Goal: Task Accomplishment & Management: Complete application form

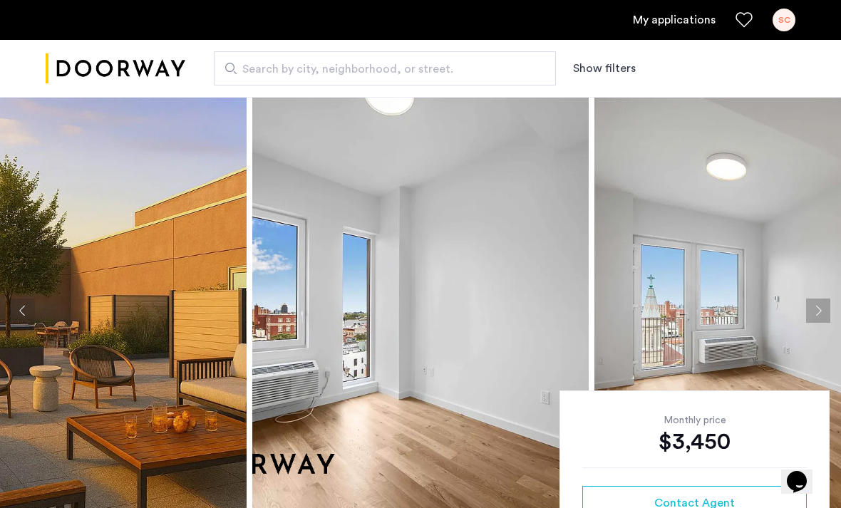
click at [680, 19] on link "My applications" at bounding box center [674, 19] width 83 height 17
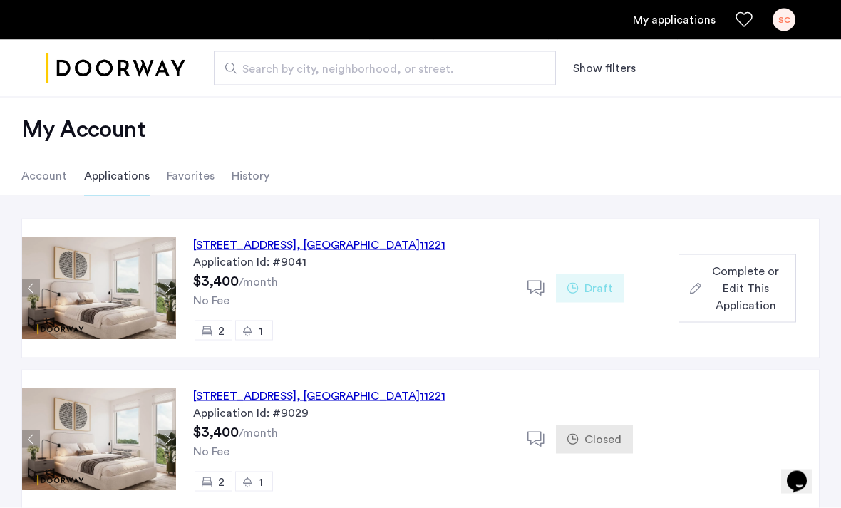
scroll to position [21, 0]
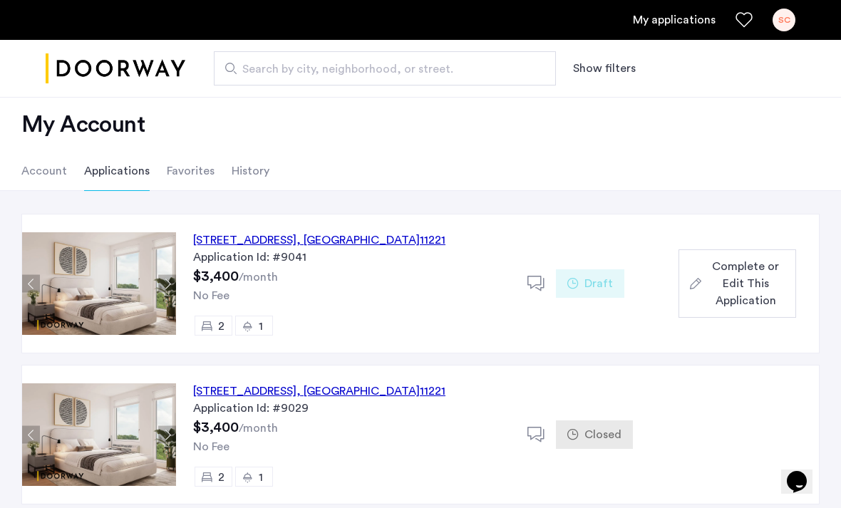
click at [757, 285] on span "Complete or Edit This Application" at bounding box center [746, 283] width 78 height 51
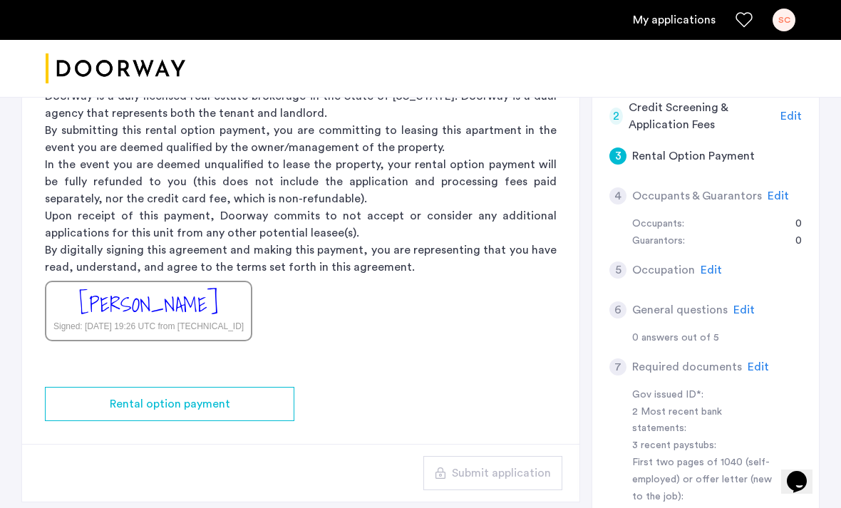
scroll to position [259, 0]
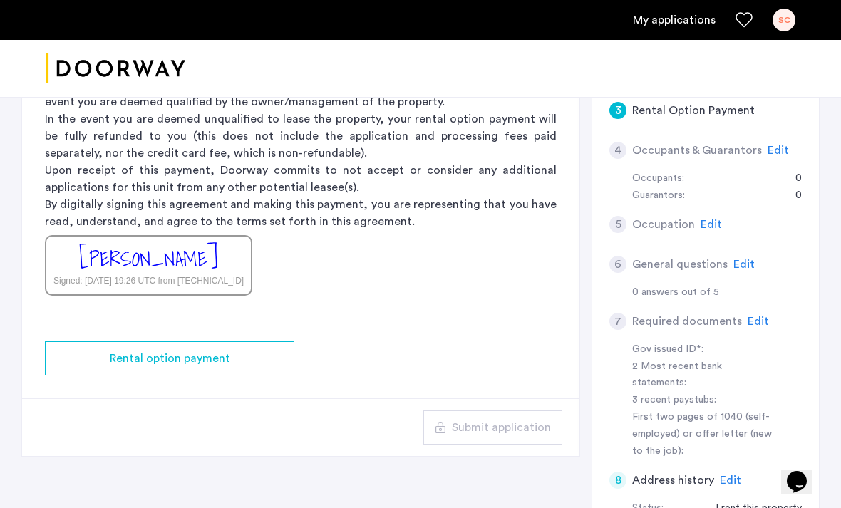
click at [281, 350] on div "Rental option payment" at bounding box center [169, 358] width 227 height 17
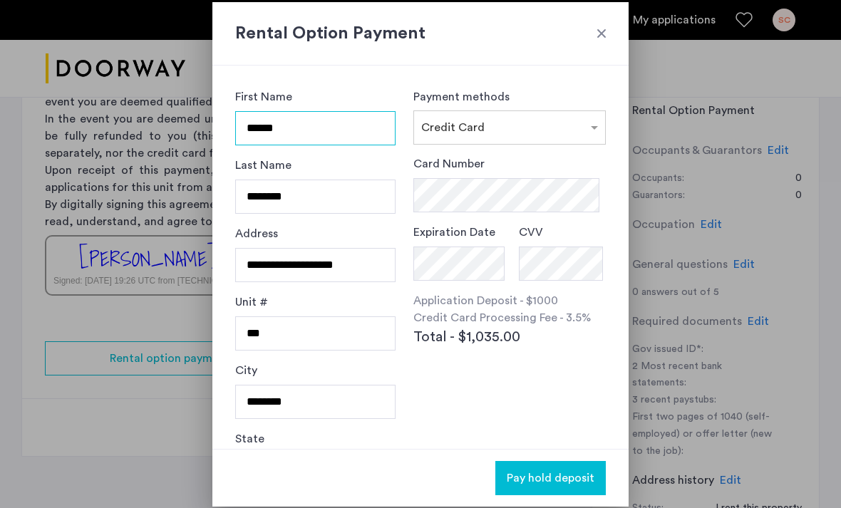
scroll to position [0, 0]
click at [583, 120] on div at bounding box center [509, 123] width 191 height 17
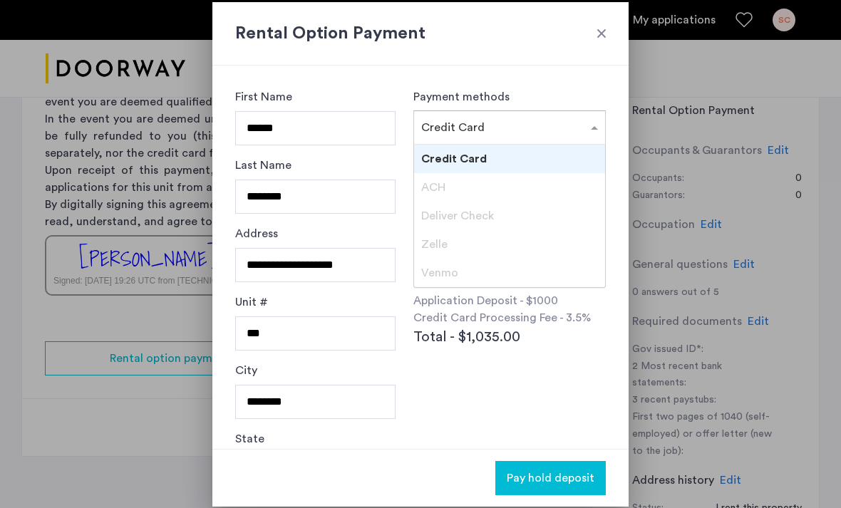
click at [493, 197] on div "ACH" at bounding box center [509, 187] width 191 height 28
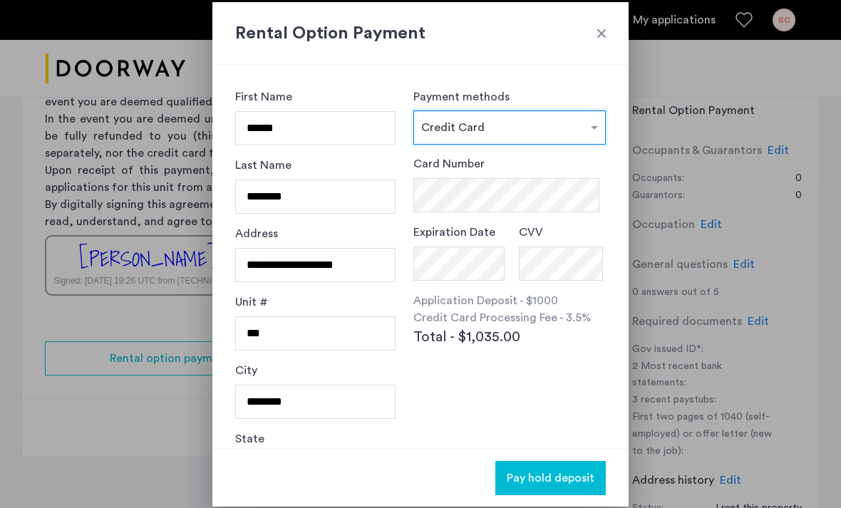
click at [534, 375] on div "Card Number Expiration Date CVV Application Deposit - $1000 Credit Card Process…" at bounding box center [509, 286] width 192 height 262
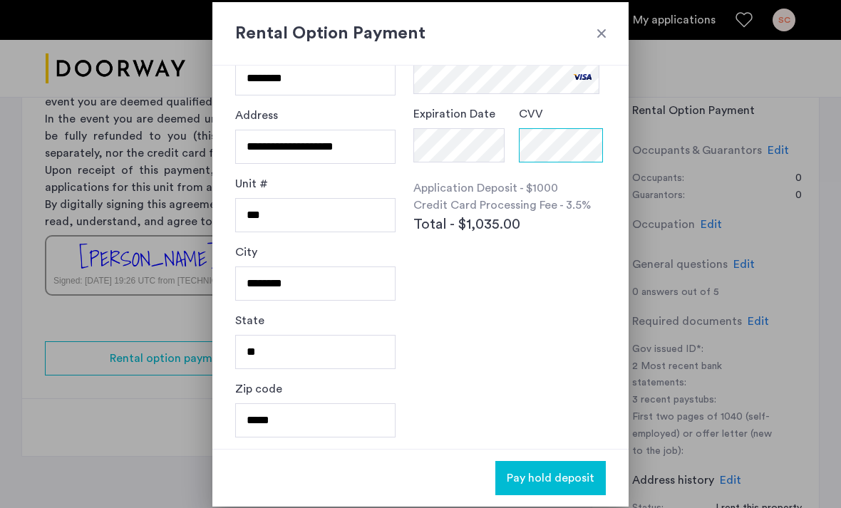
scroll to position [118, 0]
click at [596, 46] on h2 "Rental Option Payment" at bounding box center [420, 34] width 370 height 26
click at [596, 38] on div at bounding box center [601, 33] width 14 height 14
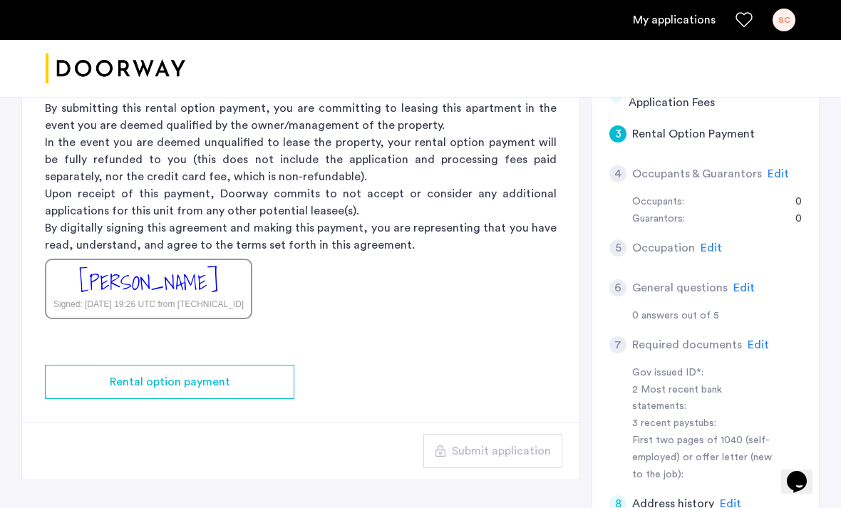
scroll to position [229, 0]
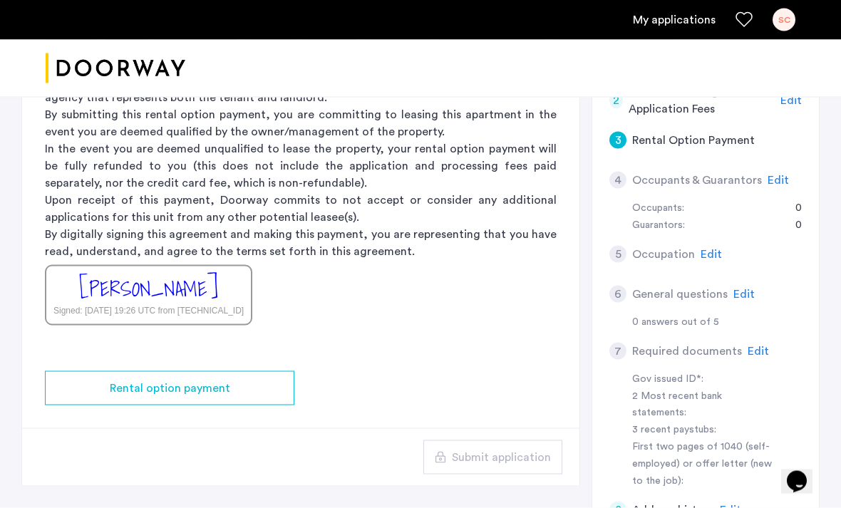
click at [259, 388] on div "Rental option payment" at bounding box center [169, 388] width 227 height 17
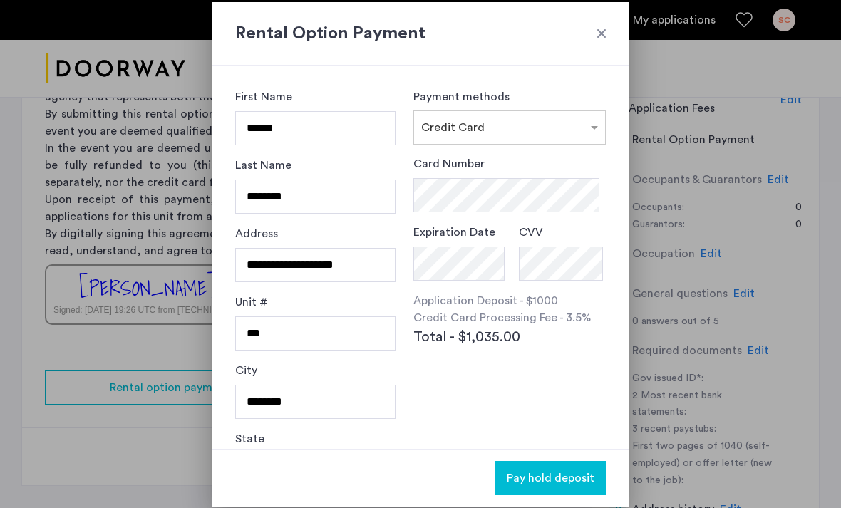
scroll to position [0, 0]
click at [574, 472] on span "Pay hold deposit" at bounding box center [551, 478] width 88 height 17
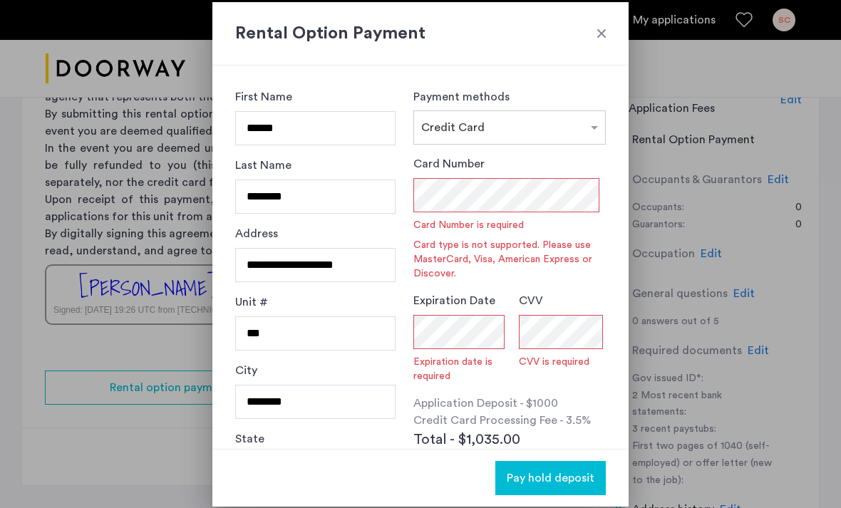
click at [607, 39] on div at bounding box center [601, 33] width 14 height 14
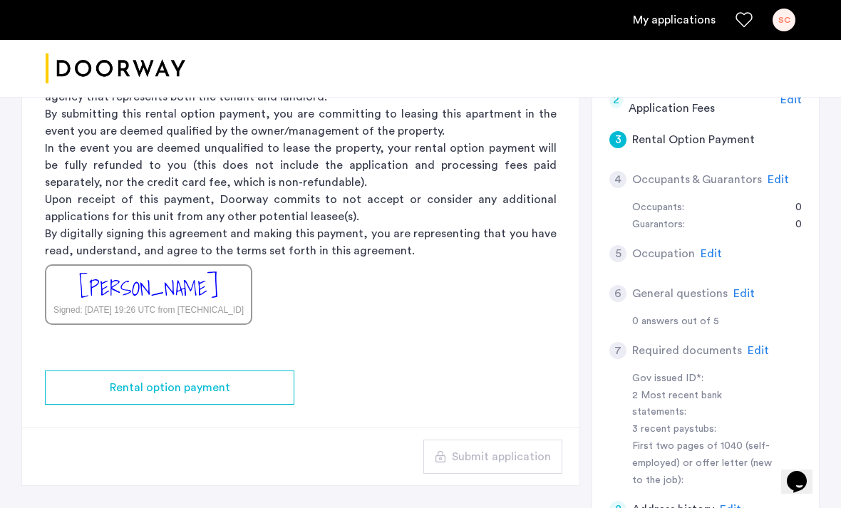
click at [252, 372] on button "Rental option payment" at bounding box center [169, 387] width 249 height 34
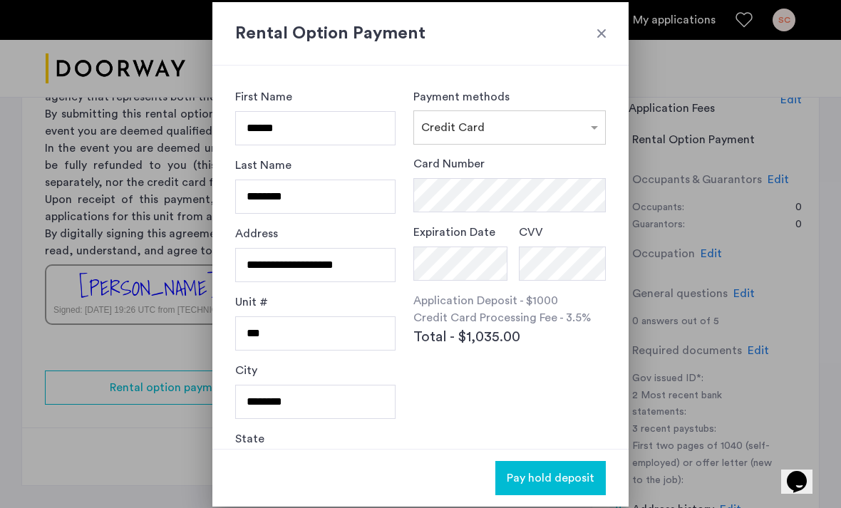
scroll to position [0, 0]
click at [597, 16] on div "Rental Option Payment" at bounding box center [420, 33] width 416 height 63
click at [602, 48] on div "Rental Option Payment" at bounding box center [420, 33] width 416 height 63
click at [599, 54] on div "Rental Option Payment" at bounding box center [420, 33] width 416 height 63
click at [606, 32] on div at bounding box center [601, 33] width 14 height 14
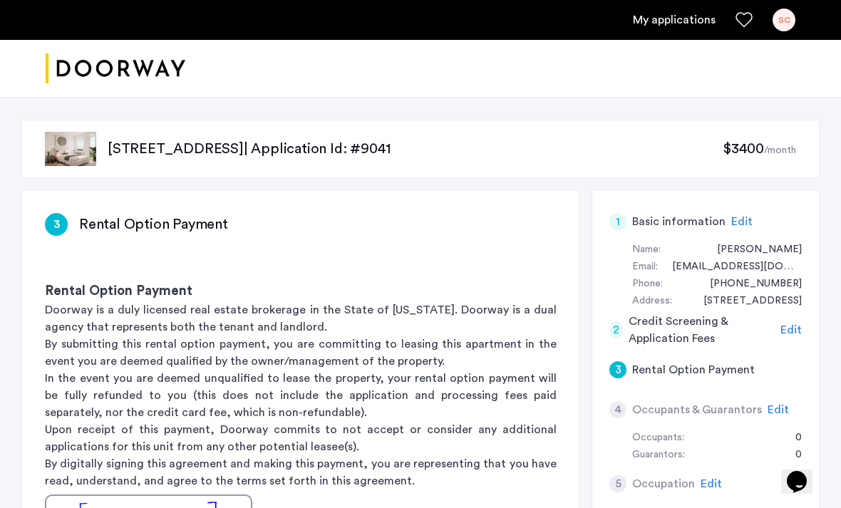
scroll to position [230, 0]
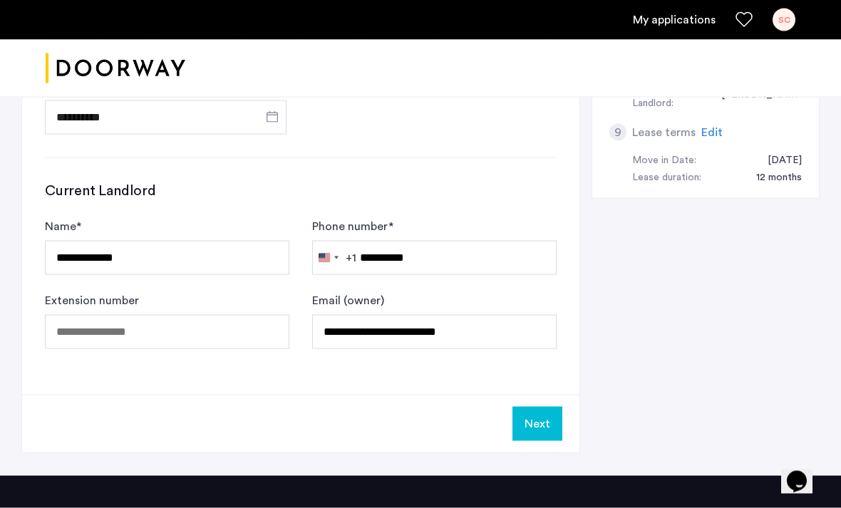
scroll to position [753, 0]
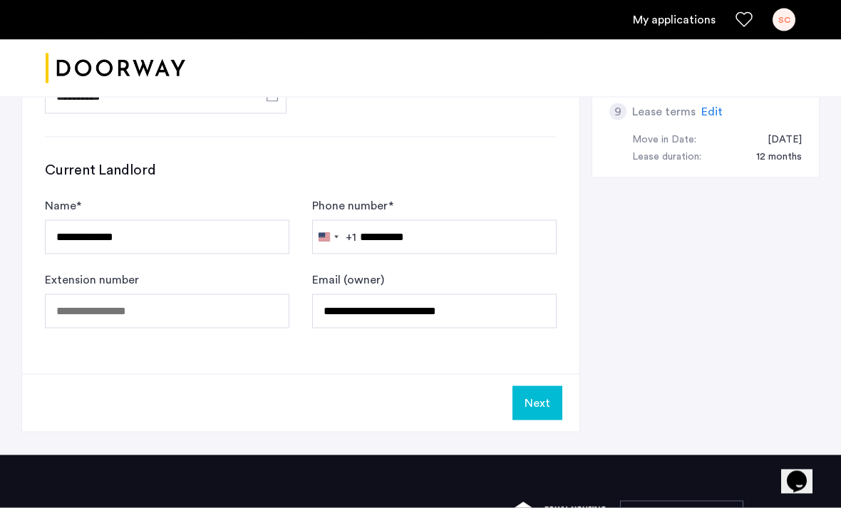
click at [543, 407] on button "Next" at bounding box center [537, 403] width 50 height 34
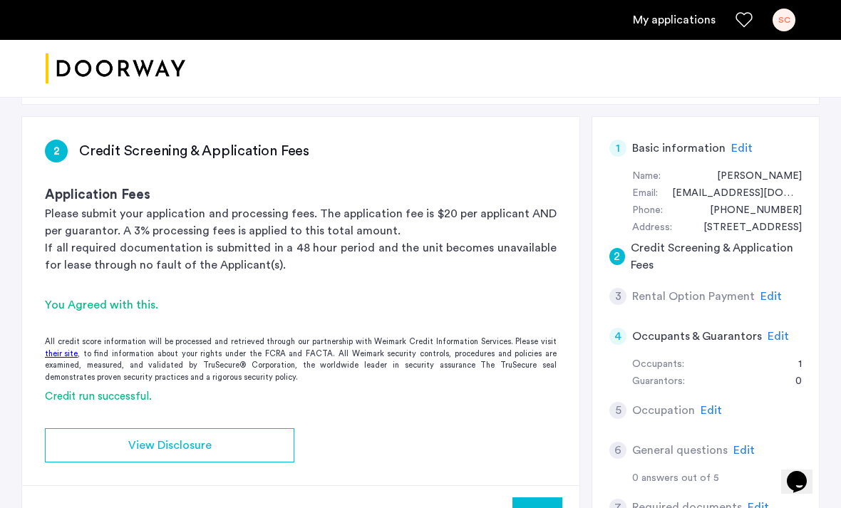
scroll to position [75, 0]
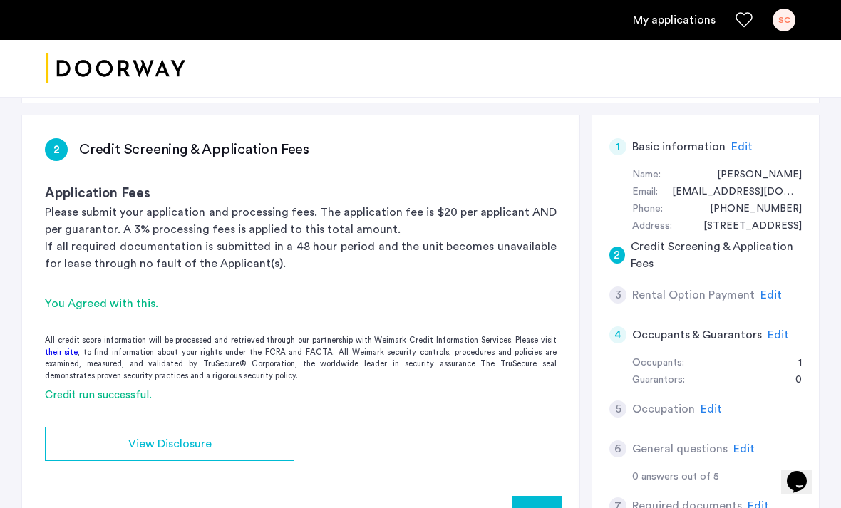
click at [251, 442] on div "View Disclosure" at bounding box center [169, 443] width 227 height 17
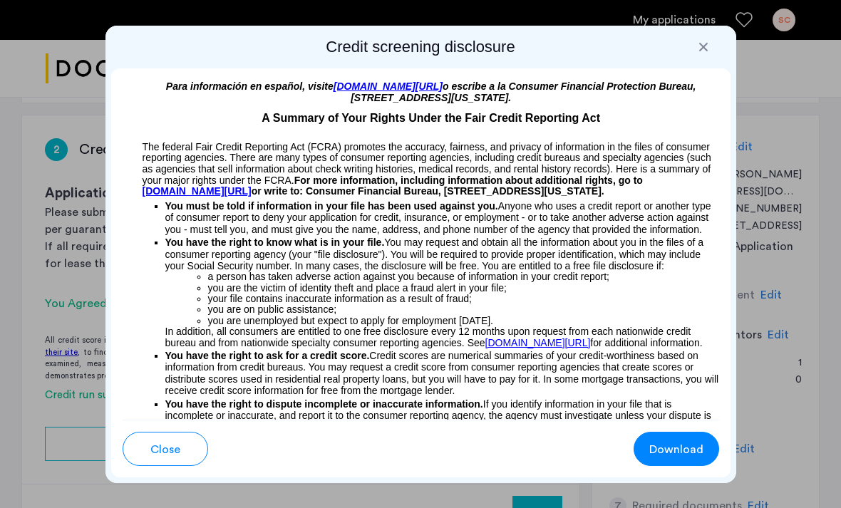
click at [698, 48] on div at bounding box center [703, 47] width 14 height 14
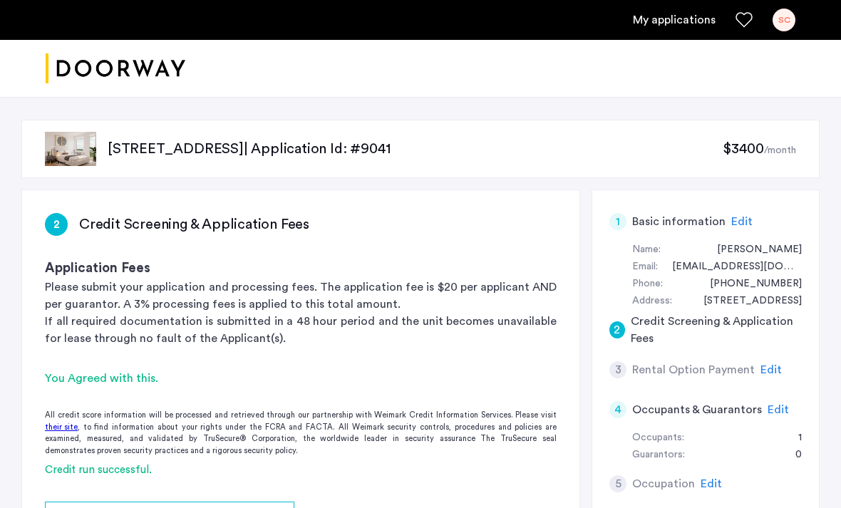
scroll to position [75, 0]
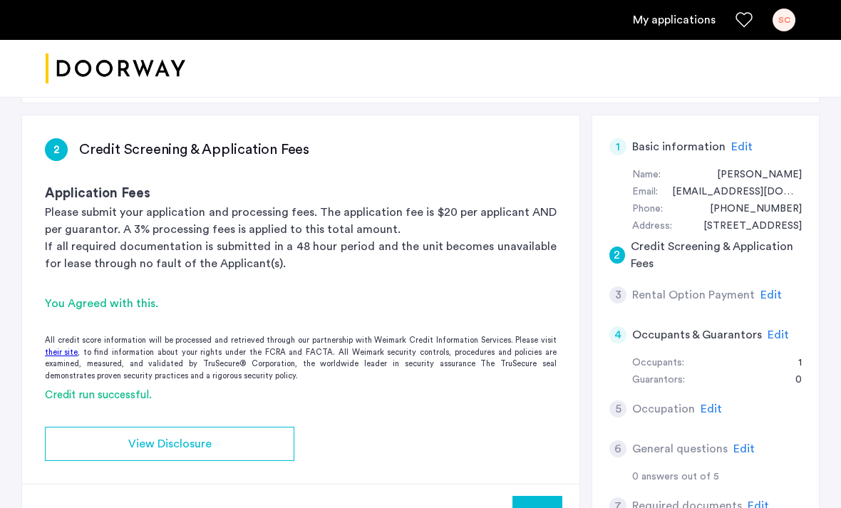
click at [271, 436] on div "View Disclosure" at bounding box center [169, 443] width 227 height 17
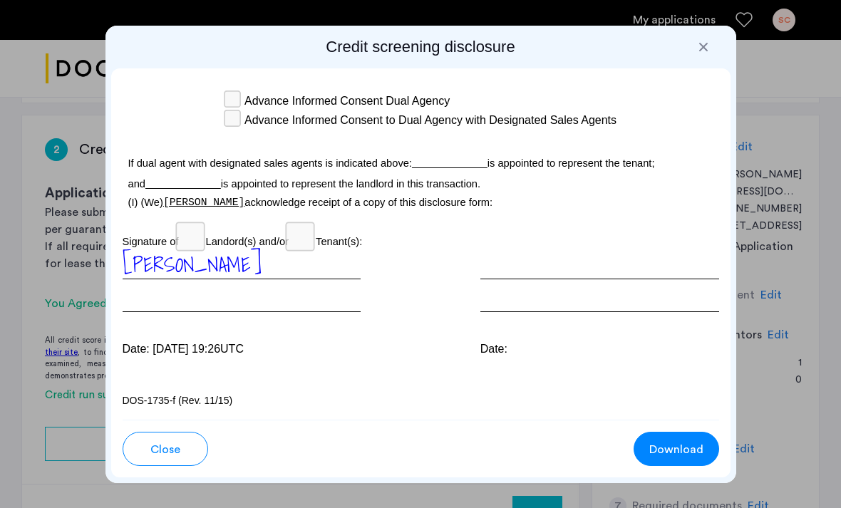
scroll to position [4776, 0]
click at [185, 428] on div "Close Download" at bounding box center [421, 443] width 596 height 46
click at [174, 432] on button "Close" at bounding box center [165, 449] width 85 height 34
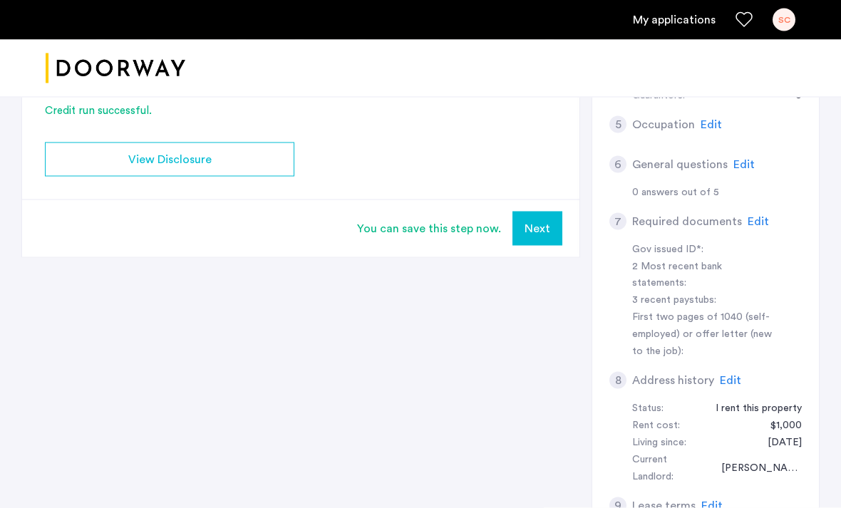
scroll to position [333, 0]
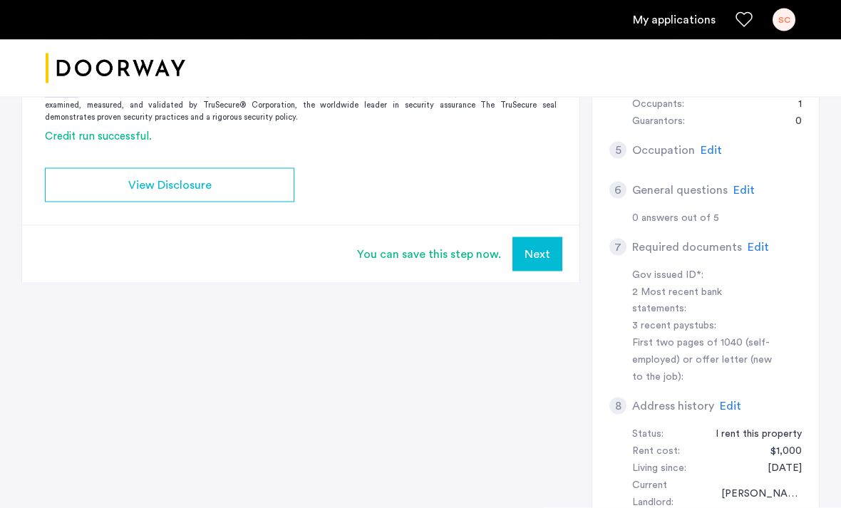
click at [551, 260] on button "Next" at bounding box center [537, 254] width 50 height 34
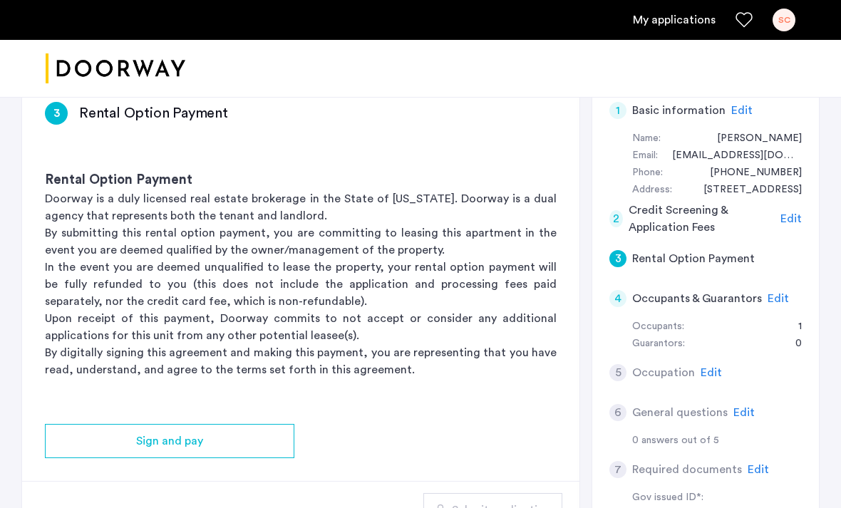
scroll to position [115, 0]
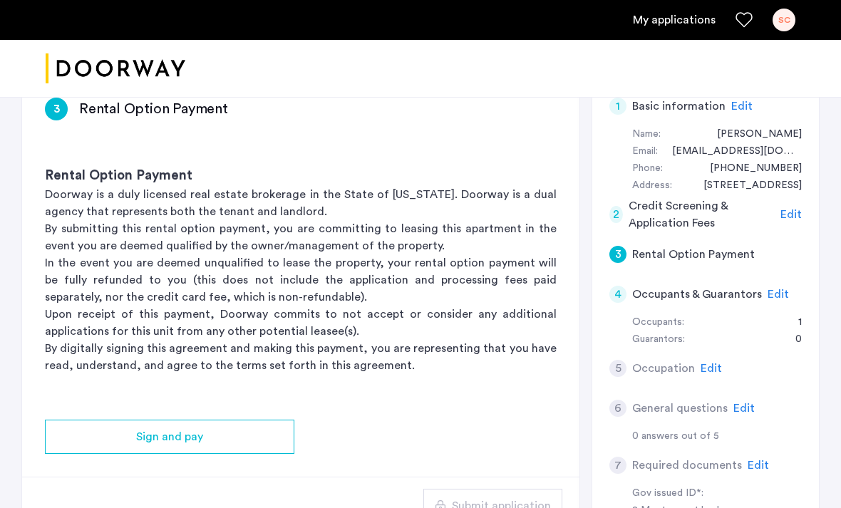
click at [264, 435] on div "Sign and pay" at bounding box center [169, 436] width 227 height 17
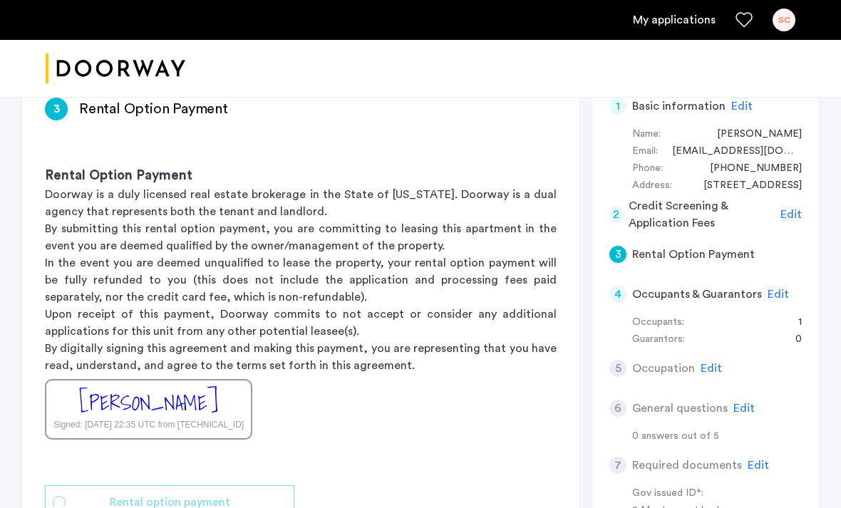
scroll to position [0, 0]
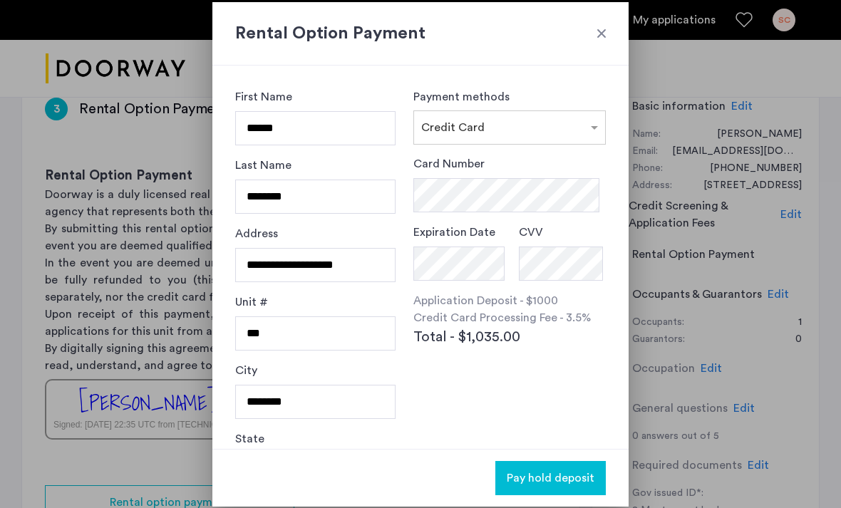
click at [603, 38] on div at bounding box center [601, 33] width 14 height 14
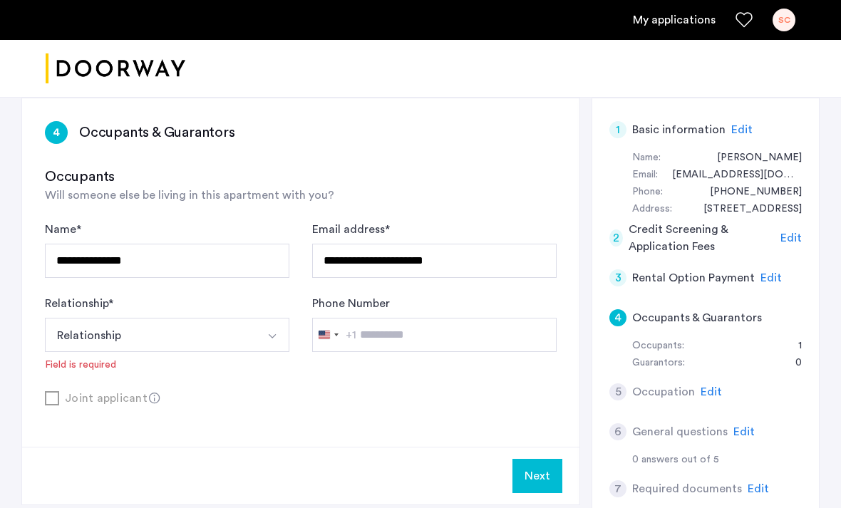
scroll to position [175, 0]
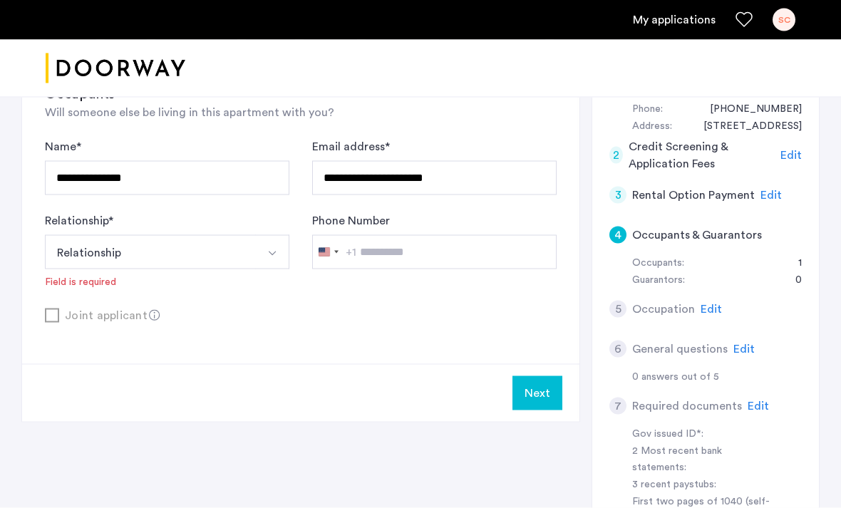
click at [718, 197] on h5 "Rental Option Payment" at bounding box center [693, 195] width 123 height 17
click at [760, 190] on span "Edit" at bounding box center [770, 195] width 21 height 11
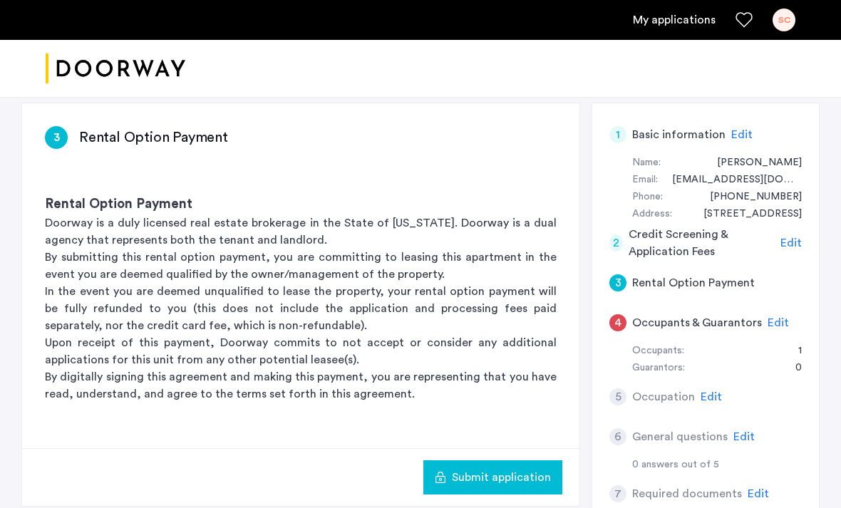
scroll to position [73, 0]
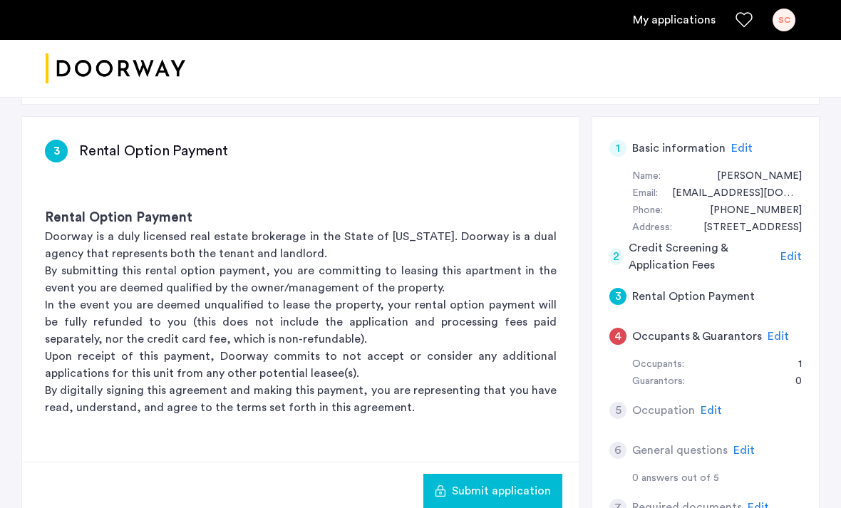
click at [517, 507] on button "Submit application" at bounding box center [492, 491] width 139 height 34
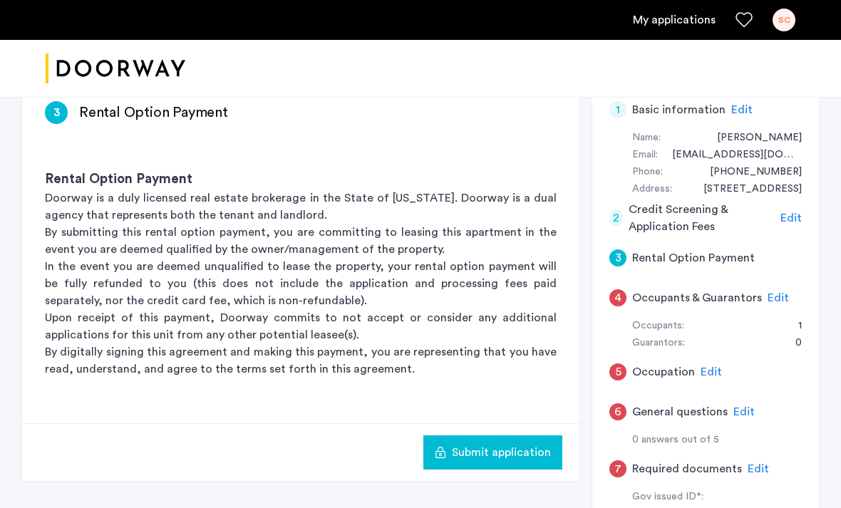
scroll to position [113, 0]
click at [477, 458] on span "Submit application" at bounding box center [501, 451] width 99 height 17
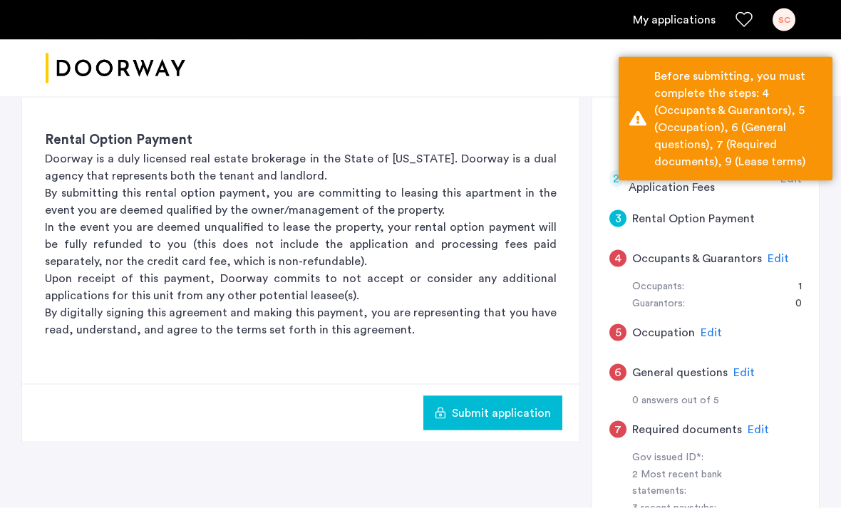
scroll to position [145, 0]
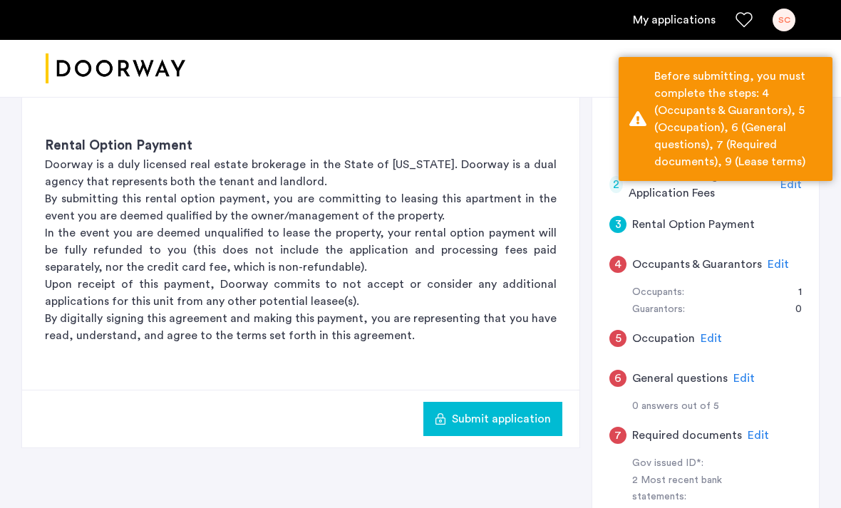
click at [771, 259] on span "Edit" at bounding box center [777, 264] width 21 height 11
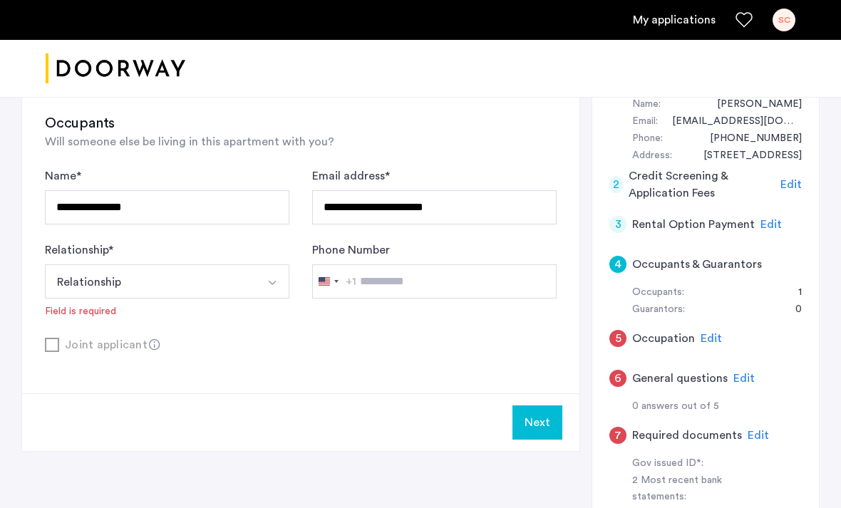
click at [276, 287] on img "Select option" at bounding box center [271, 282] width 11 height 11
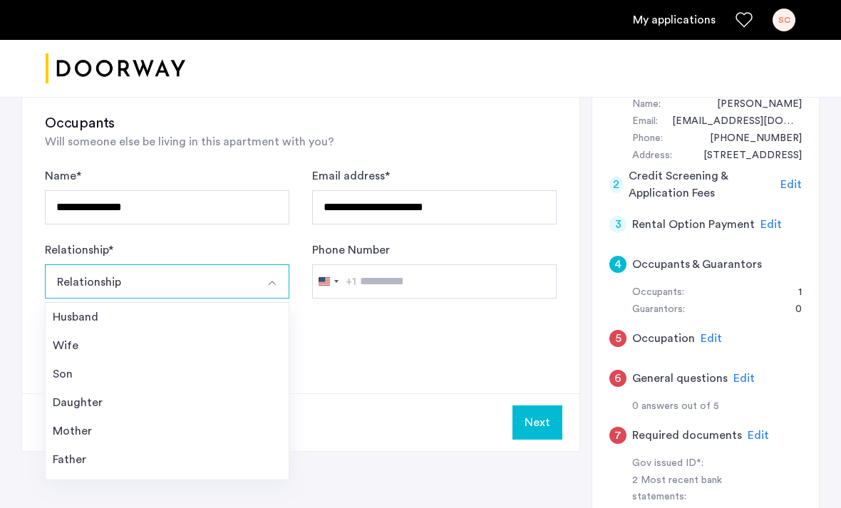
click at [415, 453] on div "**********" at bounding box center [420, 426] width 798 height 764
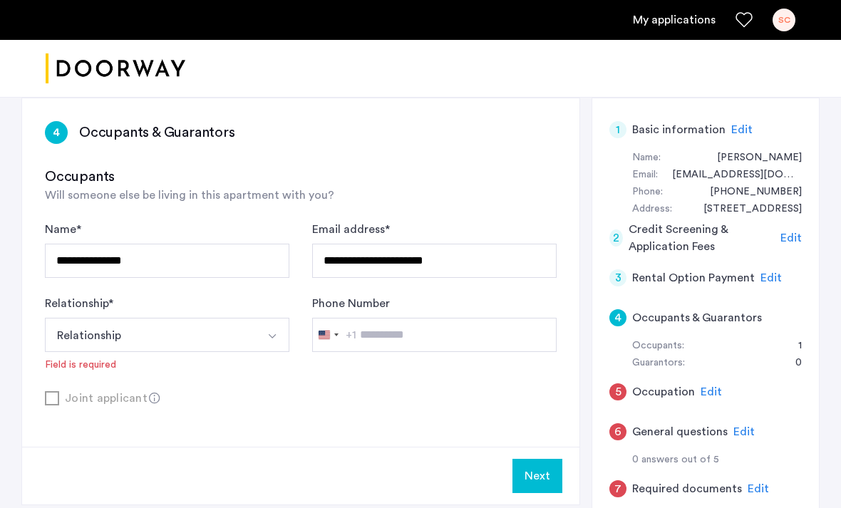
scroll to position [90, 0]
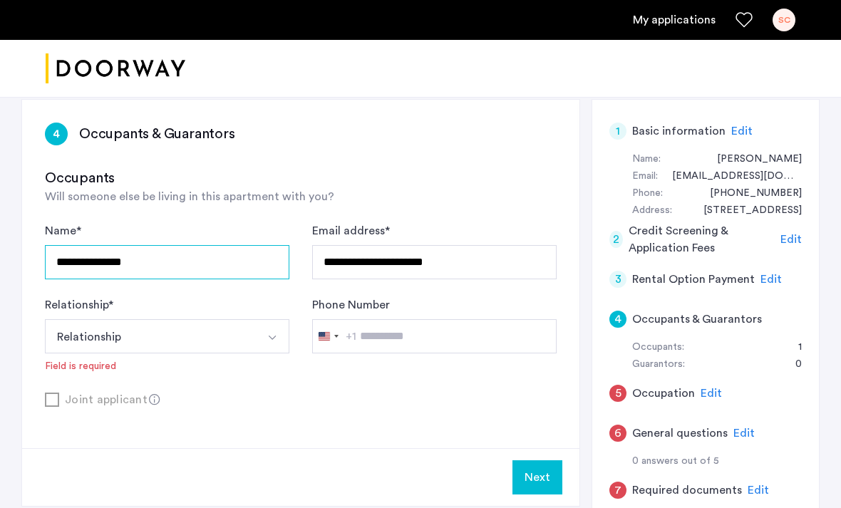
click at [203, 251] on input "**********" at bounding box center [167, 262] width 244 height 34
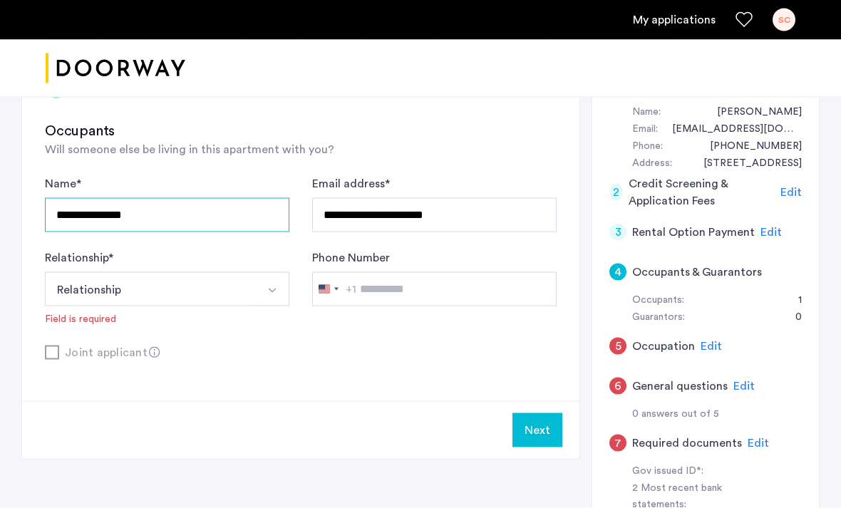
scroll to position [140, 0]
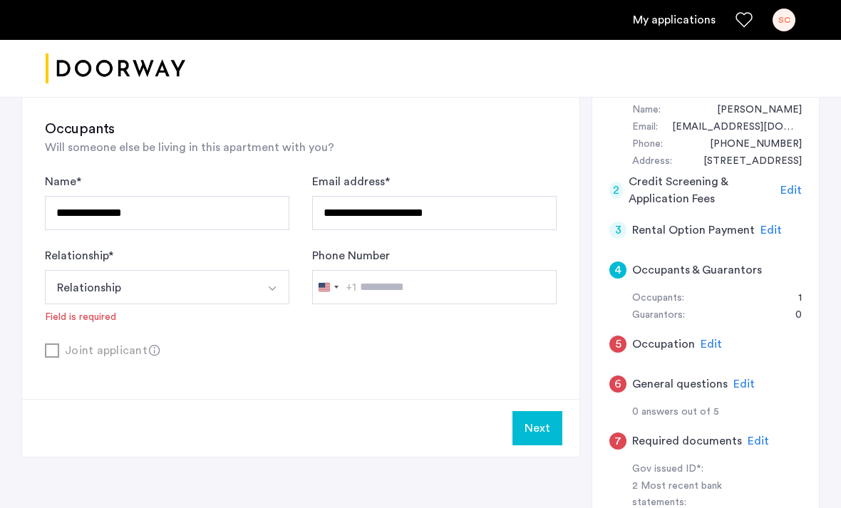
click at [224, 185] on div "**********" at bounding box center [167, 201] width 244 height 57
click at [274, 286] on img "Select option" at bounding box center [271, 288] width 11 height 11
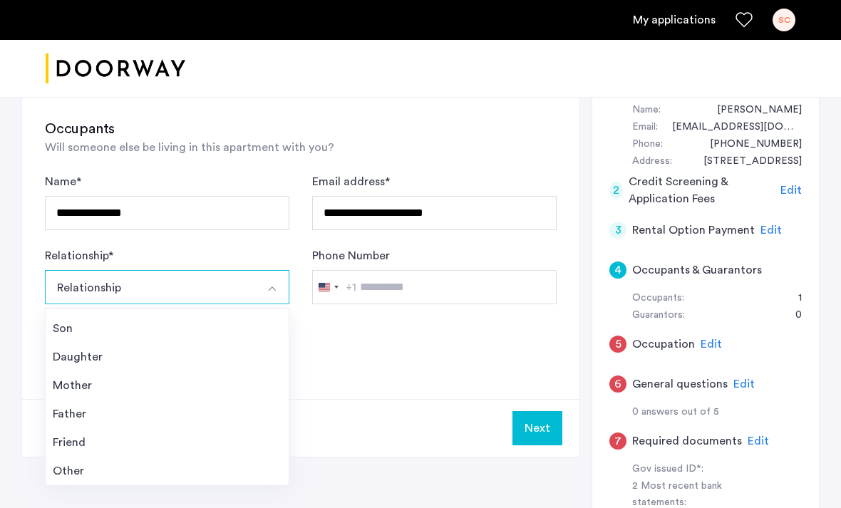
scroll to position [51, 0]
click at [244, 448] on div "Friend" at bounding box center [167, 442] width 229 height 17
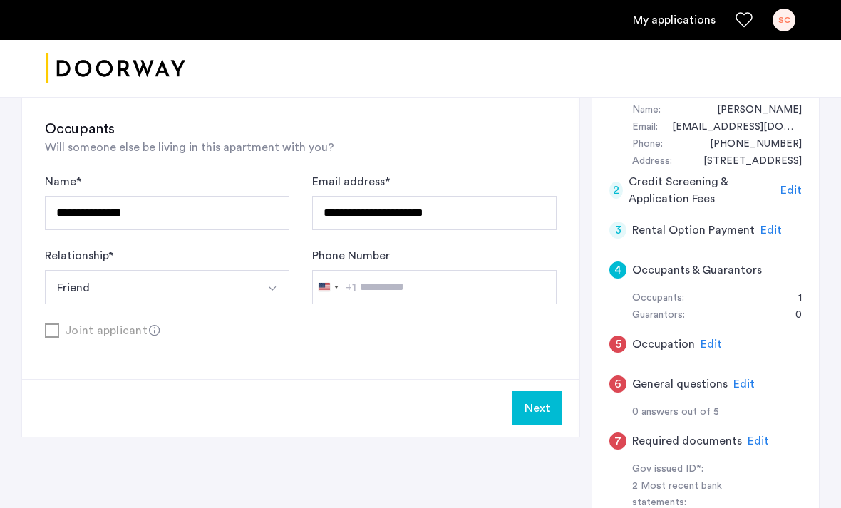
click at [540, 409] on button "Next" at bounding box center [537, 408] width 50 height 34
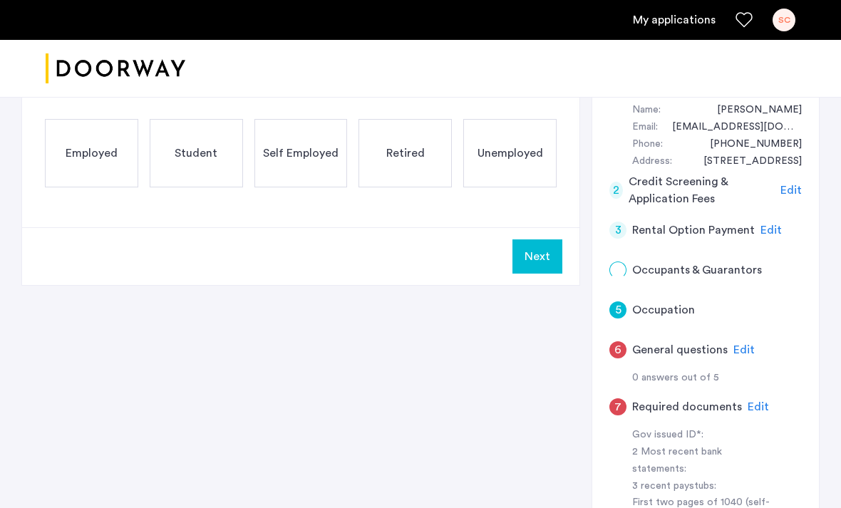
scroll to position [0, 0]
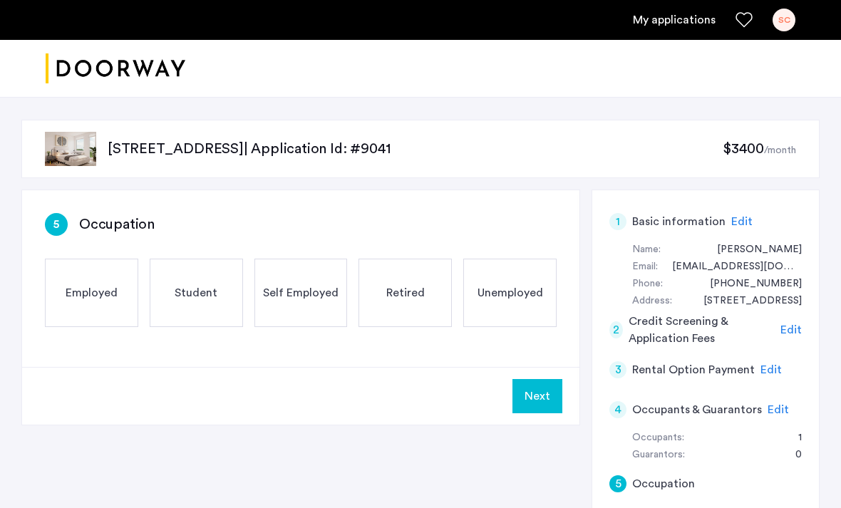
click at [100, 290] on span "Employed" at bounding box center [92, 292] width 52 height 17
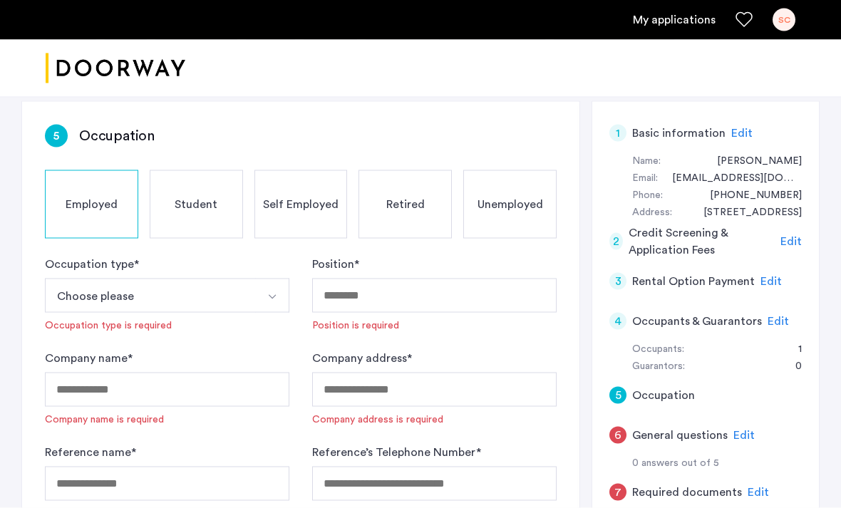
scroll to position [92, 0]
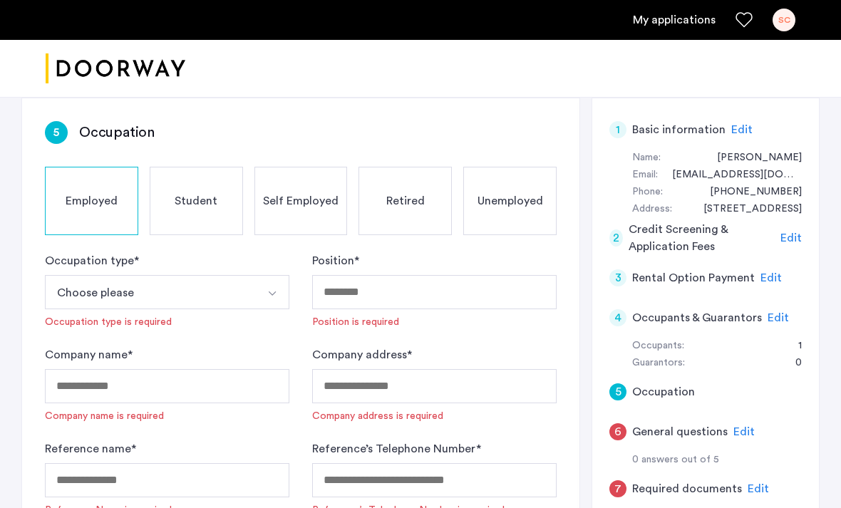
click at [284, 289] on button "Select option" at bounding box center [272, 292] width 34 height 34
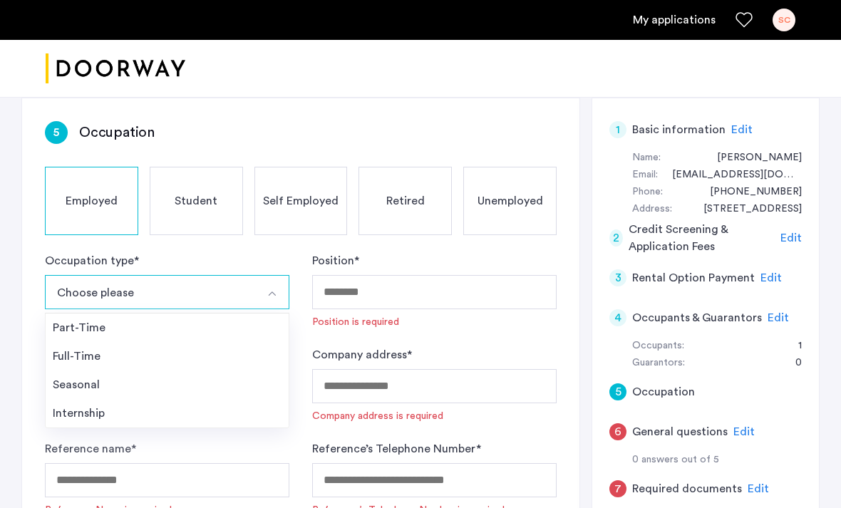
click at [217, 358] on div "Full-Time" at bounding box center [167, 356] width 229 height 17
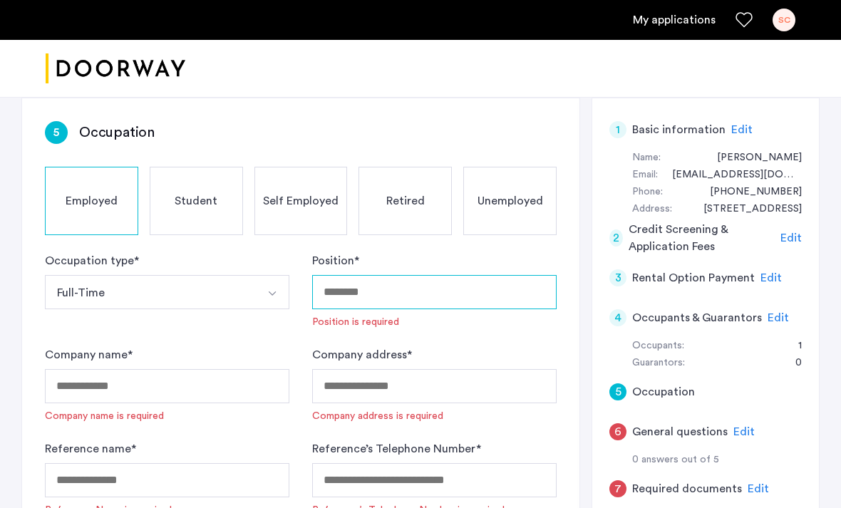
click at [505, 293] on input "Position *" at bounding box center [434, 292] width 244 height 34
type input "*"
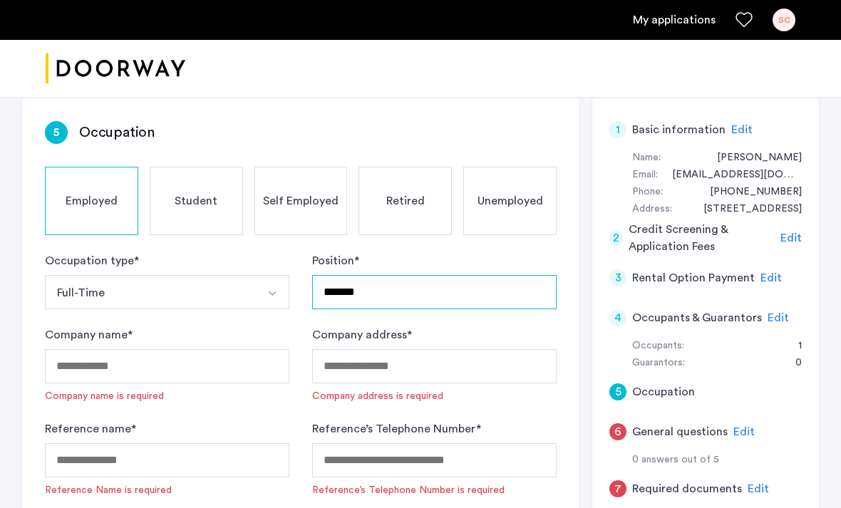
type input "*******"
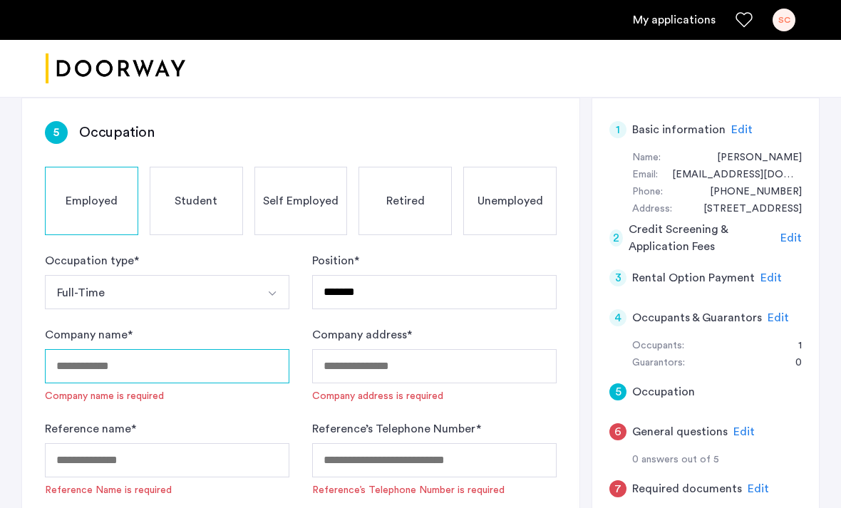
click at [70, 354] on input "Company name *" at bounding box center [167, 366] width 244 height 34
type input "******"
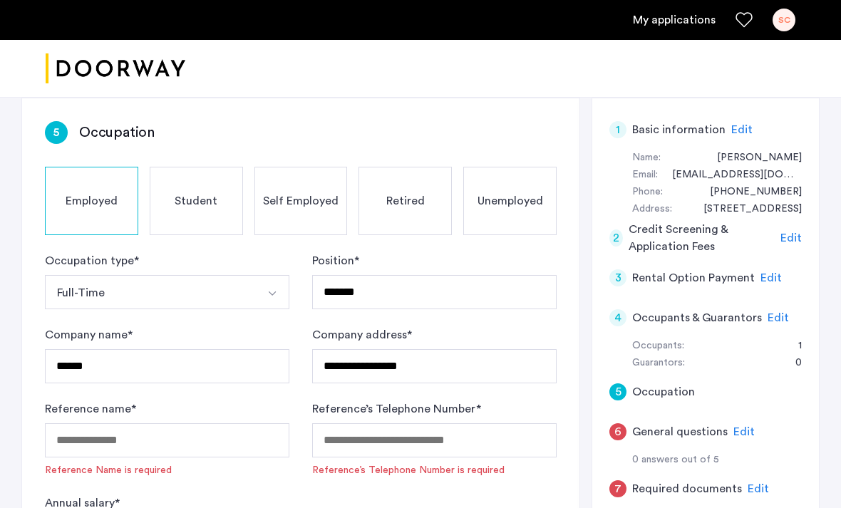
click at [1, 413] on div "**********" at bounding box center [420, 433] width 841 height 857
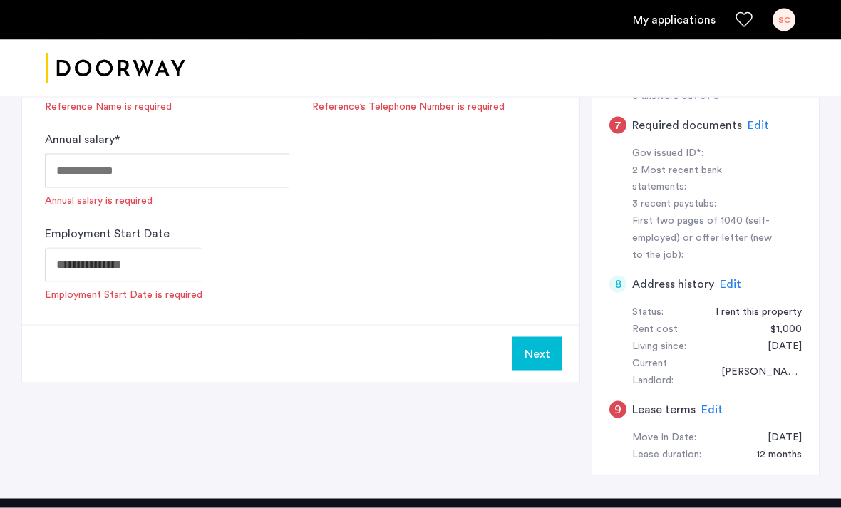
scroll to position [217, 0]
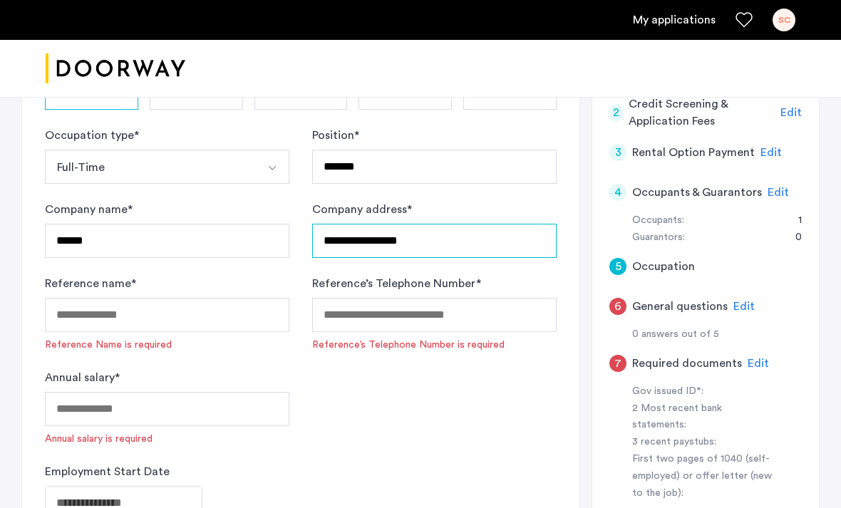
click at [451, 240] on input "**********" at bounding box center [434, 241] width 244 height 34
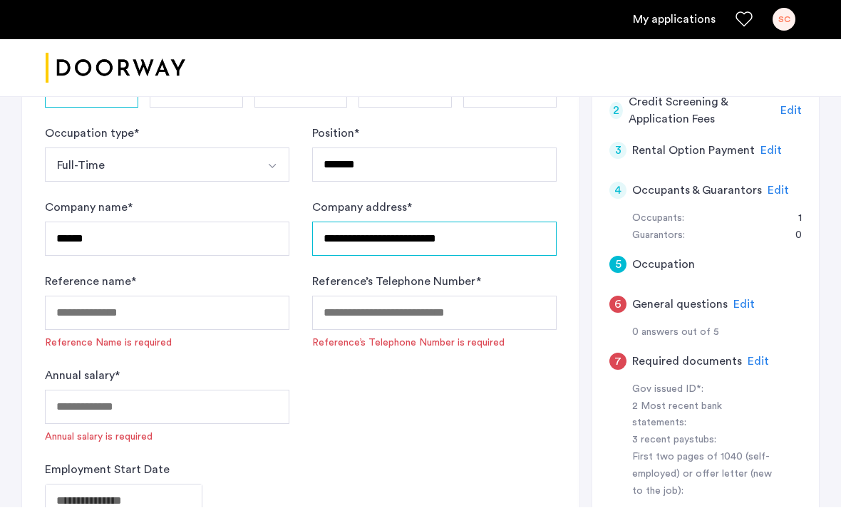
scroll to position [219, 0]
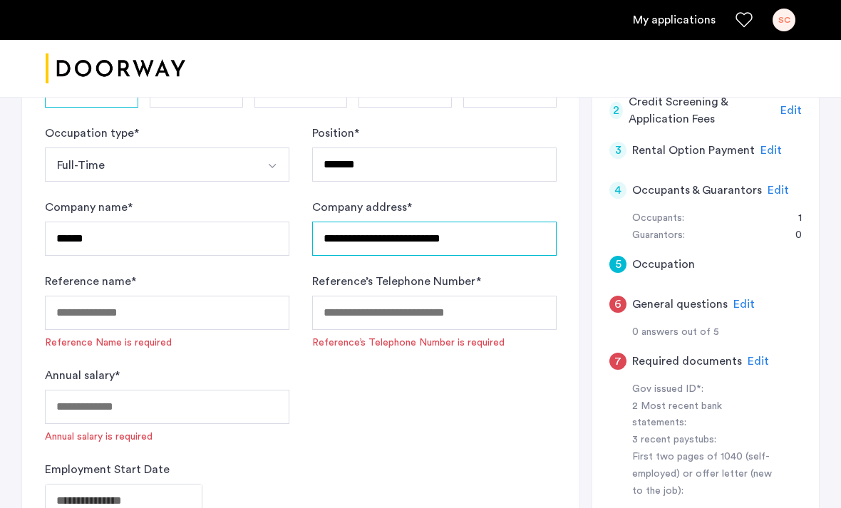
type input "**********"
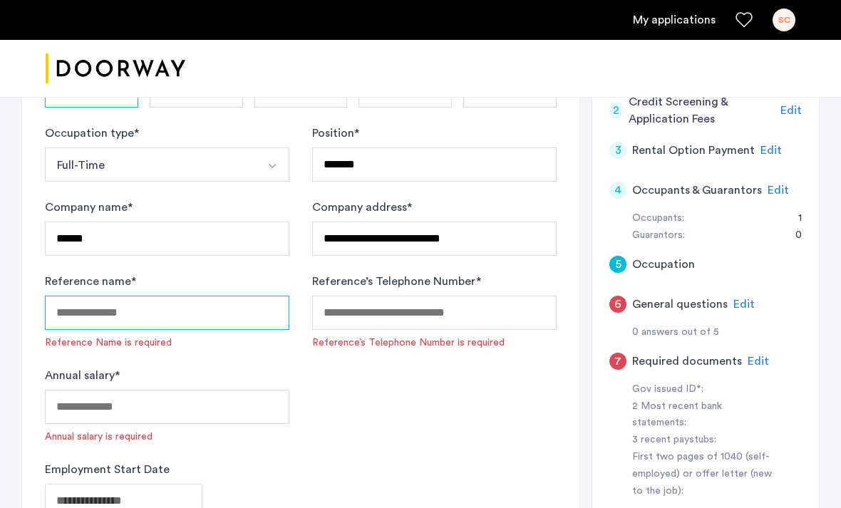
click at [199, 321] on input "Reference name *" at bounding box center [167, 313] width 244 height 34
type input "**********"
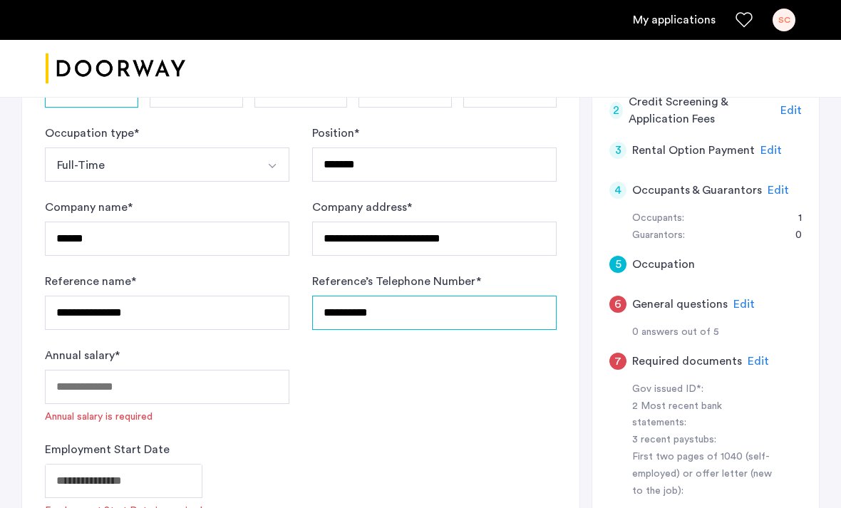
type input "**********"
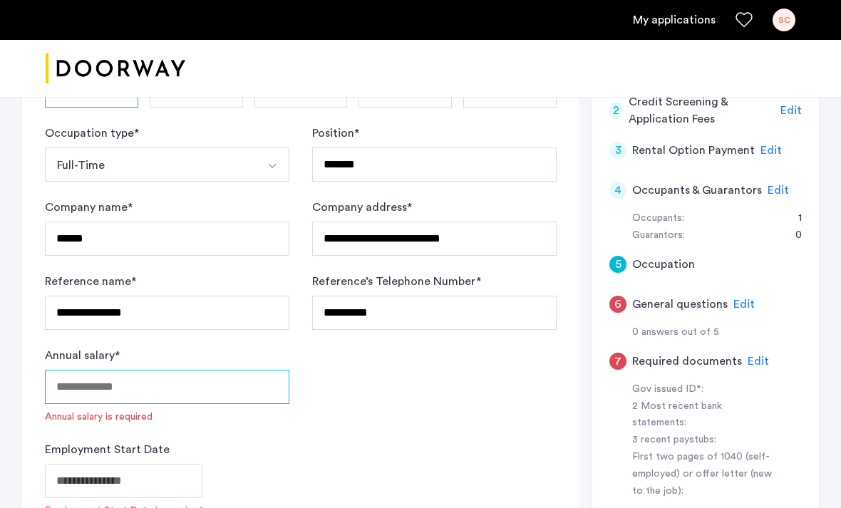
click at [226, 375] on input "Annual salary *" at bounding box center [167, 387] width 244 height 34
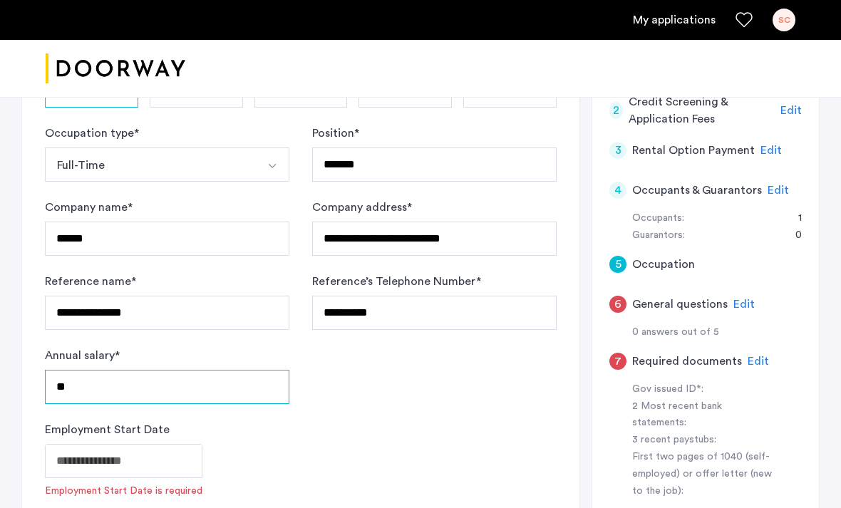
type input "*"
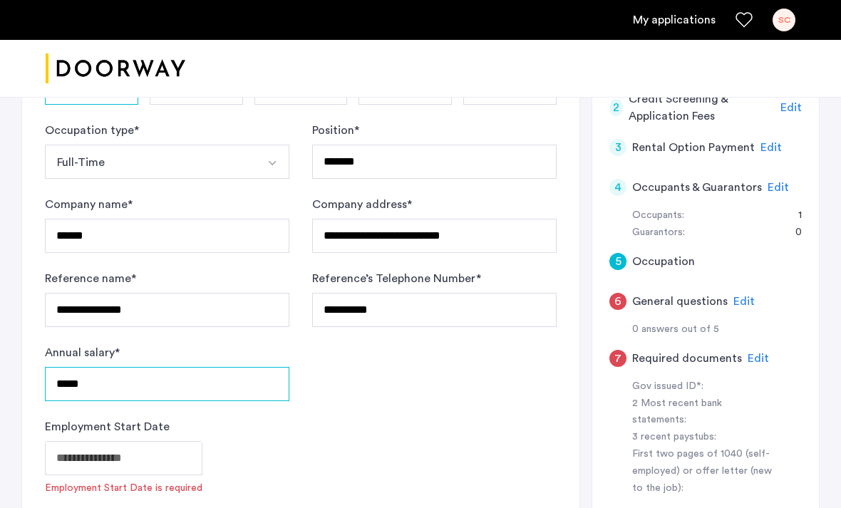
scroll to position [250, 0]
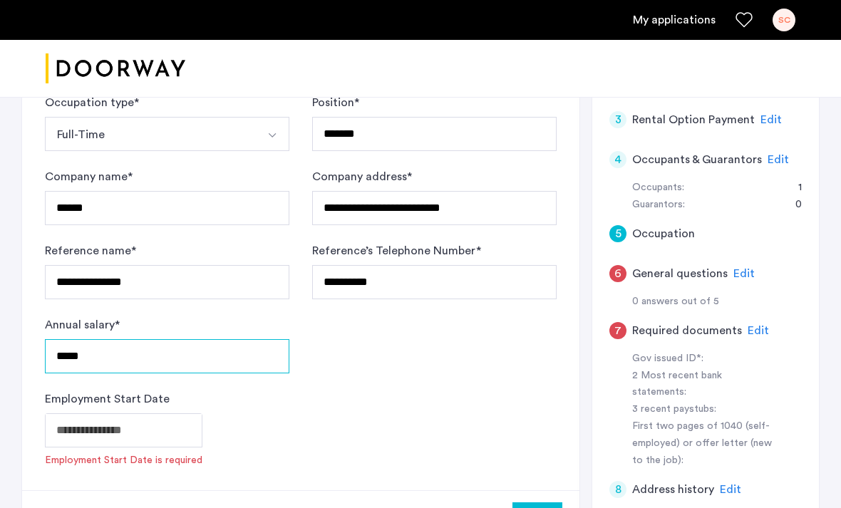
type input "*****"
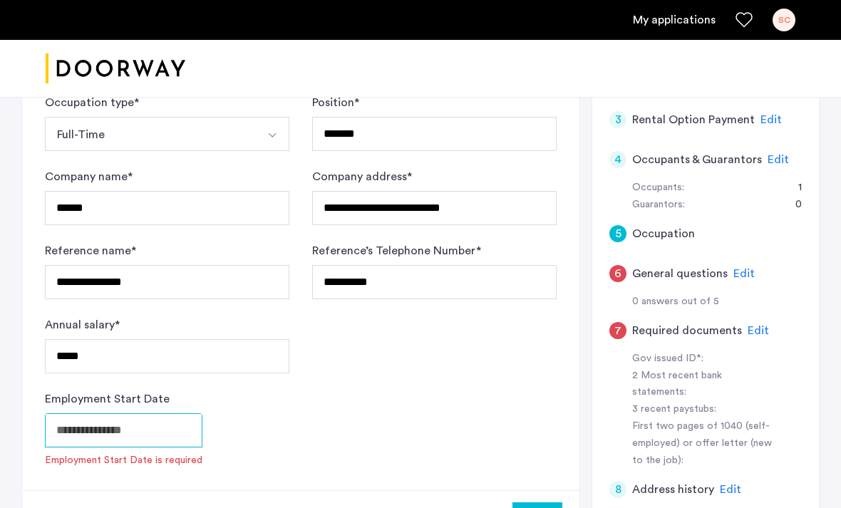
click at [143, 258] on body "**********" at bounding box center [420, 4] width 841 height 508
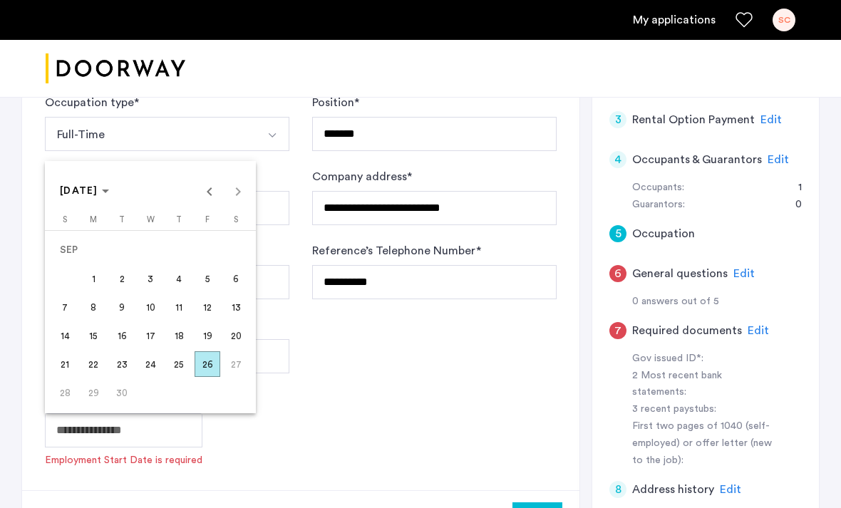
click at [93, 196] on span "SEP 2025" at bounding box center [79, 191] width 38 height 10
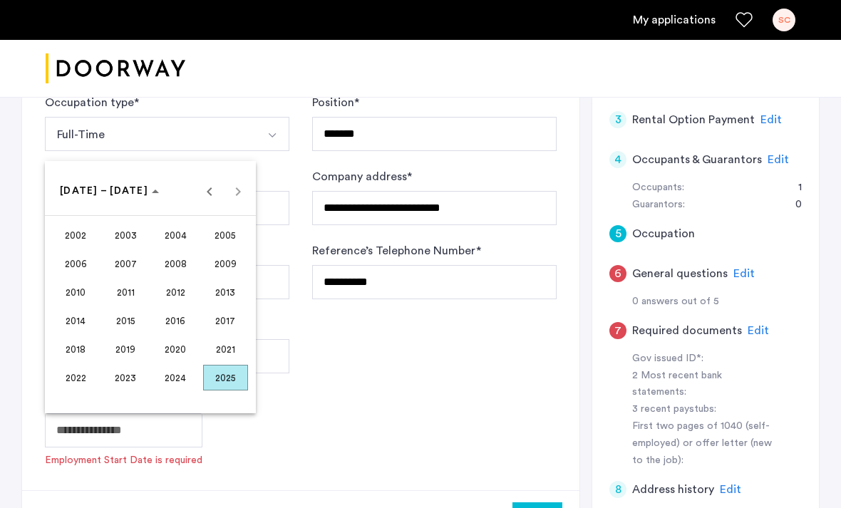
click at [179, 390] on span "2024" at bounding box center [175, 378] width 45 height 26
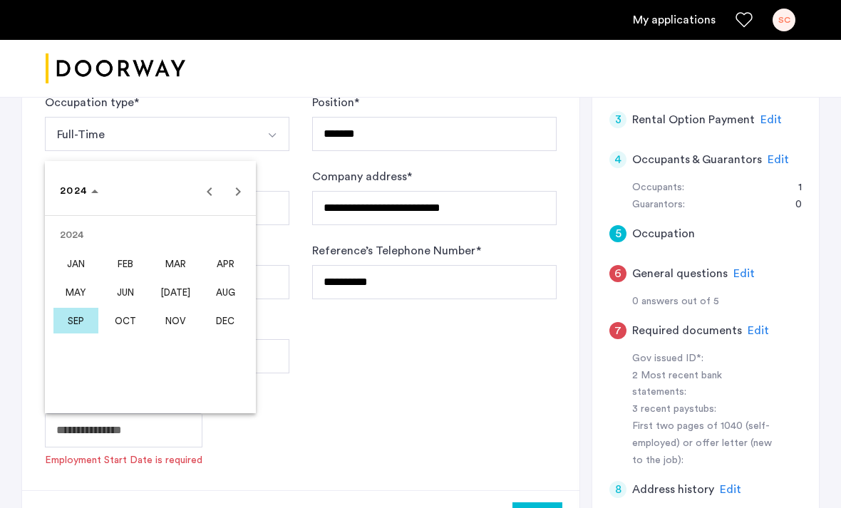
click at [124, 333] on span "OCT" at bounding box center [125, 321] width 45 height 26
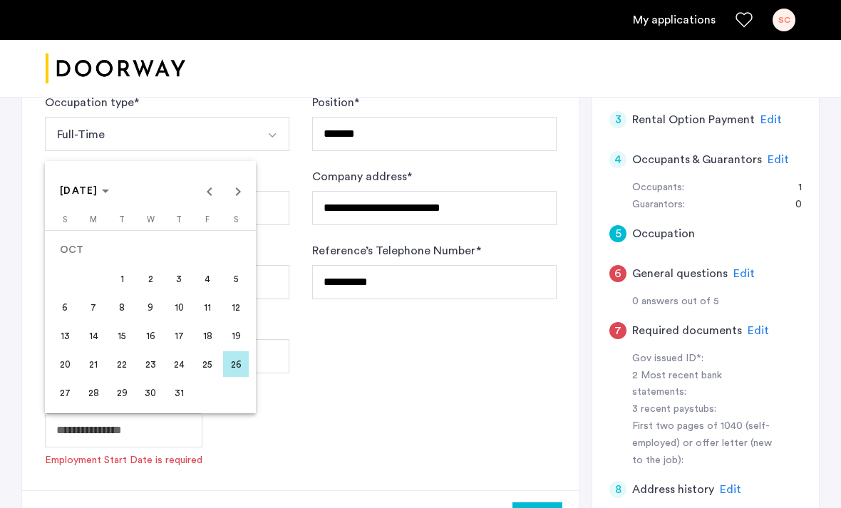
click at [98, 405] on span "28" at bounding box center [94, 393] width 26 height 26
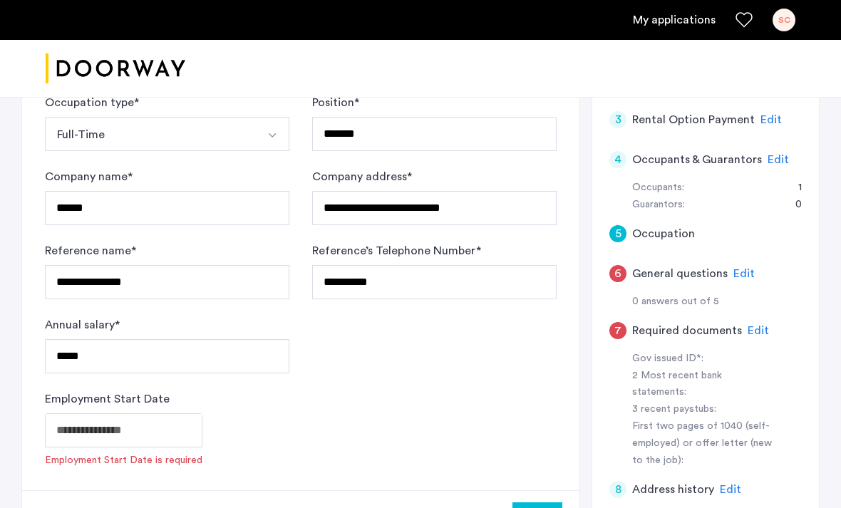
type input "**********"
click at [561, 504] on button "Next" at bounding box center [537, 499] width 50 height 34
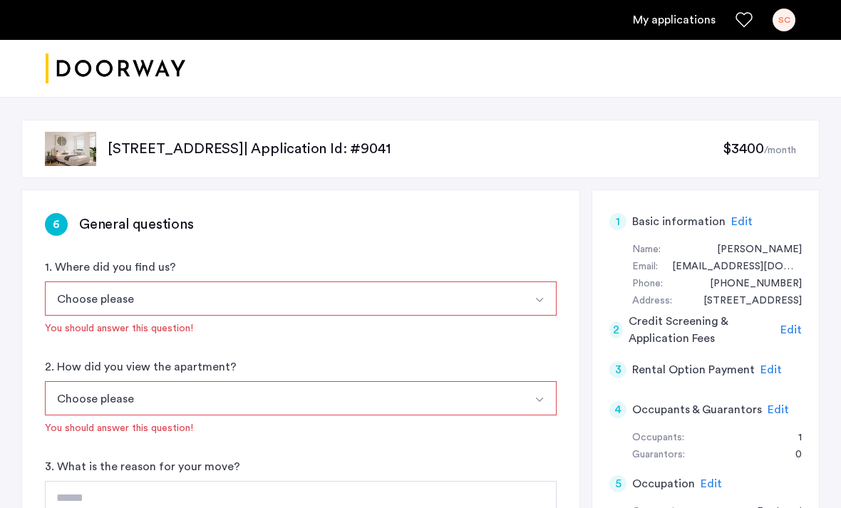
click at [495, 284] on button "Choose please" at bounding box center [284, 298] width 478 height 34
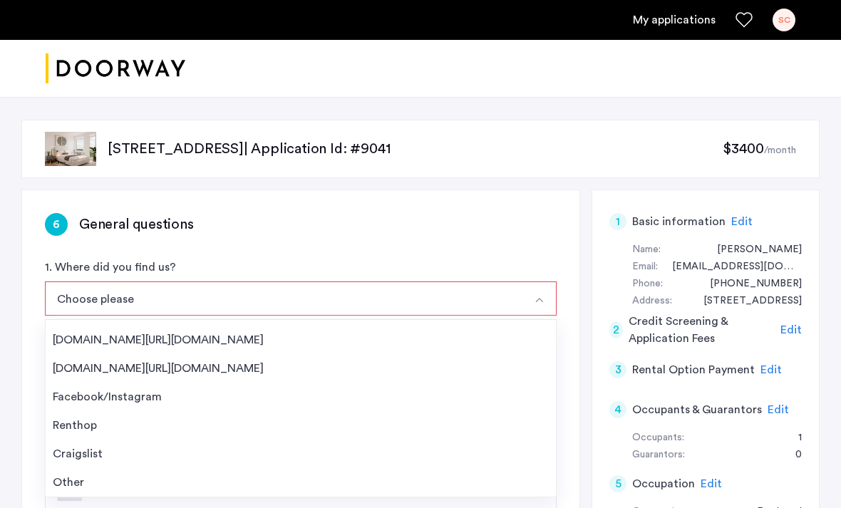
scroll to position [23, 0]
click at [213, 482] on div "Other" at bounding box center [301, 482] width 496 height 17
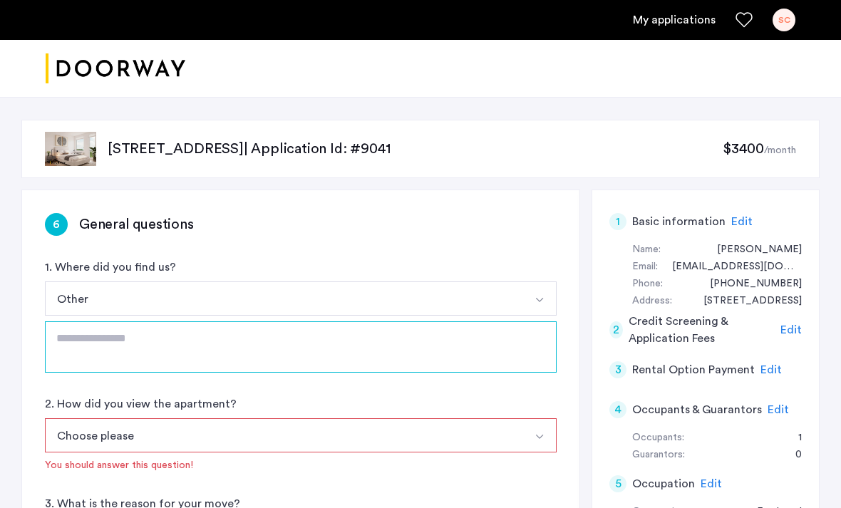
click at [351, 368] on textarea at bounding box center [301, 346] width 512 height 51
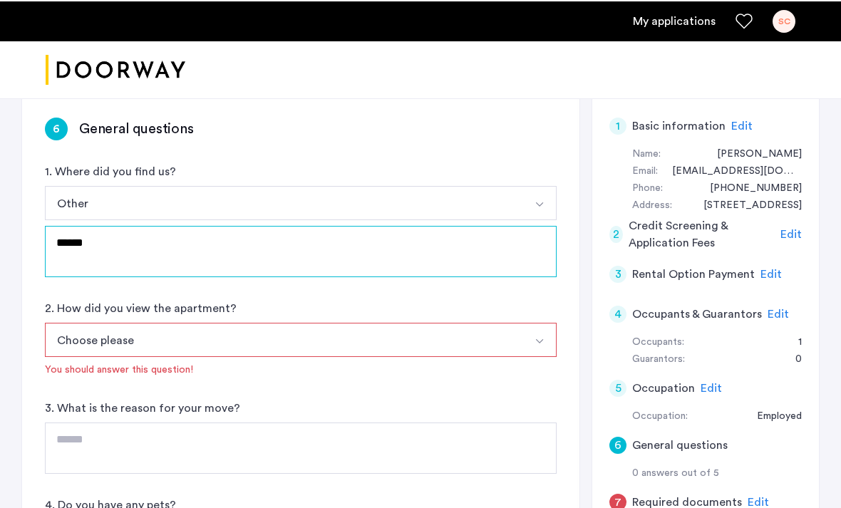
type textarea "******"
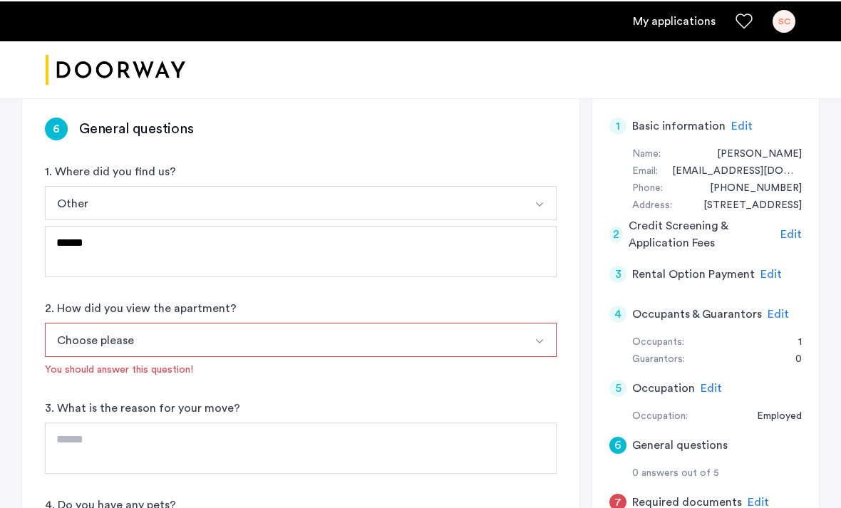
click at [441, 347] on button "Choose please" at bounding box center [284, 338] width 478 height 34
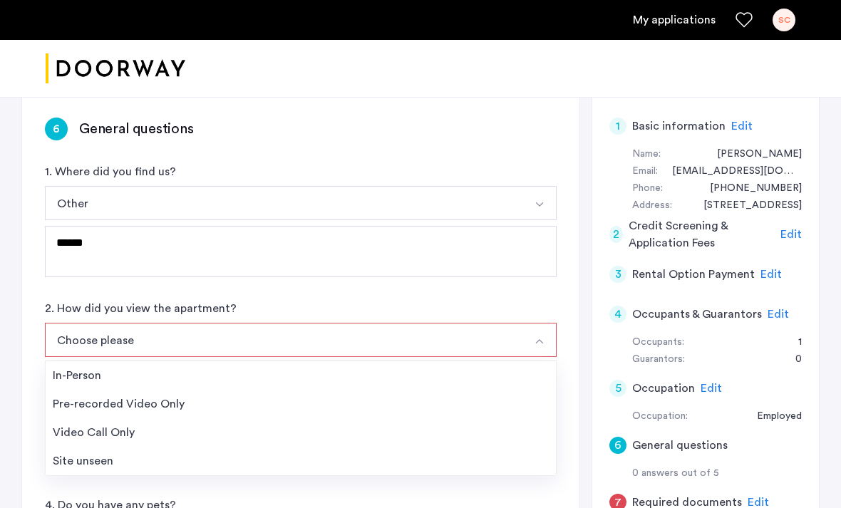
click at [246, 377] on div "In-Person" at bounding box center [301, 375] width 496 height 17
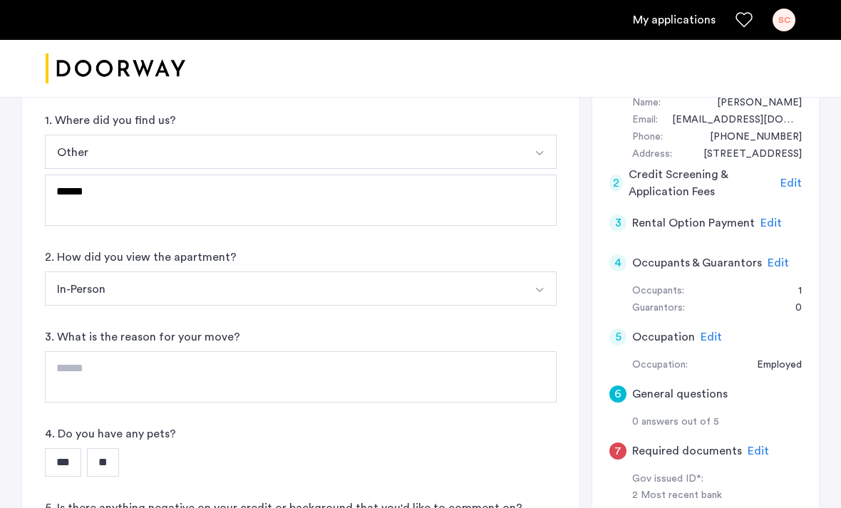
scroll to position [148, 0]
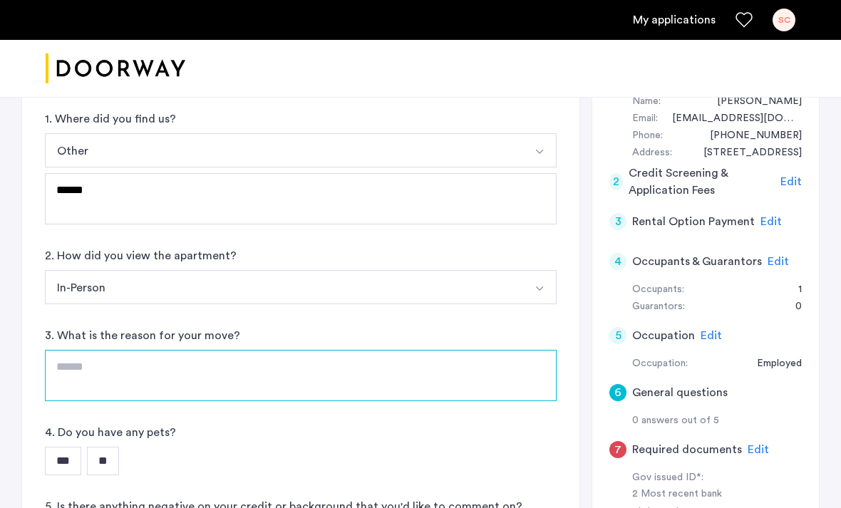
click at [296, 380] on textarea at bounding box center [301, 375] width 512 height 51
type textarea "*"
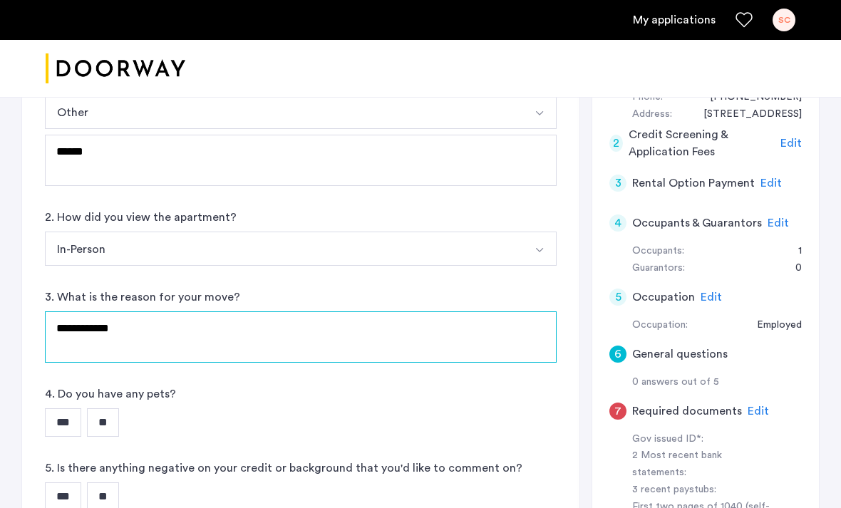
scroll to position [222, 0]
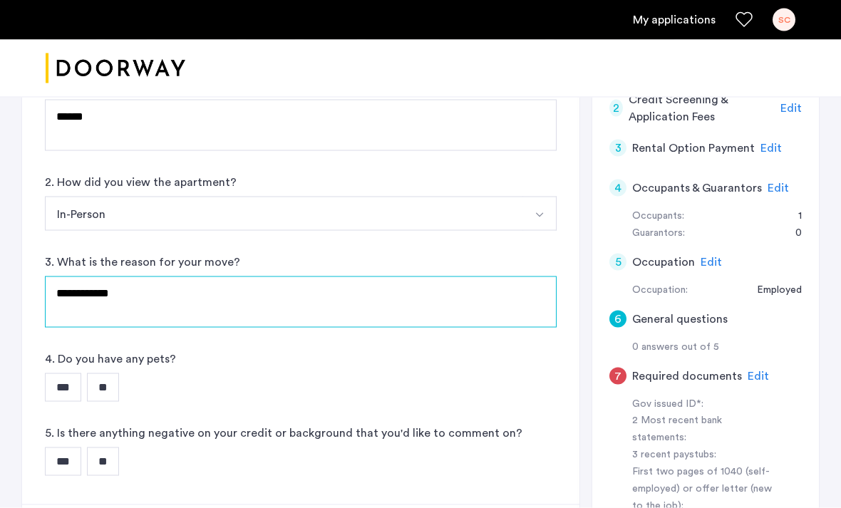
type textarea "**********"
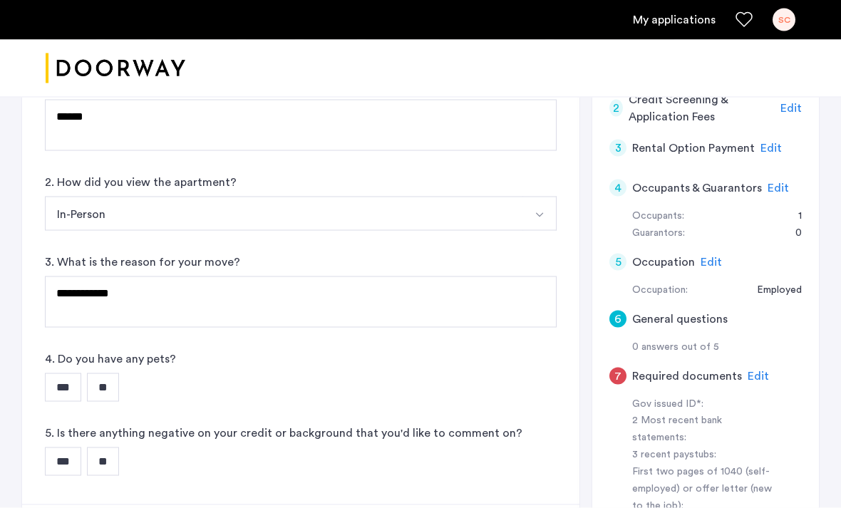
click at [59, 385] on input "***" at bounding box center [63, 387] width 36 height 28
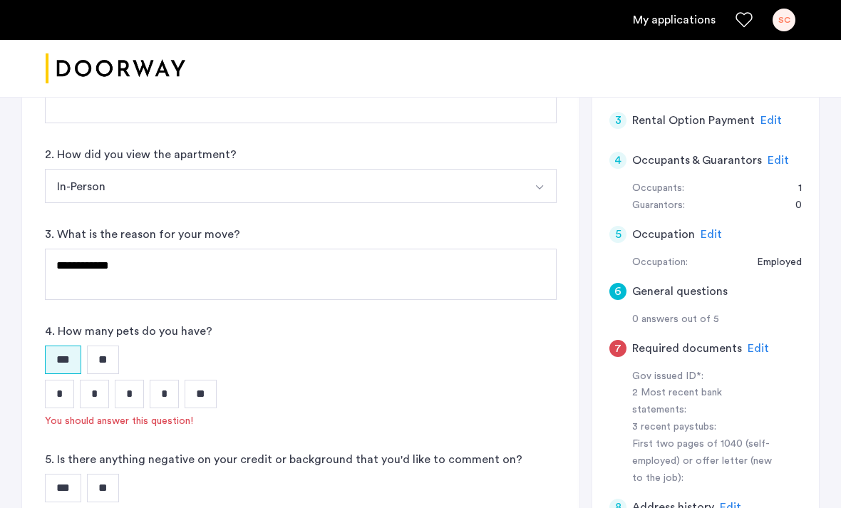
click at [64, 407] on input "*" at bounding box center [59, 394] width 29 height 28
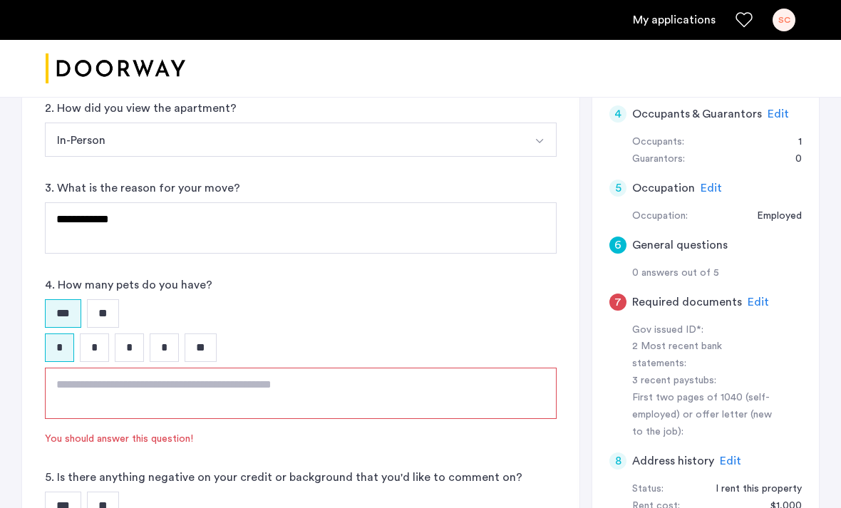
scroll to position [299, 0]
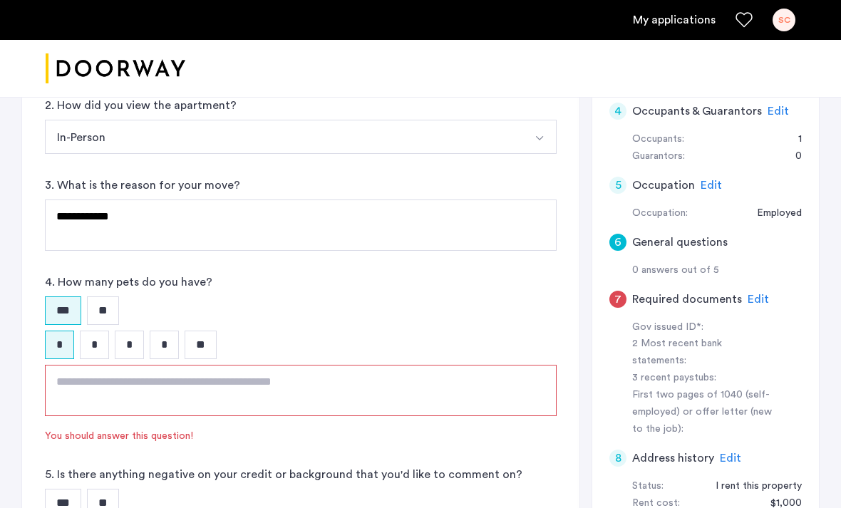
click at [367, 384] on textarea at bounding box center [301, 390] width 512 height 51
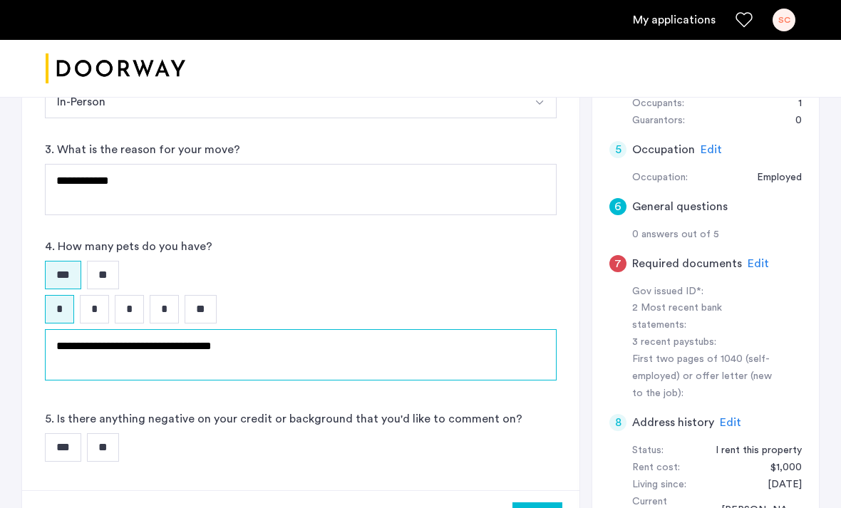
scroll to position [336, 0]
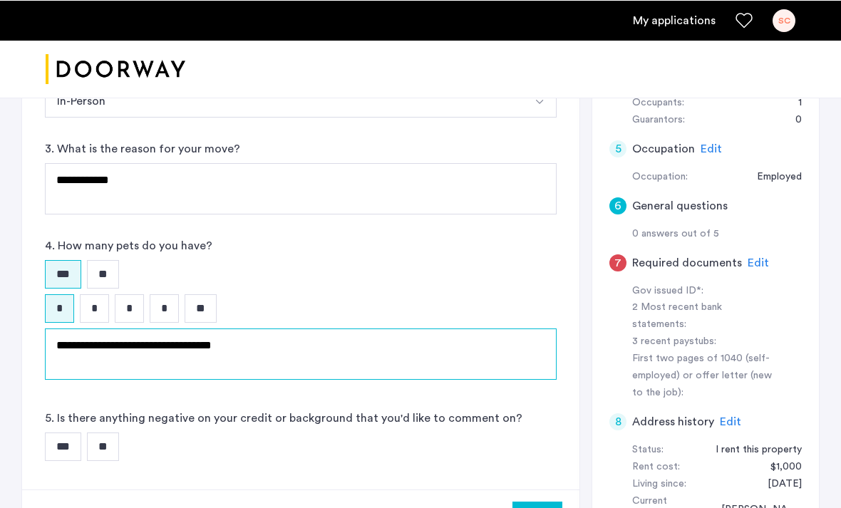
type textarea "**********"
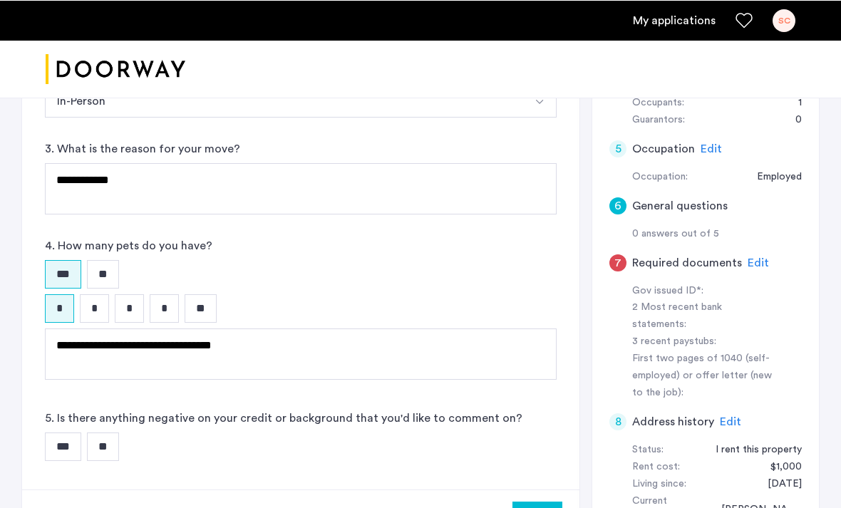
click at [113, 448] on input "**" at bounding box center [103, 446] width 32 height 28
click at [536, 507] on button "Next" at bounding box center [537, 518] width 50 height 34
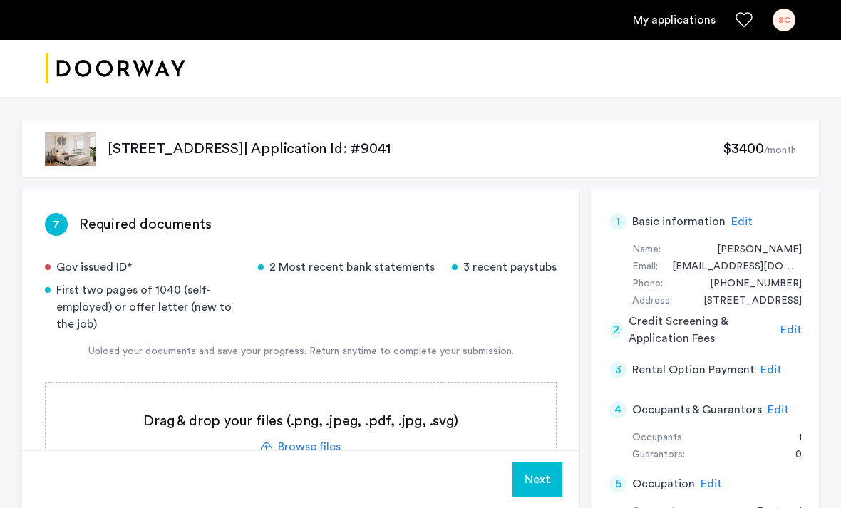
click at [296, 443] on label at bounding box center [301, 433] width 510 height 101
click at [0, 0] on input "file" at bounding box center [0, 0] width 0 height 0
click at [317, 455] on label at bounding box center [301, 433] width 510 height 101
click at [0, 0] on input "file" at bounding box center [0, 0] width 0 height 0
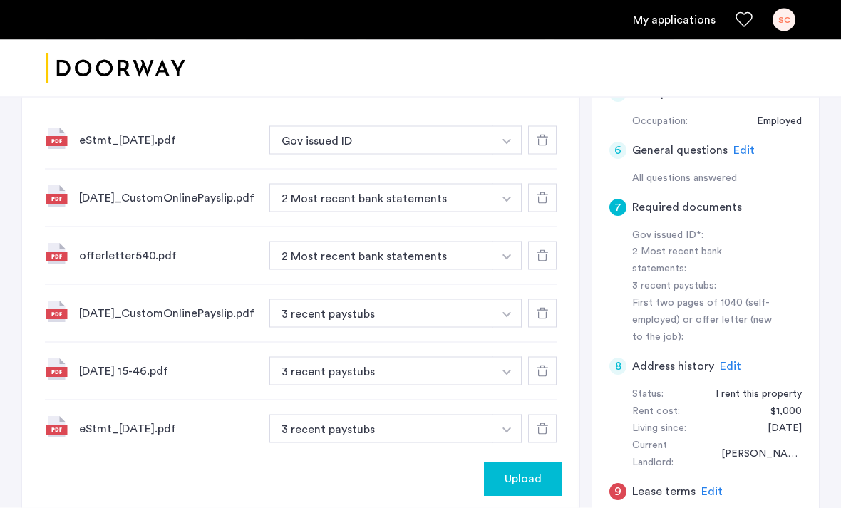
scroll to position [392, 0]
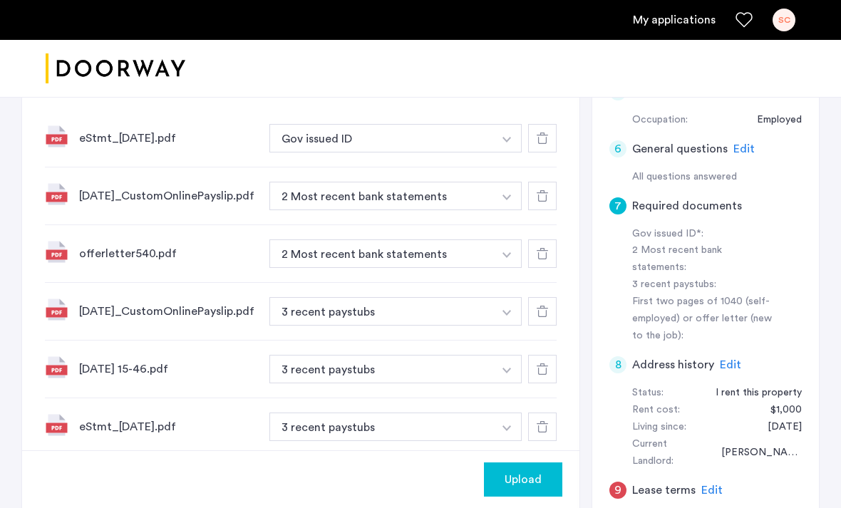
click at [496, 268] on button "button" at bounding box center [506, 253] width 29 height 28
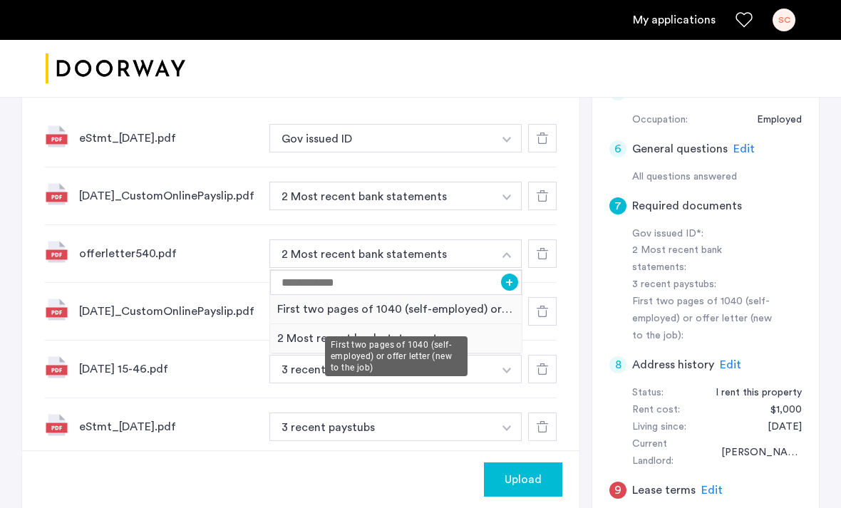
click at [472, 315] on div "First two pages of 1040 (self-employed) or offer letter (new to the job)" at bounding box center [396, 309] width 252 height 29
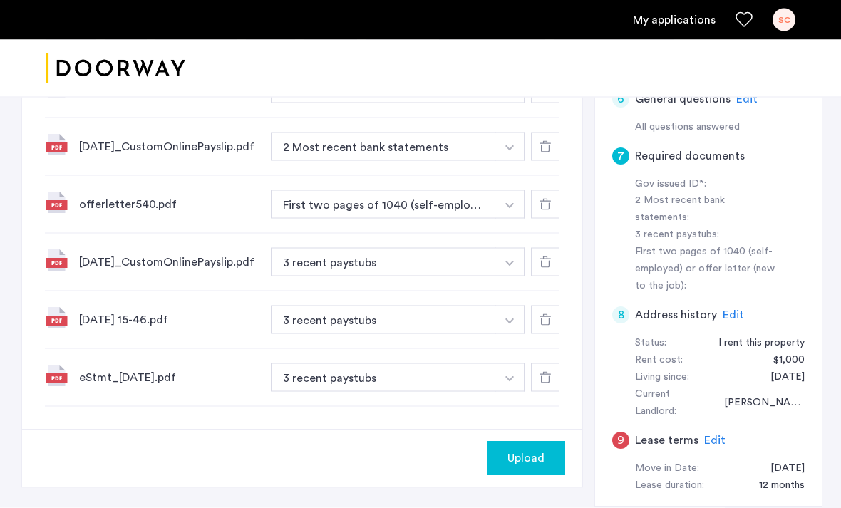
scroll to position [443, 0]
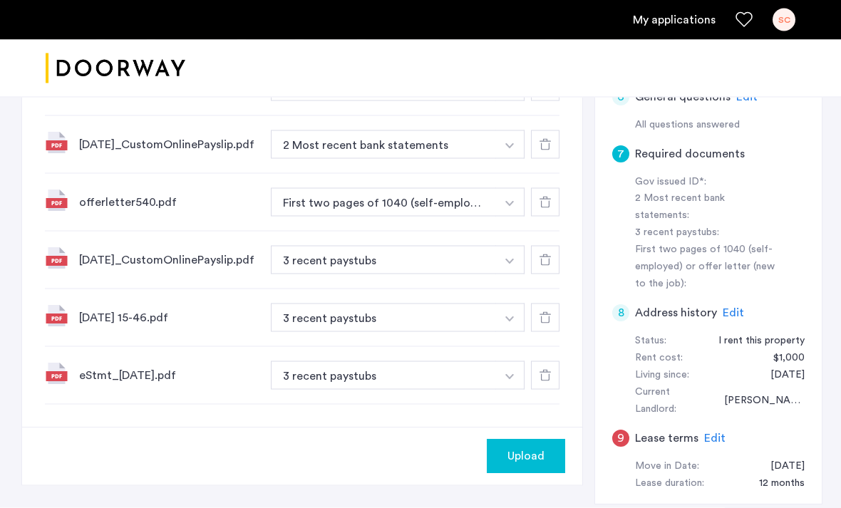
click at [472, 390] on button "3 recent paystubs" at bounding box center [383, 375] width 225 height 28
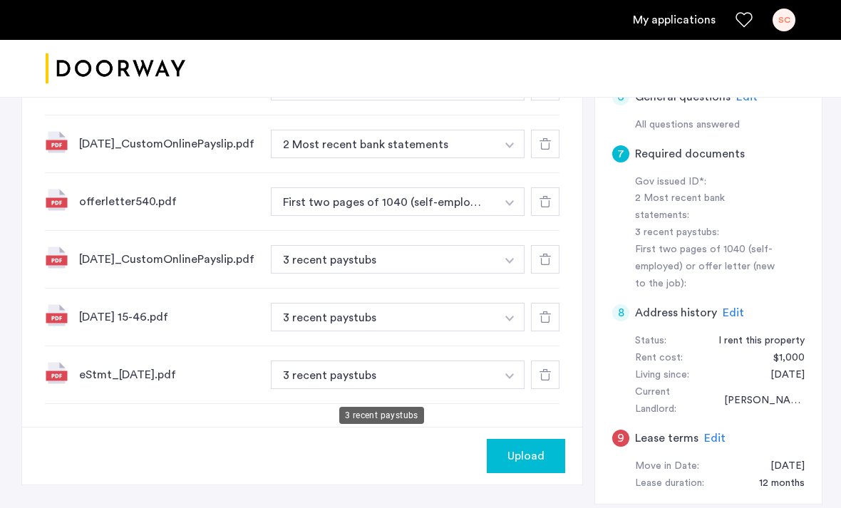
click at [516, 383] on button "button" at bounding box center [509, 375] width 29 height 28
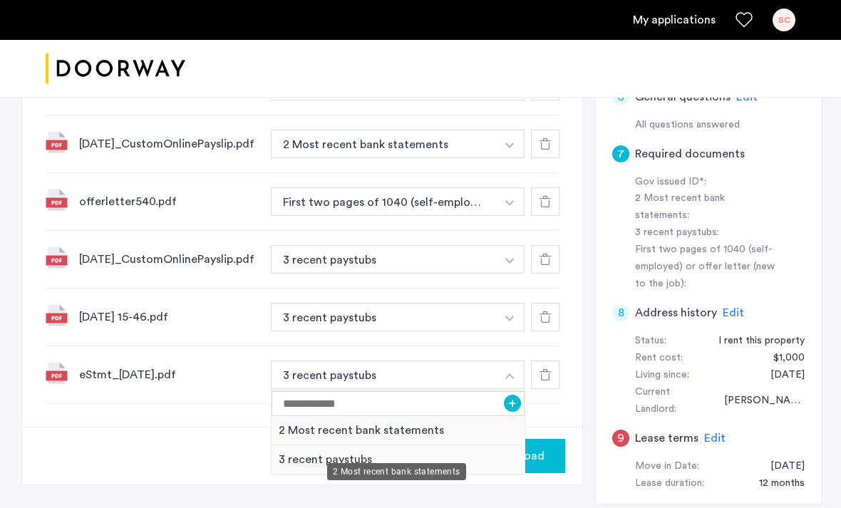
click at [461, 438] on div "2 Most recent bank statements" at bounding box center [397, 430] width 253 height 29
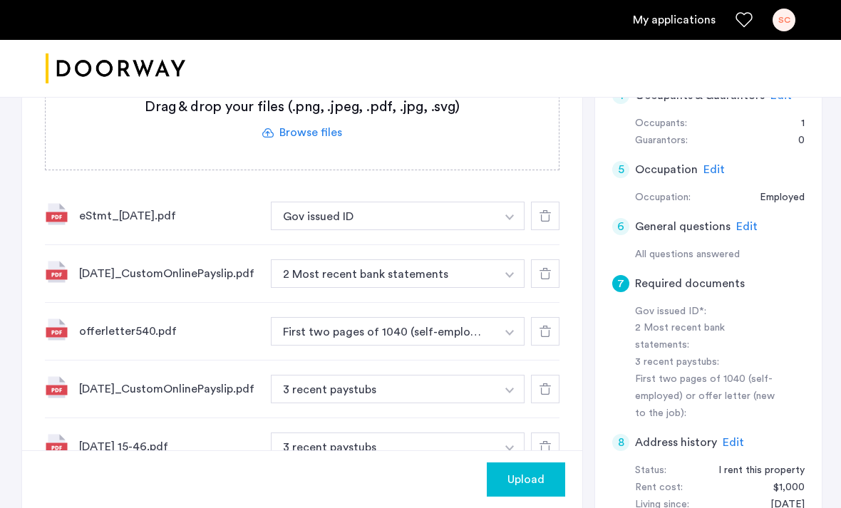
scroll to position [313, 0]
click at [504, 208] on button "button" at bounding box center [509, 216] width 29 height 28
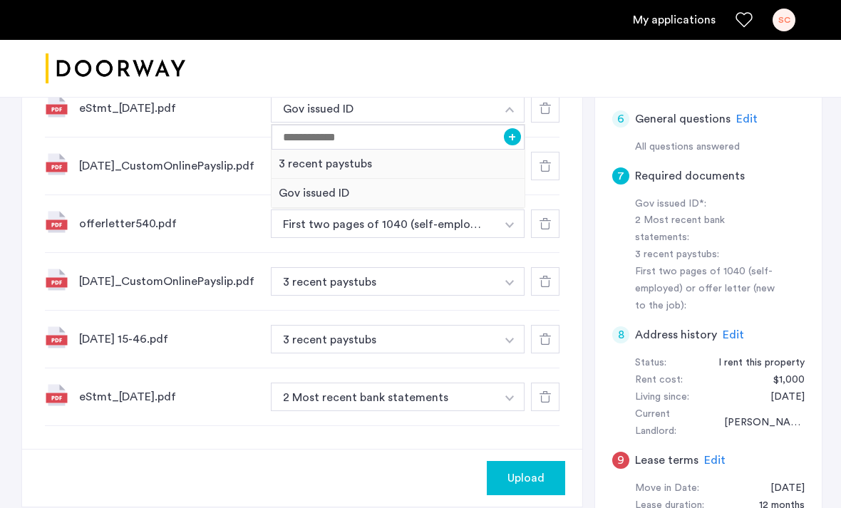
scroll to position [439, 0]
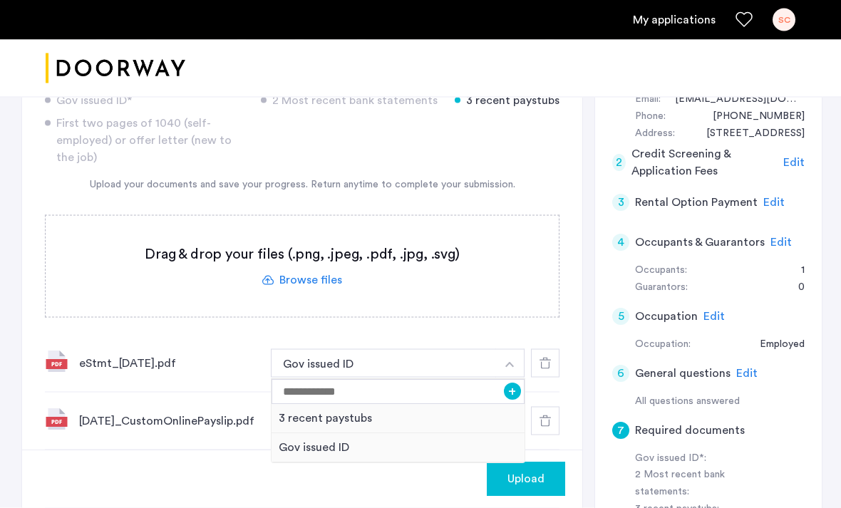
click at [313, 292] on label at bounding box center [302, 266] width 513 height 101
click at [0, 0] on input "file" at bounding box center [0, 0] width 0 height 0
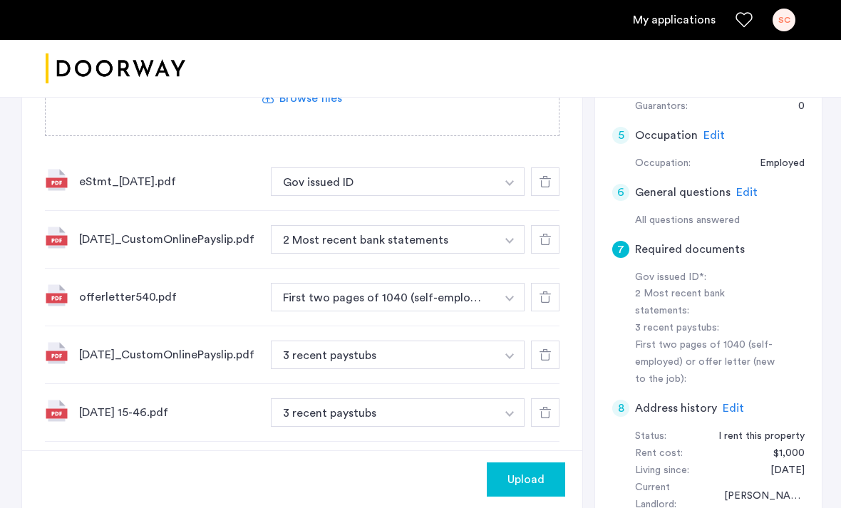
scroll to position [343, 0]
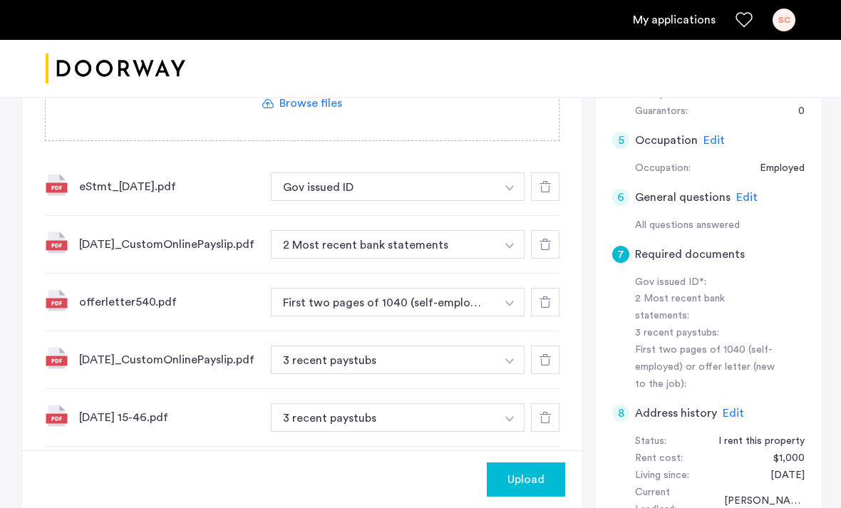
click at [498, 190] on button "button" at bounding box center [509, 186] width 29 height 28
click at [491, 168] on div "eStmt_2025-07-22.pdf Gov issued ID + Gov issued ID" at bounding box center [302, 187] width 514 height 58
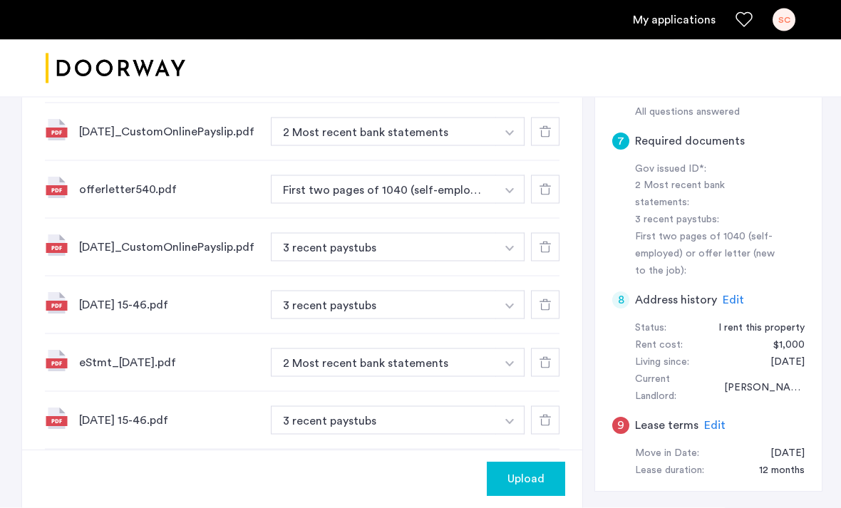
scroll to position [457, 0]
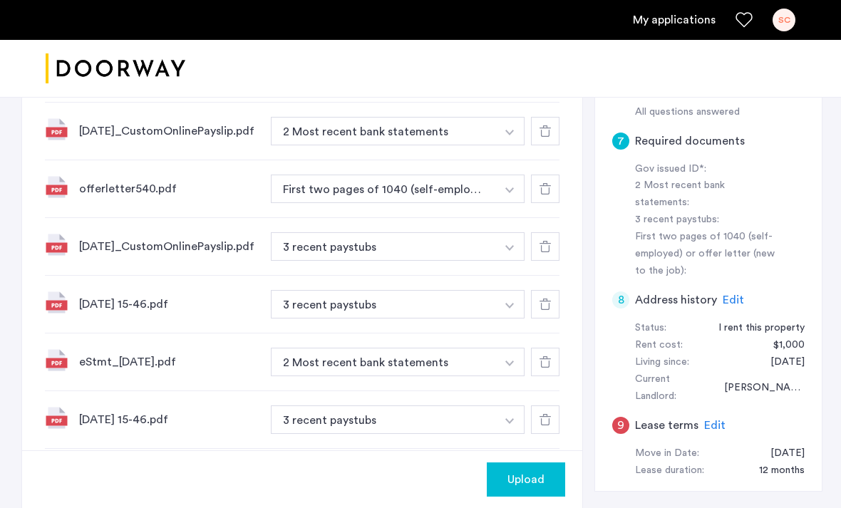
click at [544, 424] on div at bounding box center [545, 419] width 28 height 28
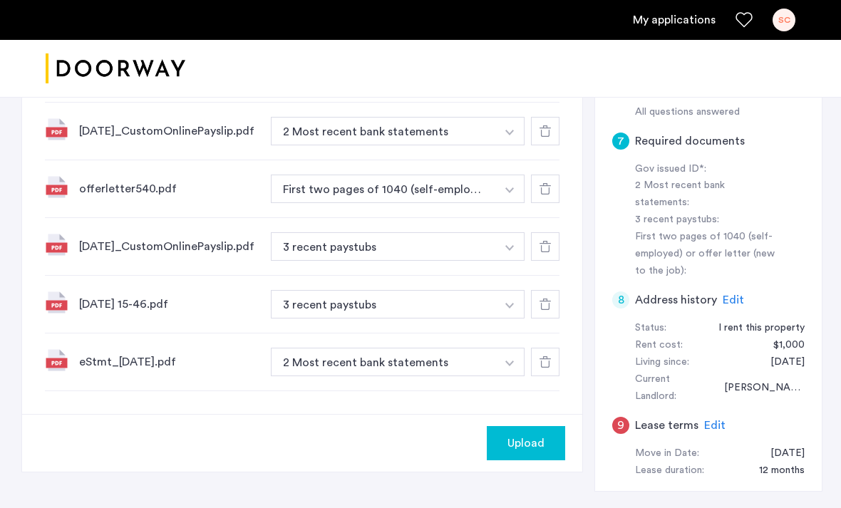
click at [541, 368] on icon at bounding box center [544, 361] width 11 height 11
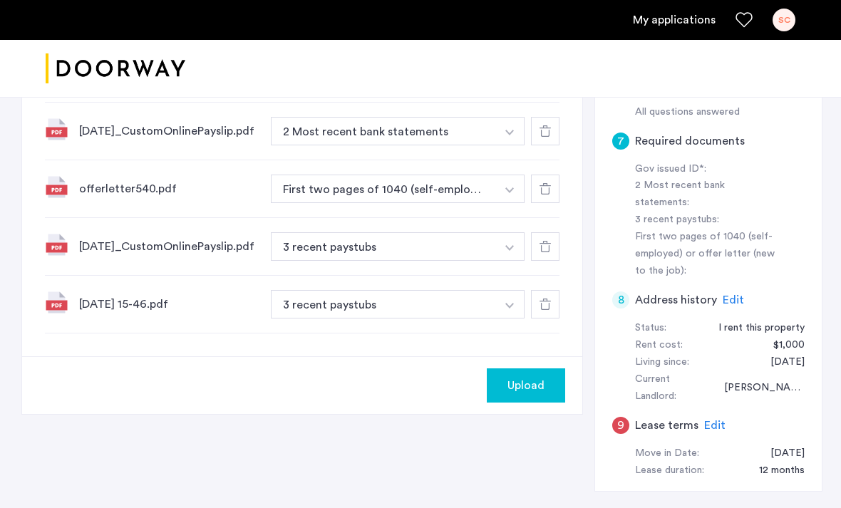
click at [535, 313] on div at bounding box center [545, 304] width 28 height 28
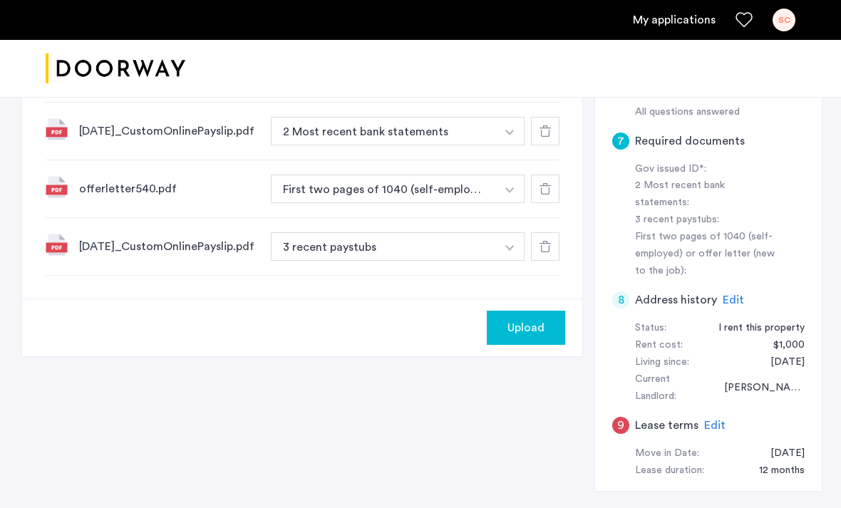
click at [541, 252] on icon at bounding box center [544, 246] width 11 height 11
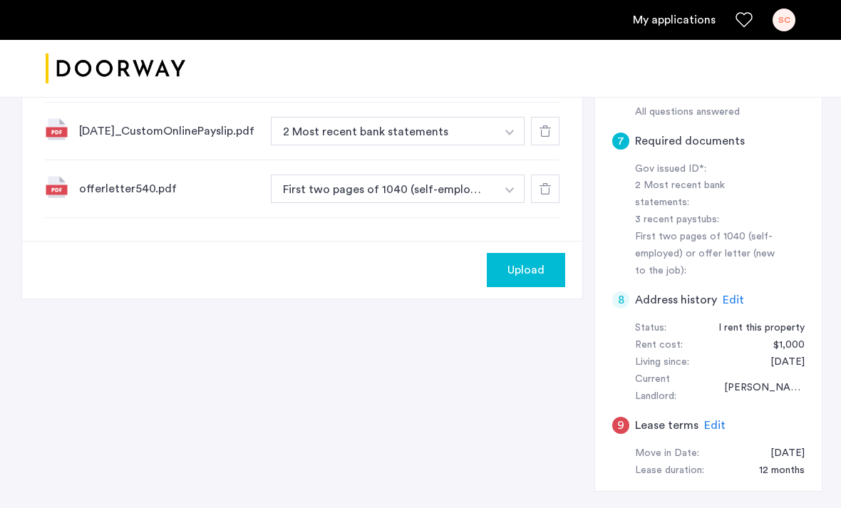
click at [542, 195] on icon at bounding box center [544, 188] width 11 height 11
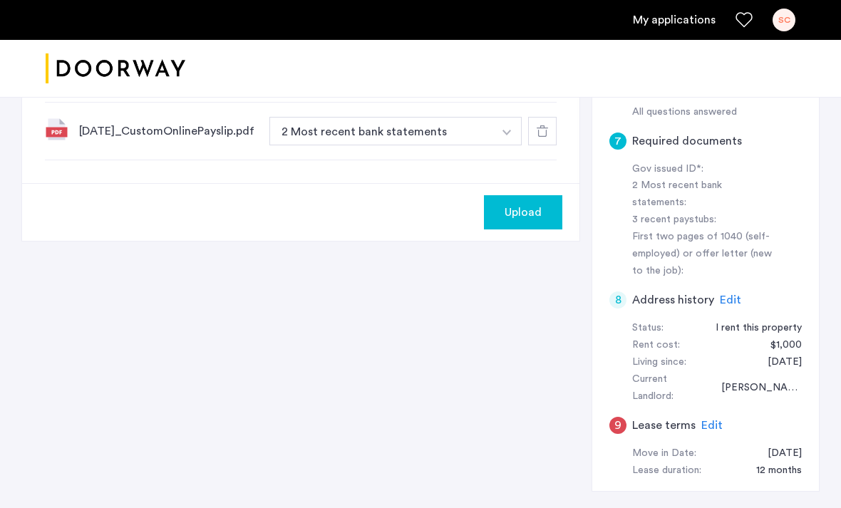
click at [556, 140] on div at bounding box center [542, 131] width 28 height 28
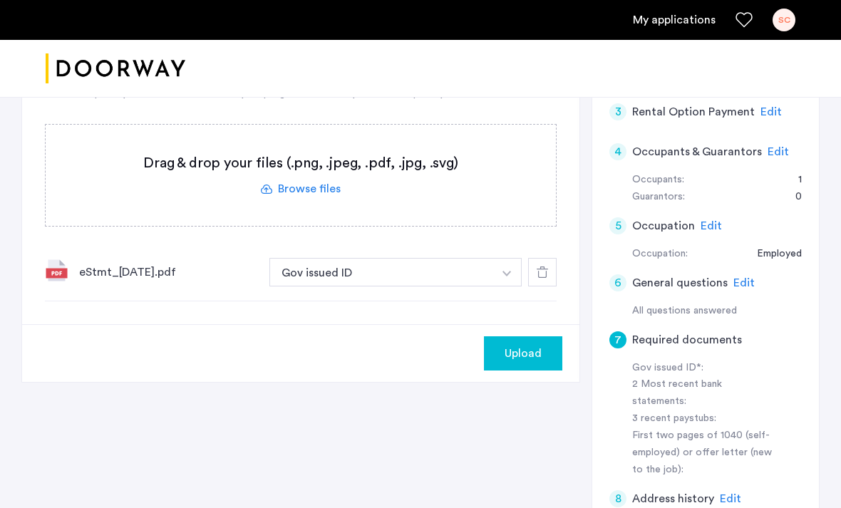
scroll to position [174, 0]
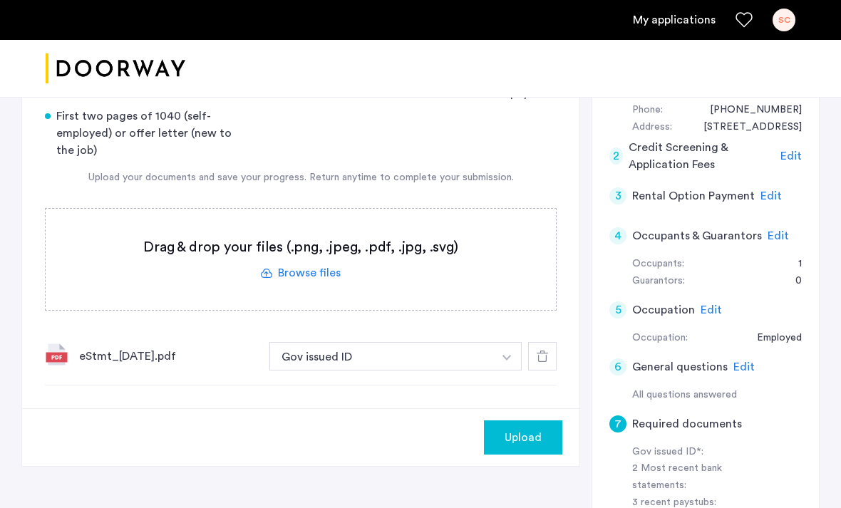
click at [366, 266] on label at bounding box center [301, 259] width 510 height 101
click at [0, 0] on input "file" at bounding box center [0, 0] width 0 height 0
click at [548, 354] on div at bounding box center [542, 356] width 28 height 28
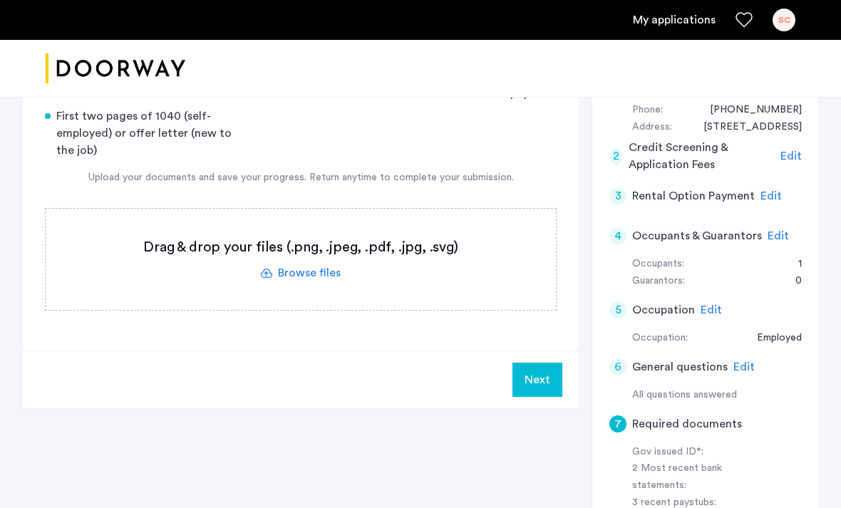
click at [304, 286] on label at bounding box center [301, 259] width 510 height 101
click at [0, 0] on input "file" at bounding box center [0, 0] width 0 height 0
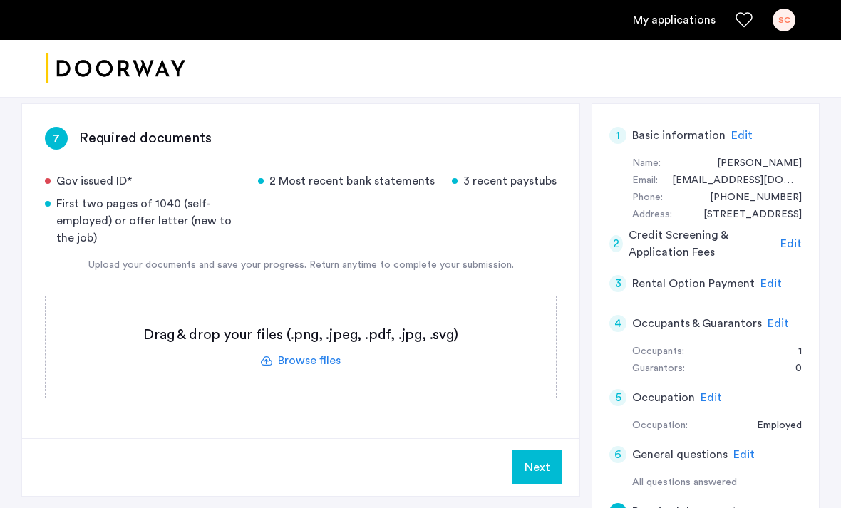
scroll to position [81, 0]
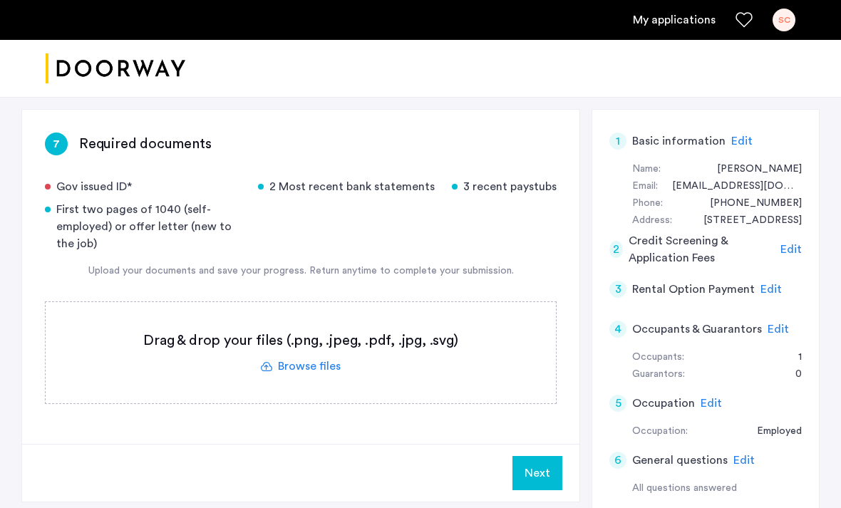
click at [301, 358] on label at bounding box center [301, 352] width 510 height 101
click at [0, 0] on input "file" at bounding box center [0, 0] width 0 height 0
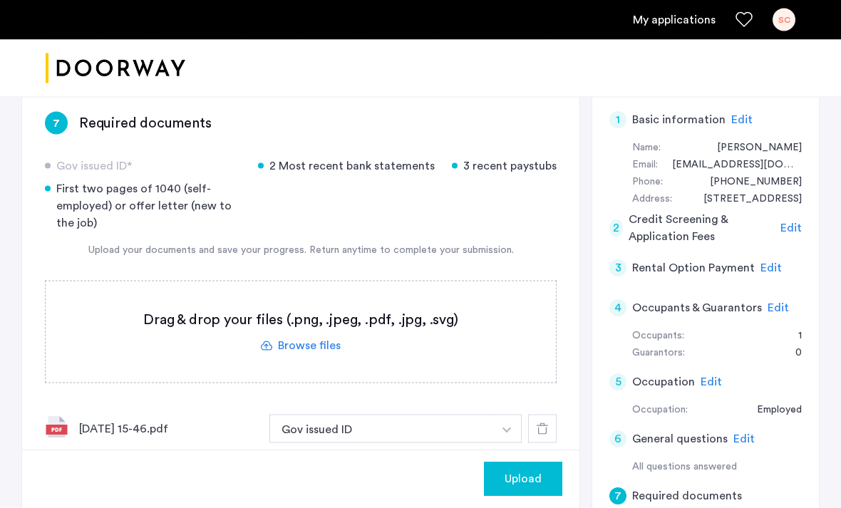
scroll to position [100, 0]
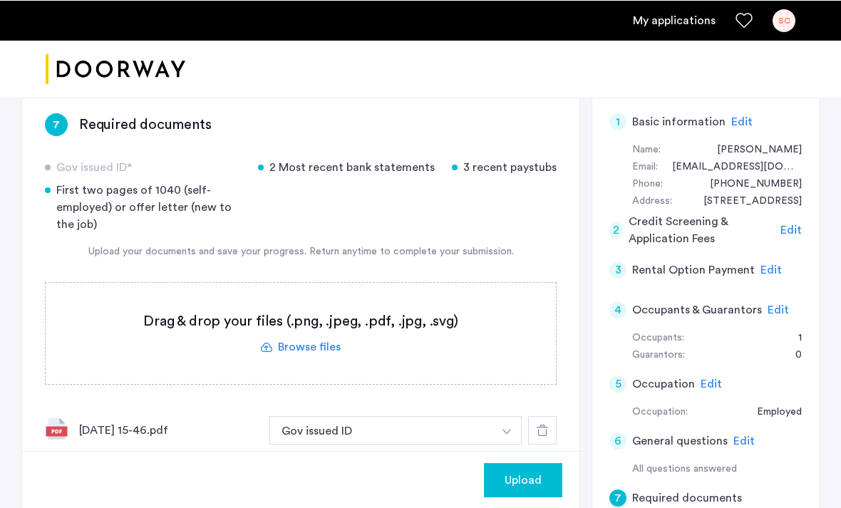
click at [321, 337] on label at bounding box center [301, 332] width 510 height 101
click at [0, 0] on input "file" at bounding box center [0, 0] width 0 height 0
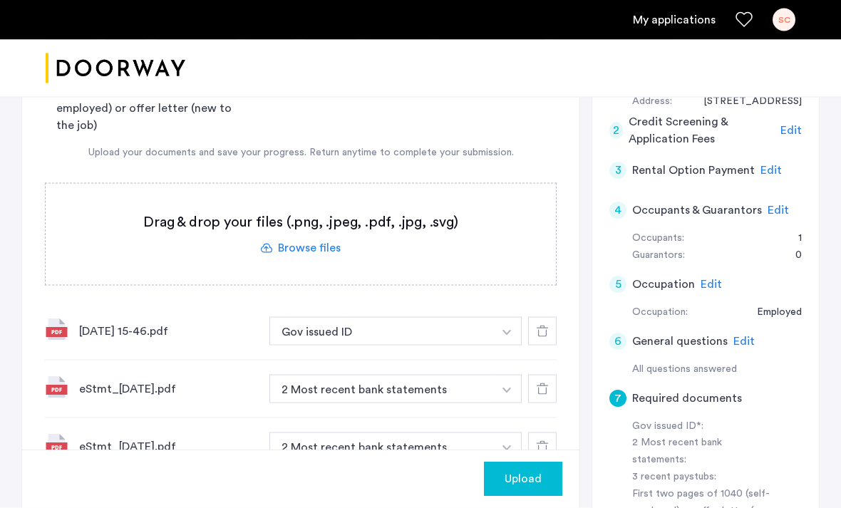
scroll to position [194, 0]
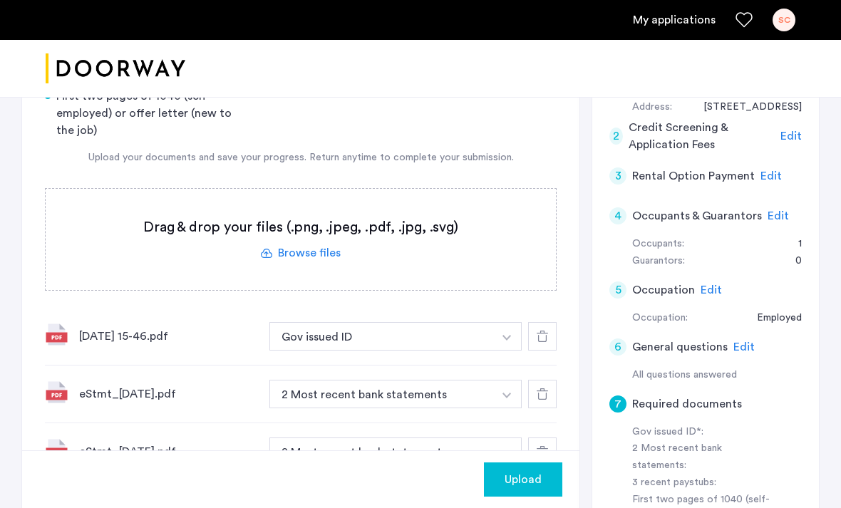
click at [346, 256] on label at bounding box center [301, 239] width 510 height 101
click at [0, 0] on input "file" at bounding box center [0, 0] width 0 height 0
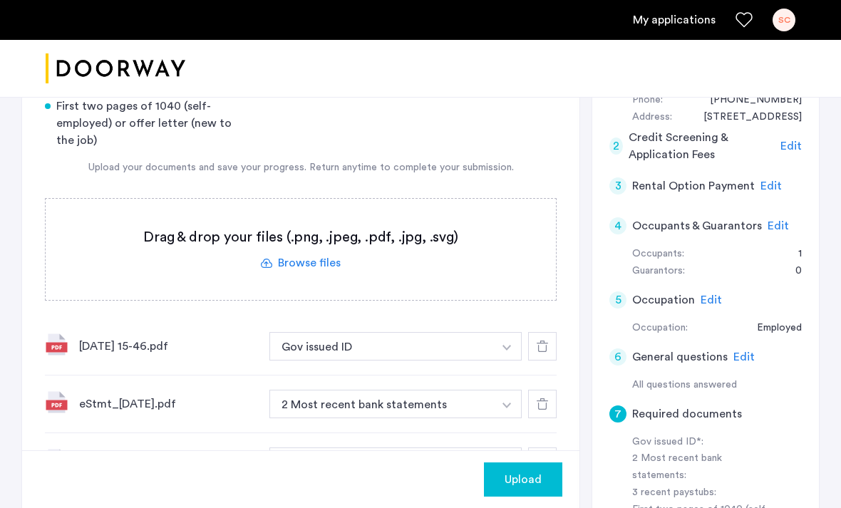
scroll to position [124, 0]
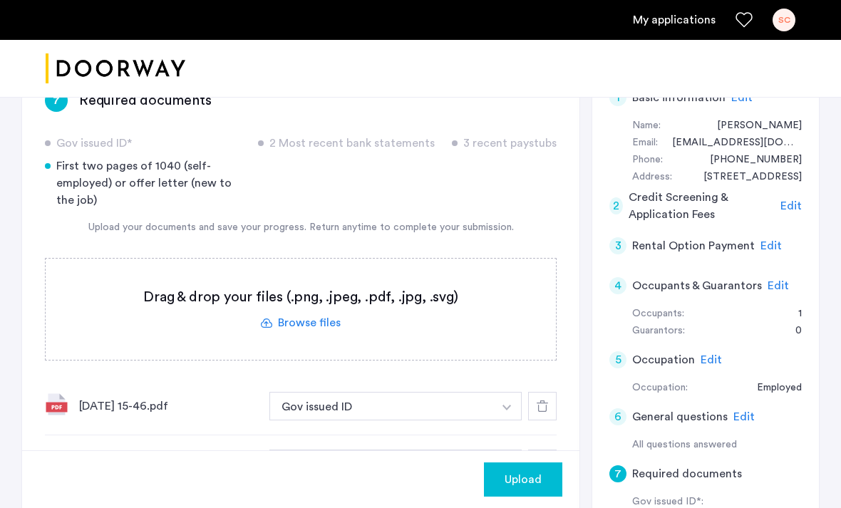
click at [304, 319] on label at bounding box center [301, 309] width 510 height 101
click at [0, 0] on input "file" at bounding box center [0, 0] width 0 height 0
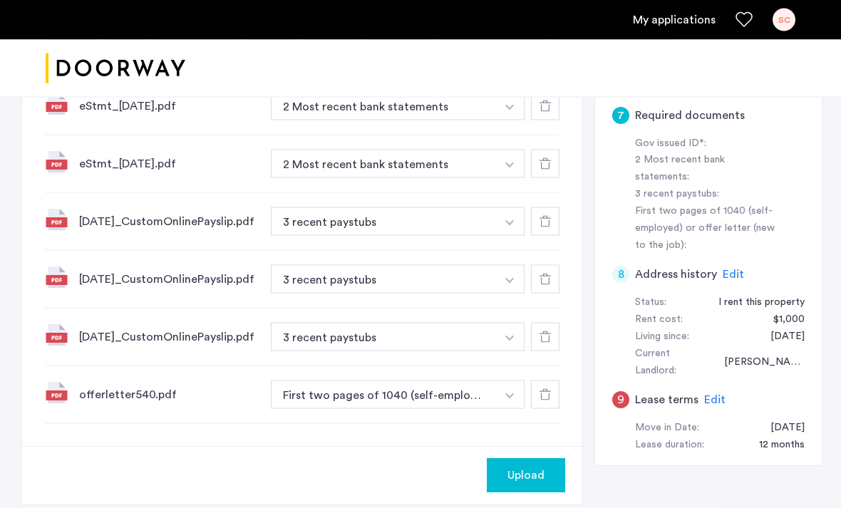
scroll to position [482, 0]
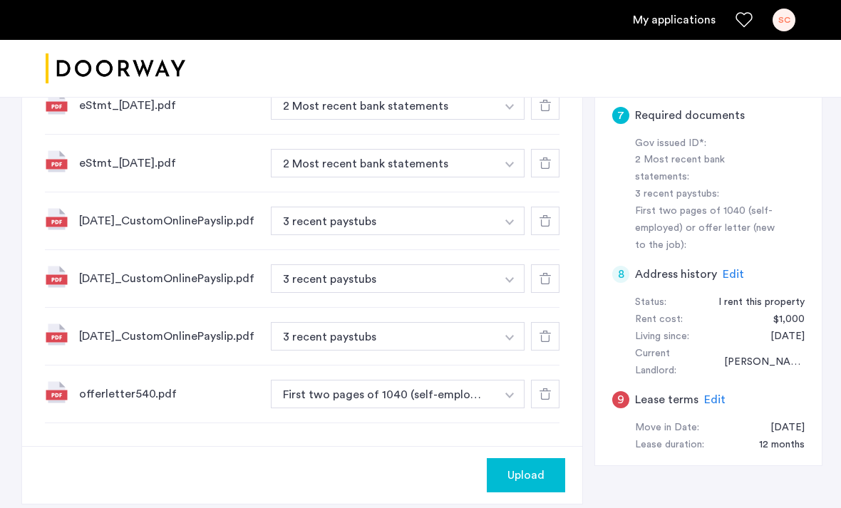
click at [546, 484] on div "Upload" at bounding box center [526, 475] width 56 height 17
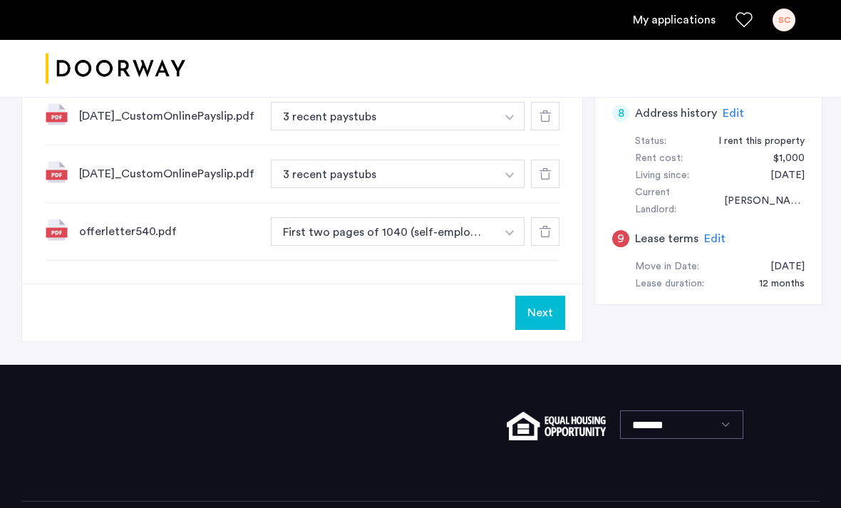
scroll to position [644, 0]
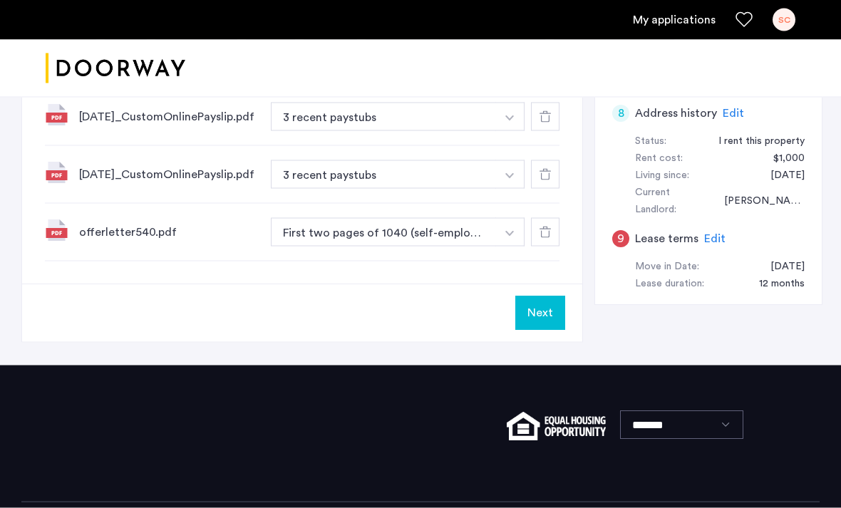
click at [549, 321] on button "Next" at bounding box center [540, 313] width 50 height 34
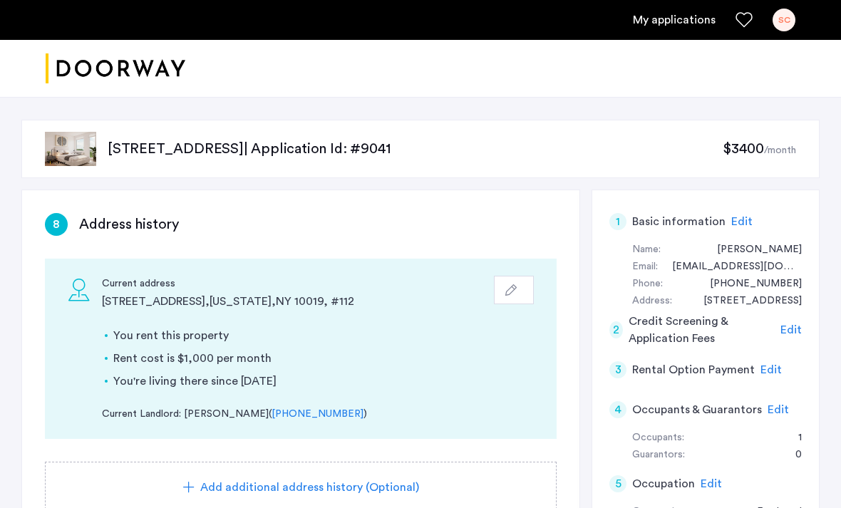
click at [507, 294] on icon "button" at bounding box center [510, 289] width 11 height 11
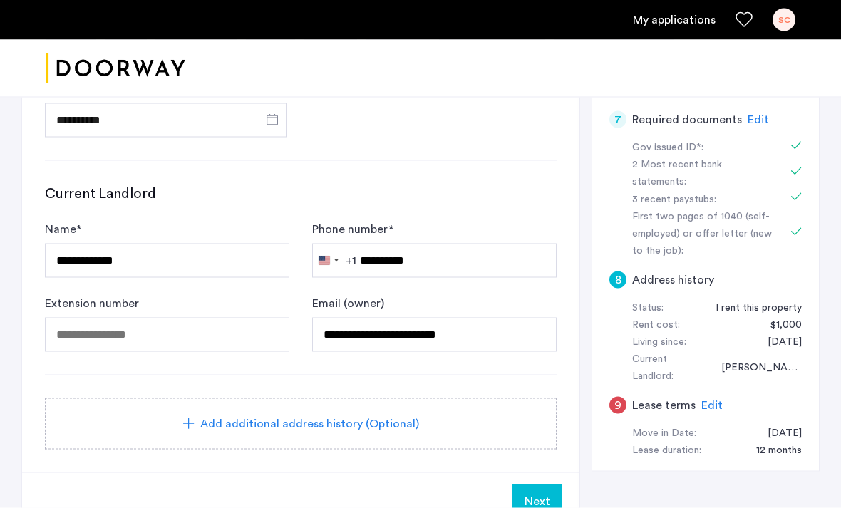
scroll to position [481, 0]
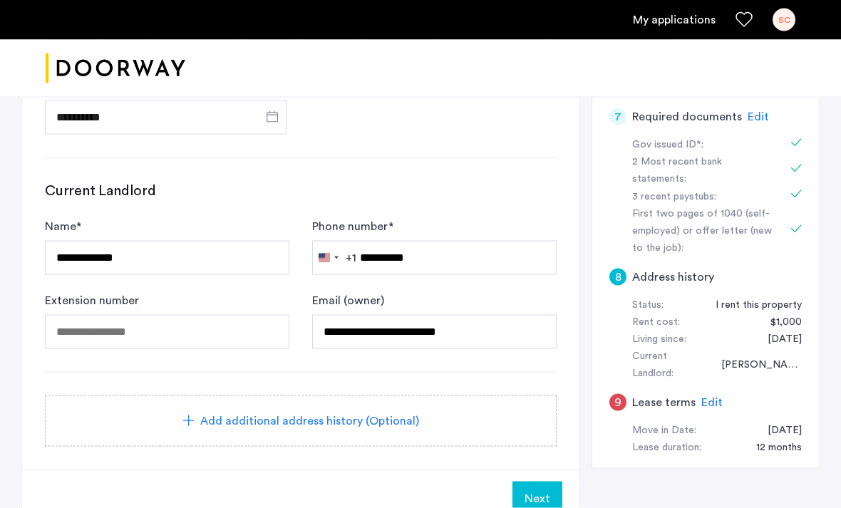
click at [498, 413] on div "Add additional address history (Optional)" at bounding box center [300, 421] width 477 height 17
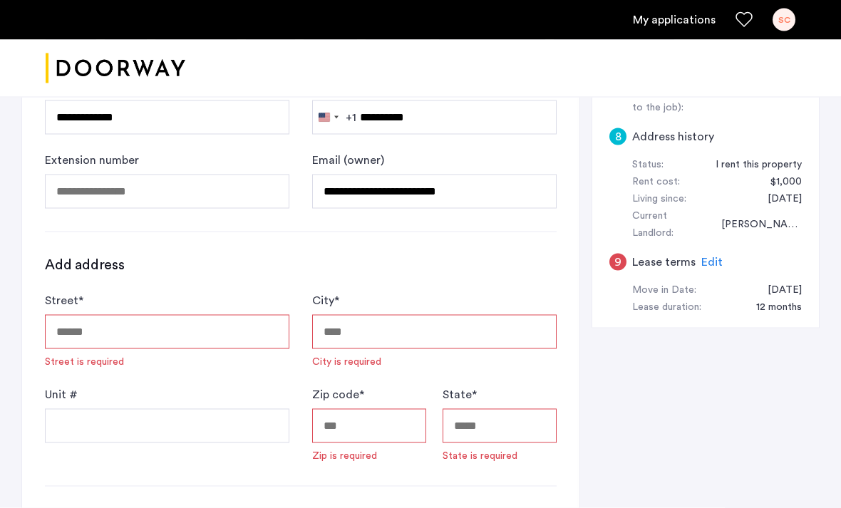
scroll to position [622, 0]
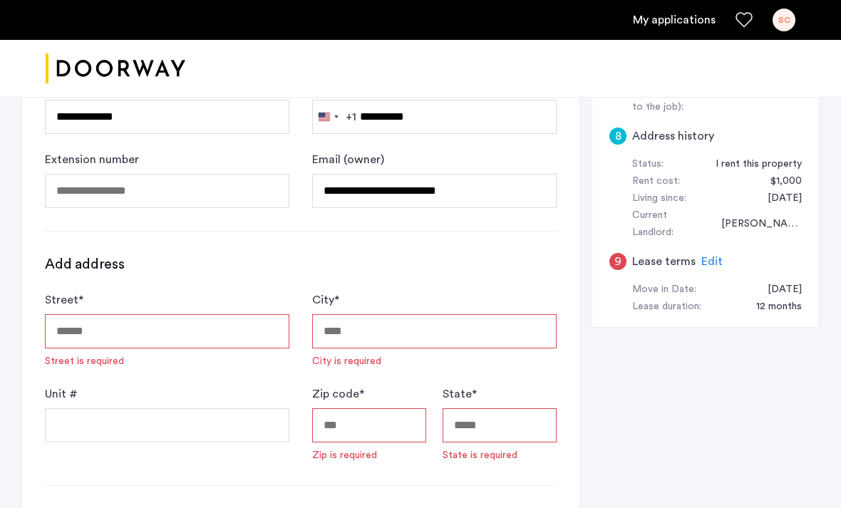
click at [252, 340] on input "Street *" at bounding box center [167, 331] width 244 height 34
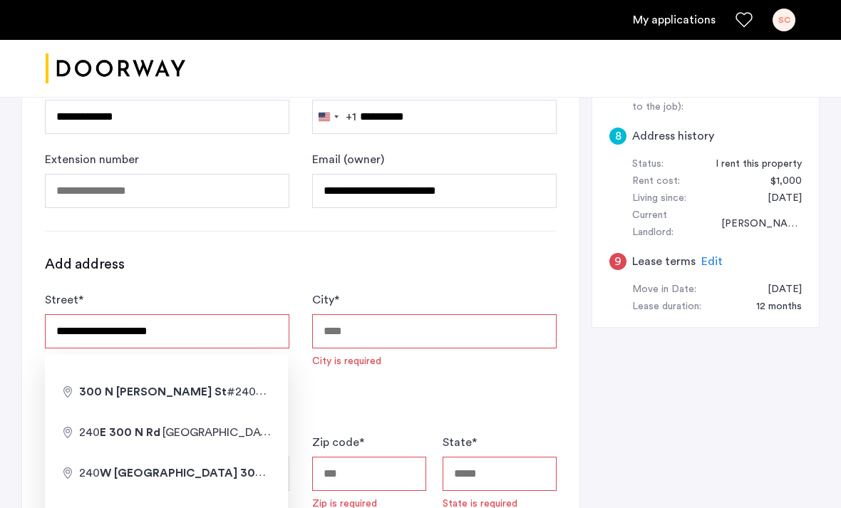
type input "**********"
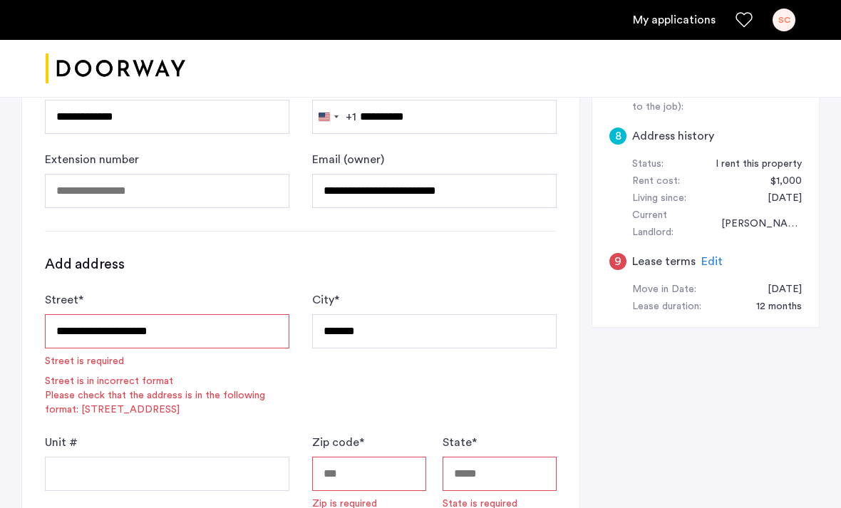
type input "**********"
type input "******"
type input "**"
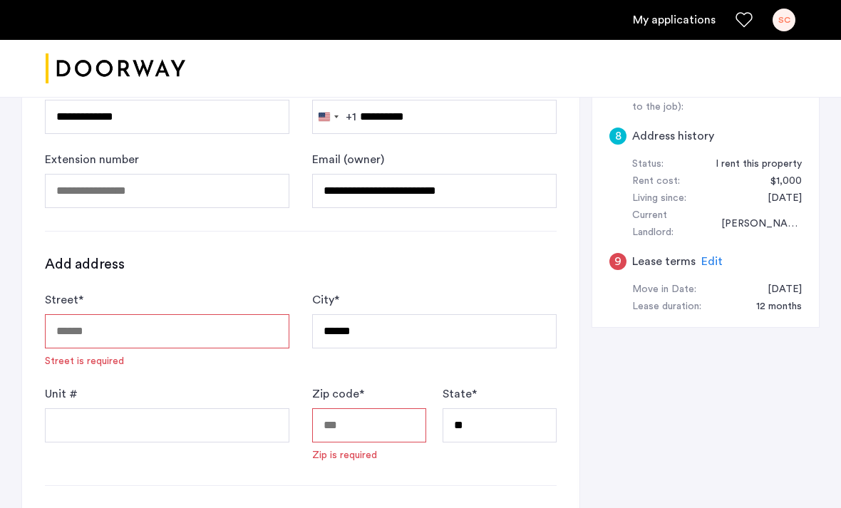
click at [200, 468] on div "Add address Street * Street is required City * ****** Unit # Zip code * Zip is …" at bounding box center [301, 370] width 512 height 232
click at [236, 424] on input "Unit #" at bounding box center [167, 425] width 244 height 34
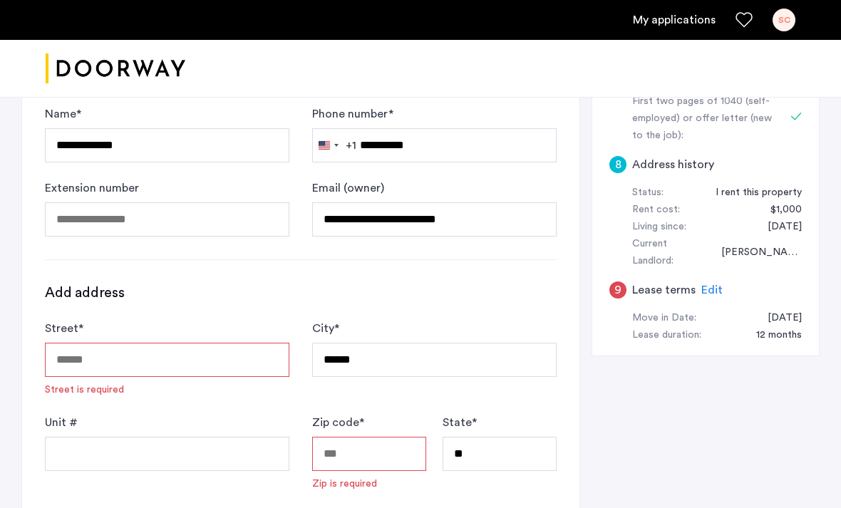
click at [215, 361] on input "Street *" at bounding box center [167, 360] width 244 height 34
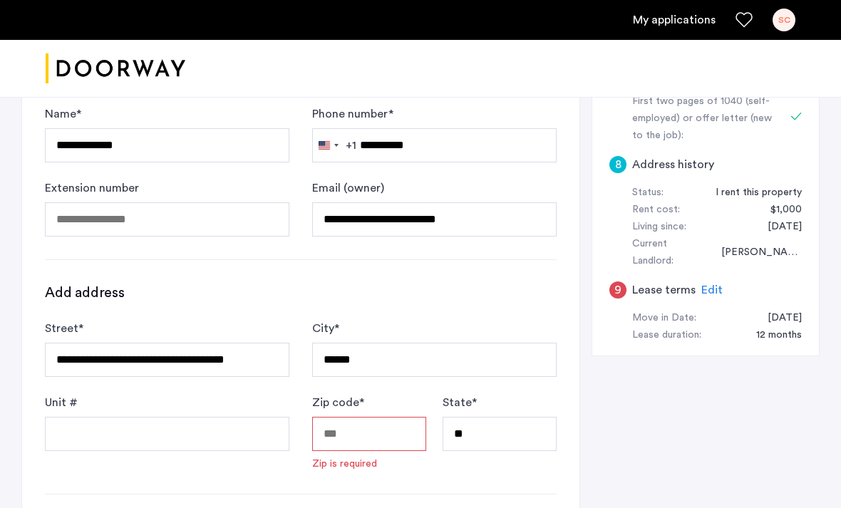
type input "**********"
type input "*****"
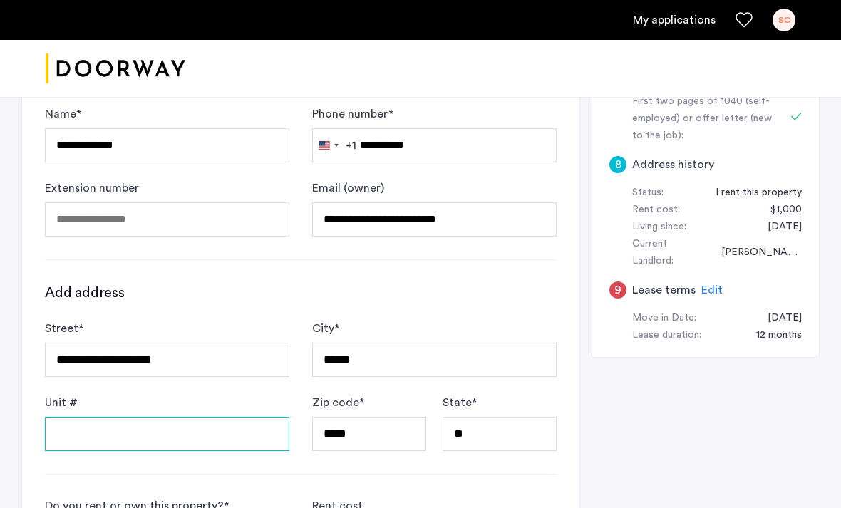
click at [227, 440] on input "Unit #" at bounding box center [167, 434] width 244 height 34
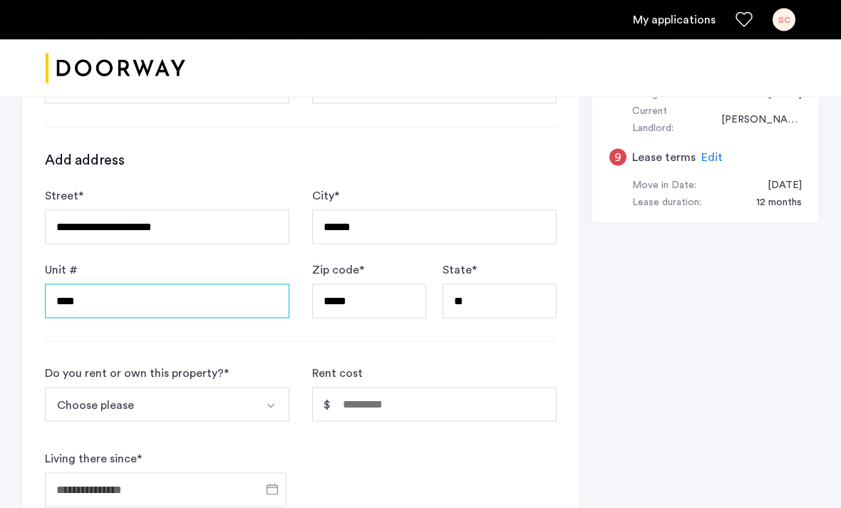
scroll to position [727, 0]
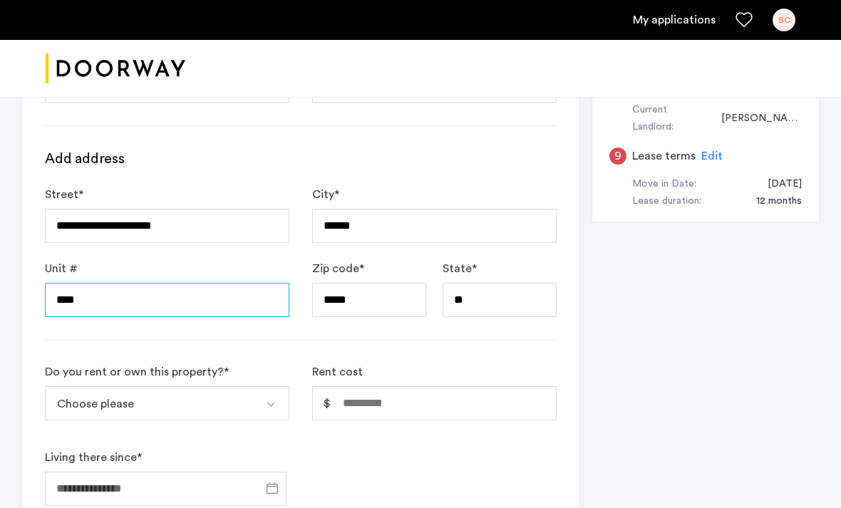
type input "****"
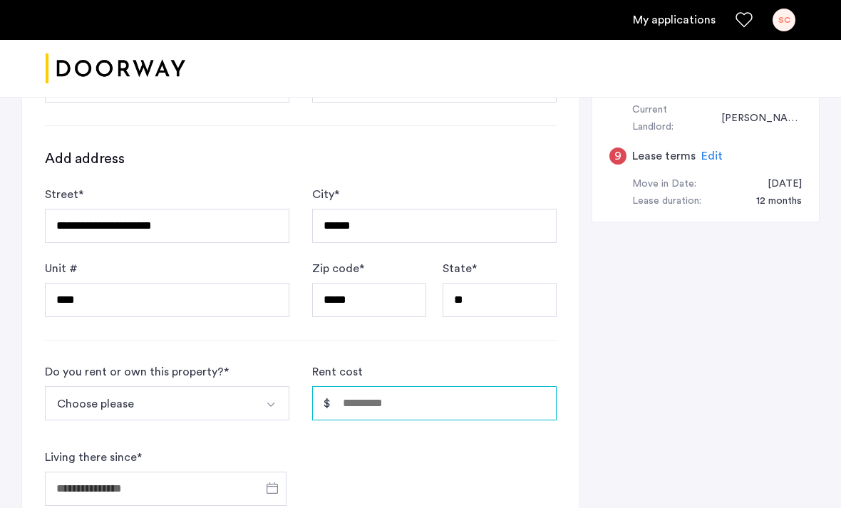
click at [456, 403] on input "Rent cost" at bounding box center [434, 403] width 244 height 34
type input "*****"
click at [242, 402] on button "Choose please" at bounding box center [150, 403] width 211 height 34
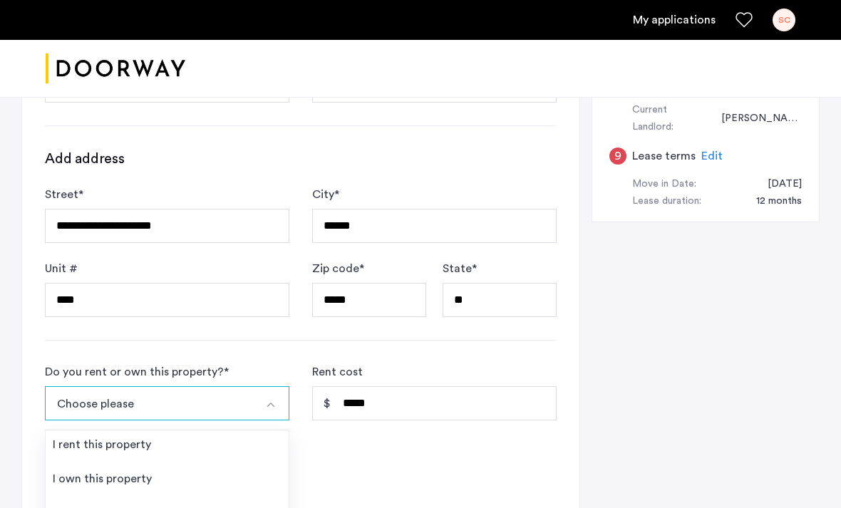
click at [228, 440] on li "I rent this property" at bounding box center [167, 447] width 243 height 34
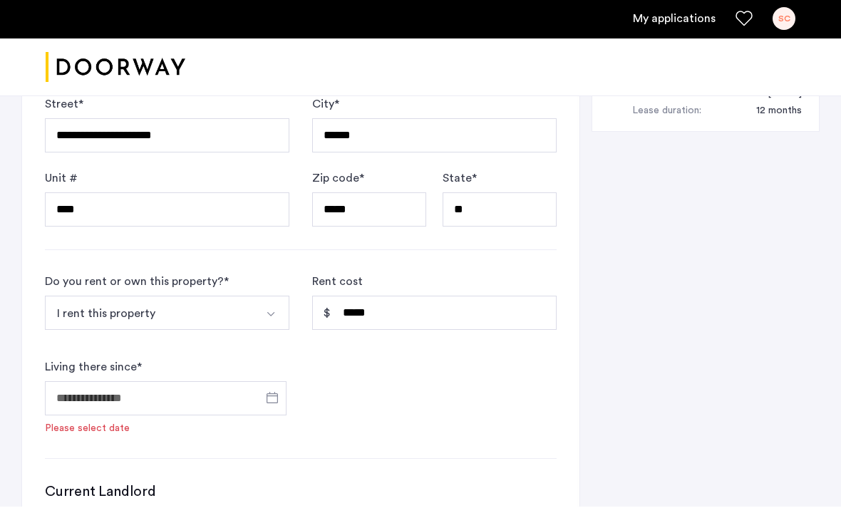
click at [264, 318] on button "Select option" at bounding box center [272, 314] width 34 height 34
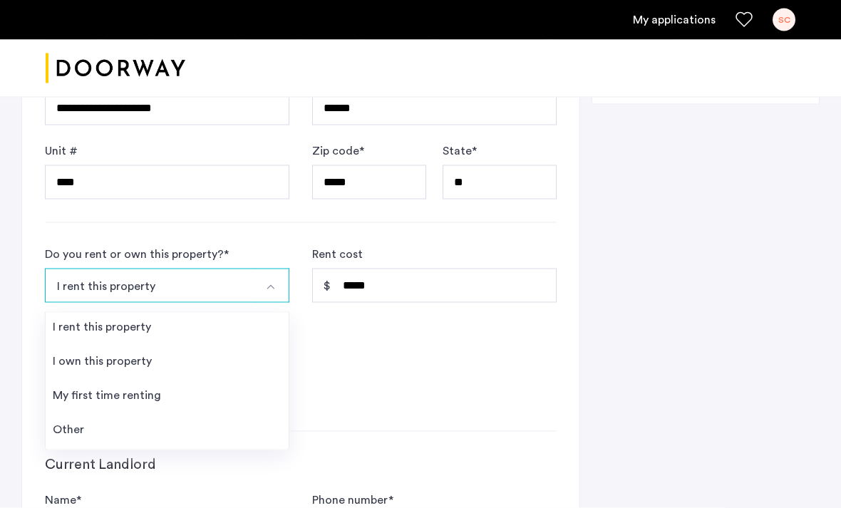
scroll to position [846, 0]
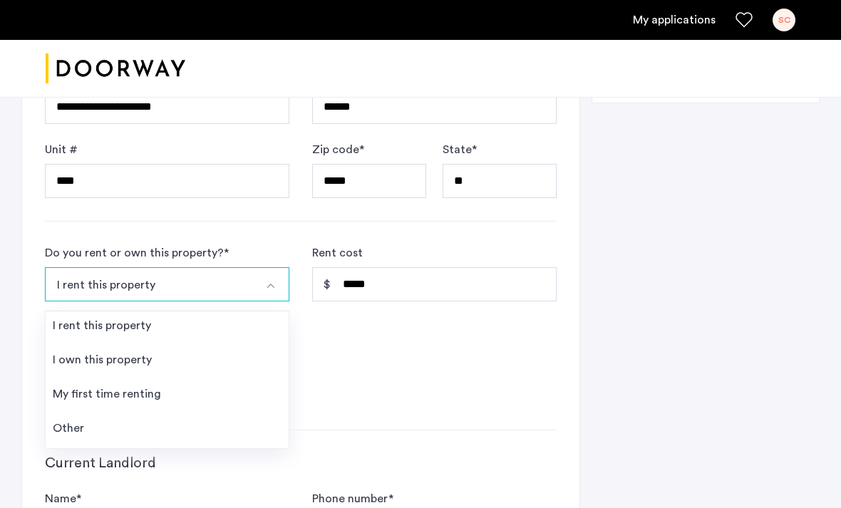
click at [391, 388] on div "Do you rent or own this property? * I rent this property I rent this property I…" at bounding box center [301, 325] width 512 height 162
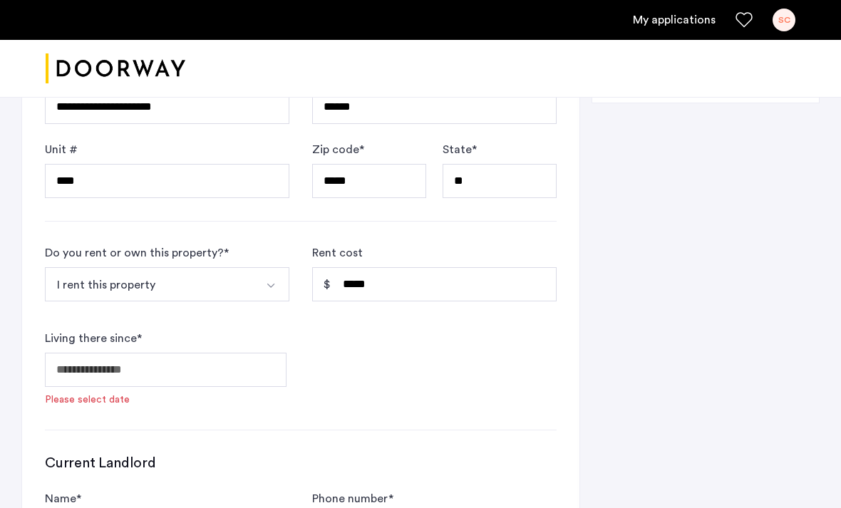
click at [261, 376] on span "Open calendar" at bounding box center [272, 369] width 34 height 34
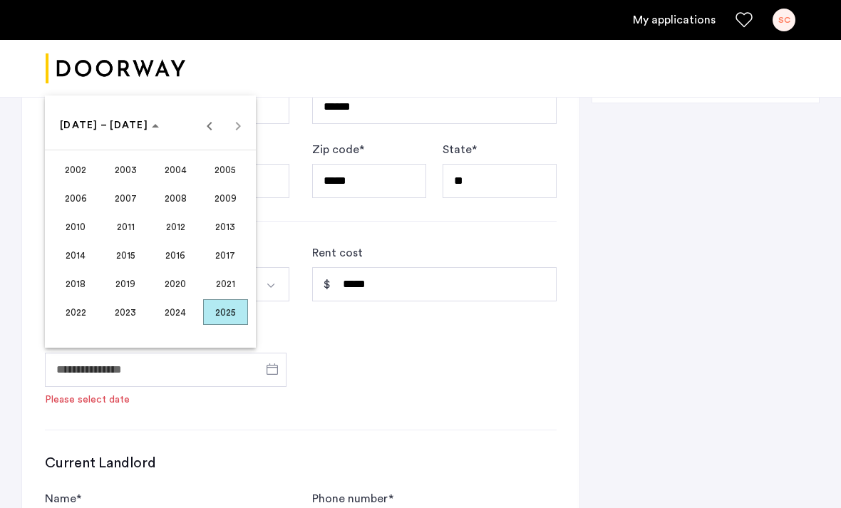
click at [123, 325] on span "2023" at bounding box center [125, 312] width 45 height 26
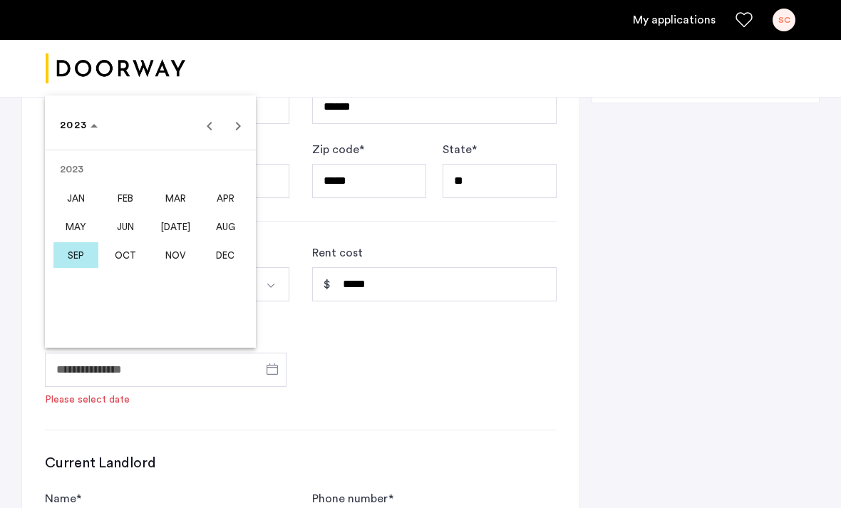
click at [81, 239] on span "MAY" at bounding box center [75, 227] width 45 height 26
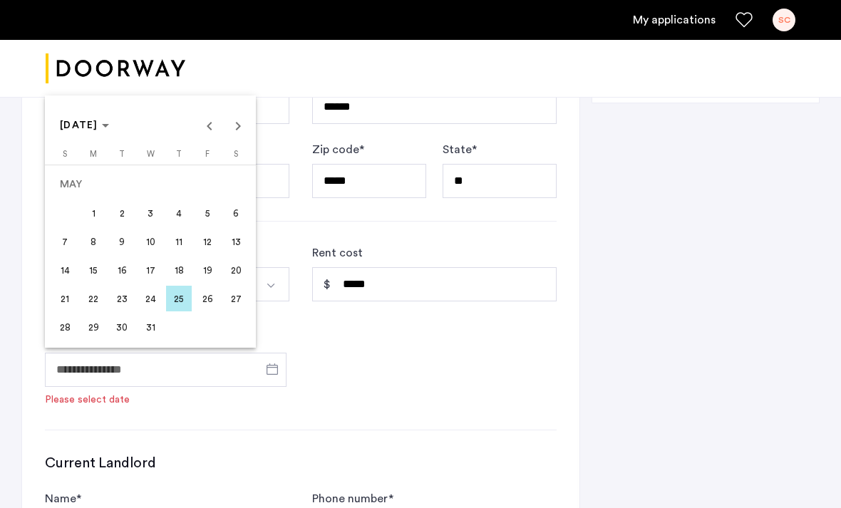
click at [93, 226] on span "1" at bounding box center [94, 213] width 26 height 26
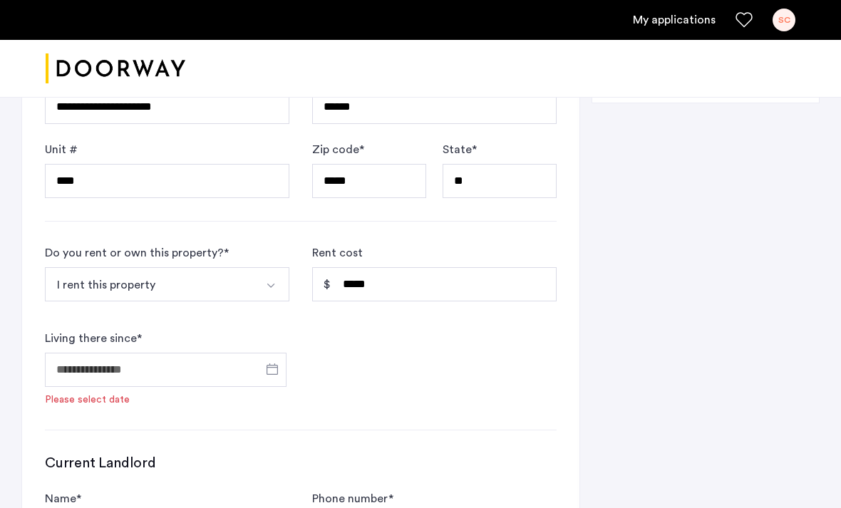
type input "**********"
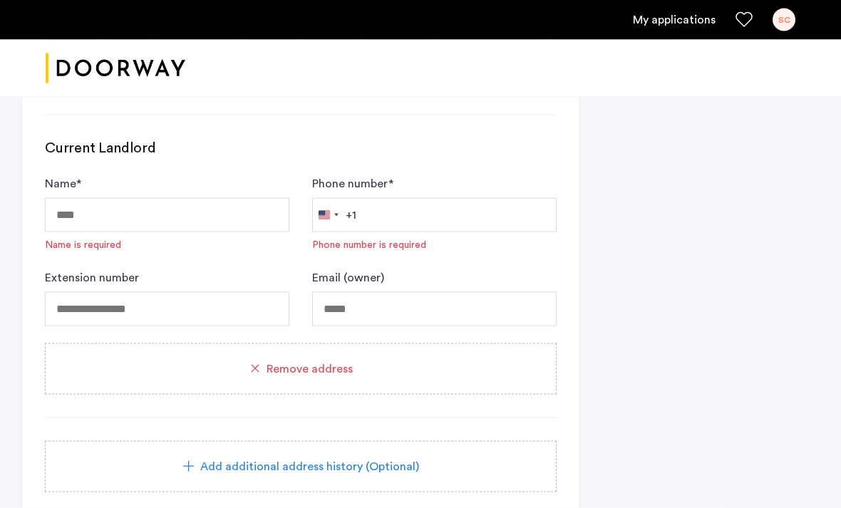
scroll to position [1145, 0]
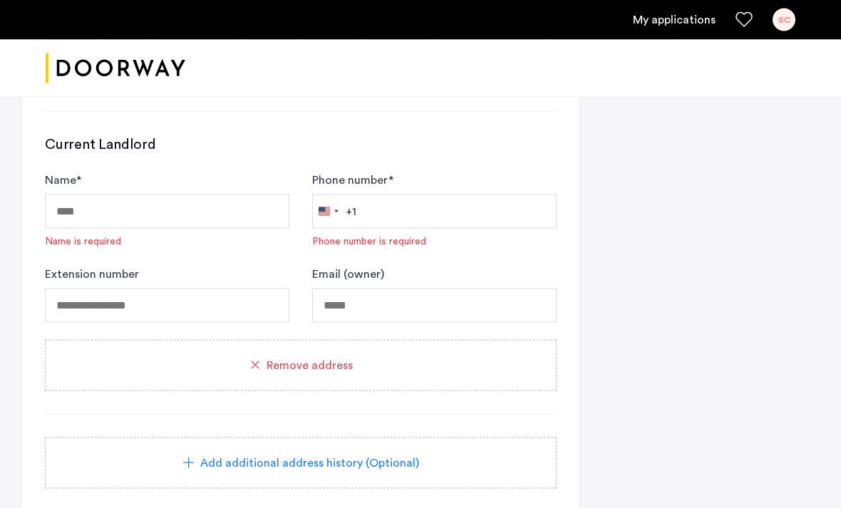
click at [344, 360] on span "Remove address" at bounding box center [309, 365] width 86 height 17
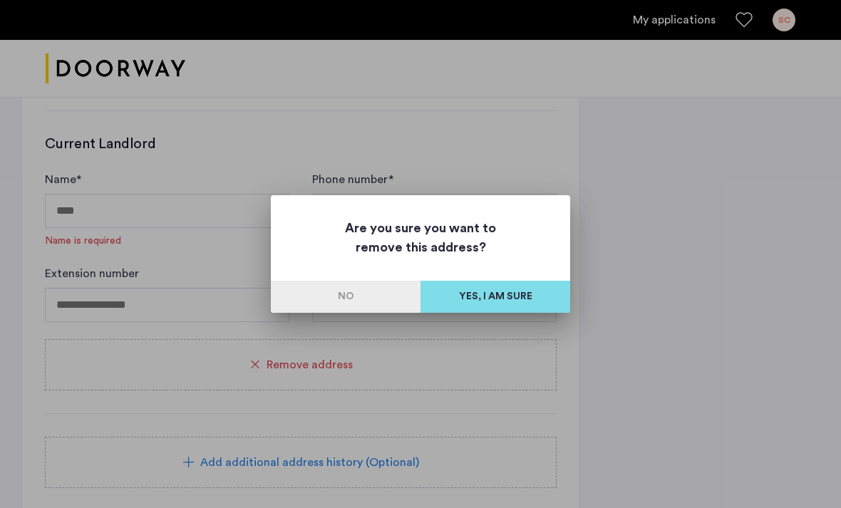
click at [525, 296] on button "Yes, I am sure" at bounding box center [495, 297] width 150 height 32
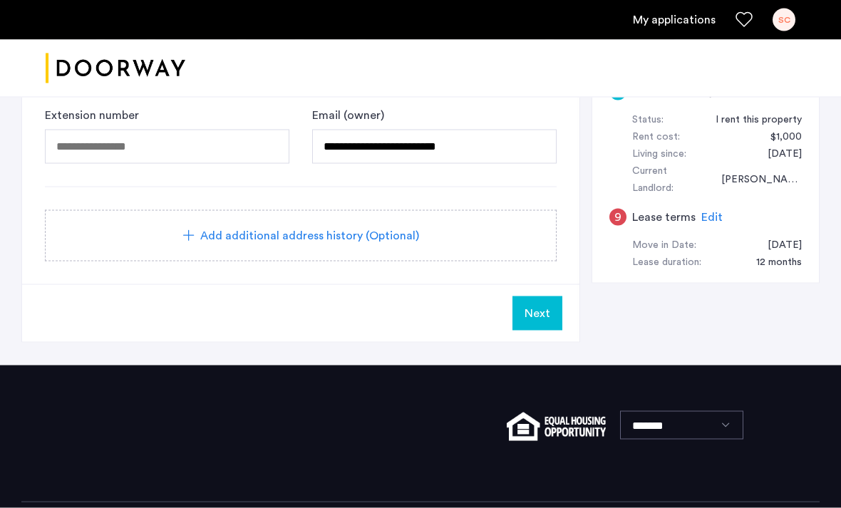
click at [413, 238] on span "Add additional address history (Optional)" at bounding box center [309, 235] width 219 height 17
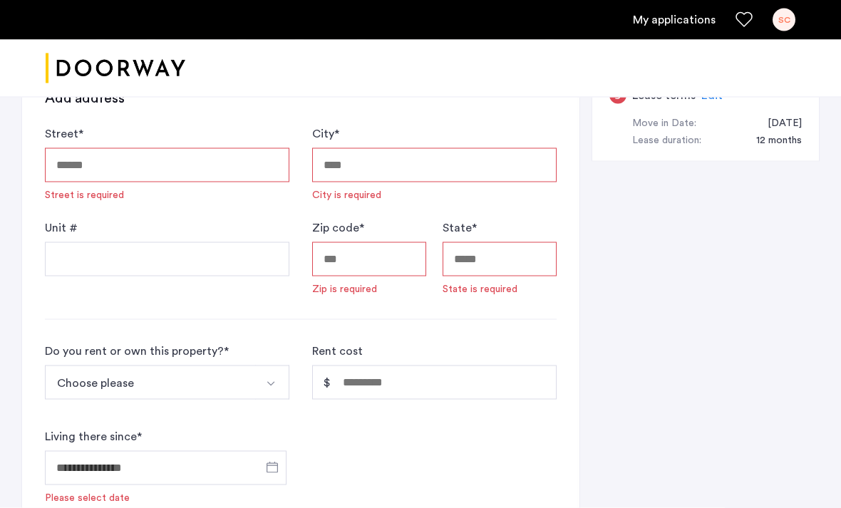
scroll to position [789, 0]
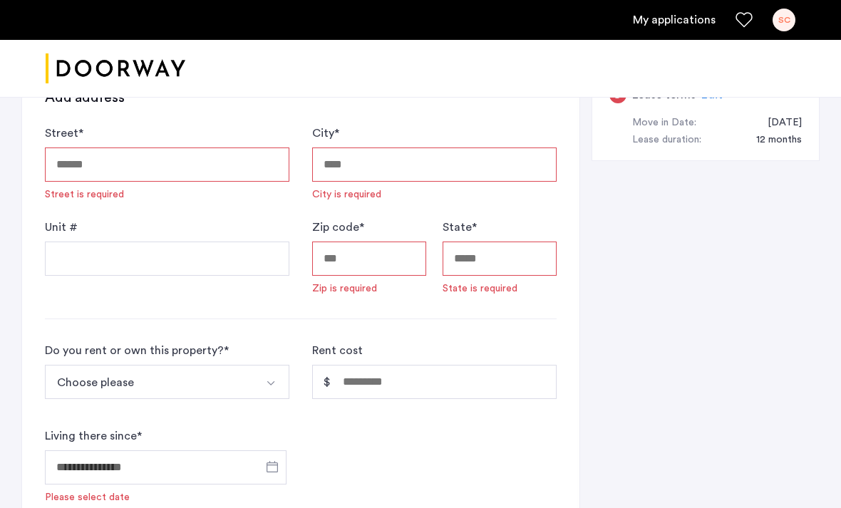
click at [276, 380] on img "Select option" at bounding box center [270, 383] width 11 height 11
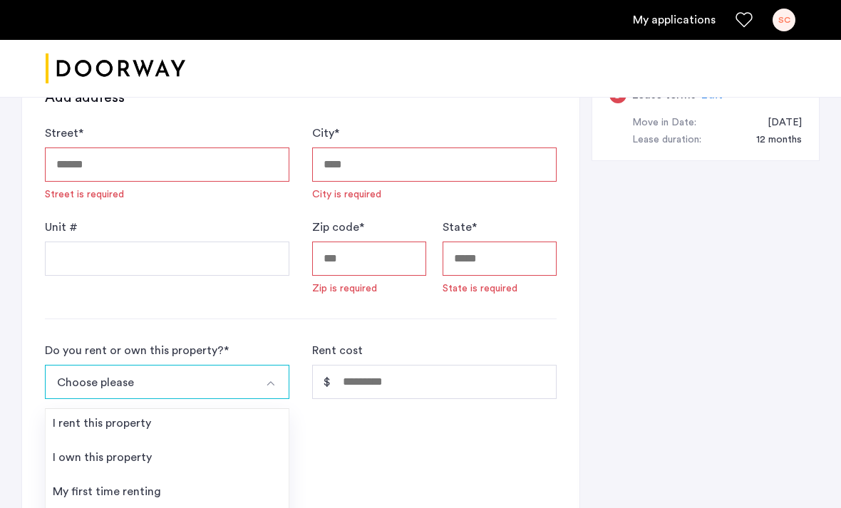
click at [249, 422] on li "I rent this property" at bounding box center [167, 426] width 243 height 34
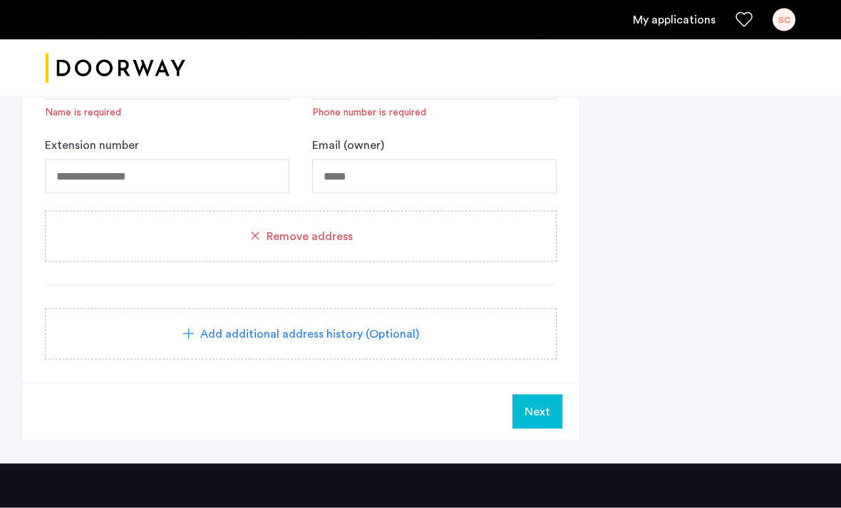
scroll to position [1336, 0]
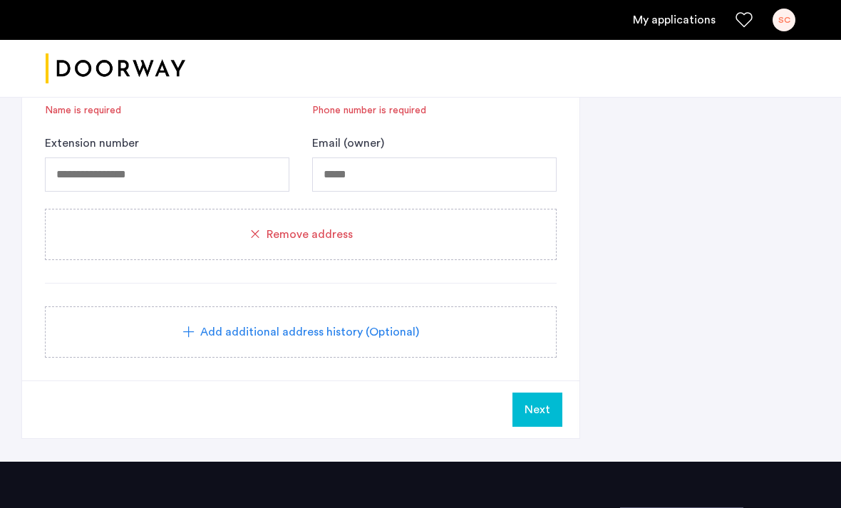
click at [317, 230] on span "Remove address" at bounding box center [309, 234] width 86 height 17
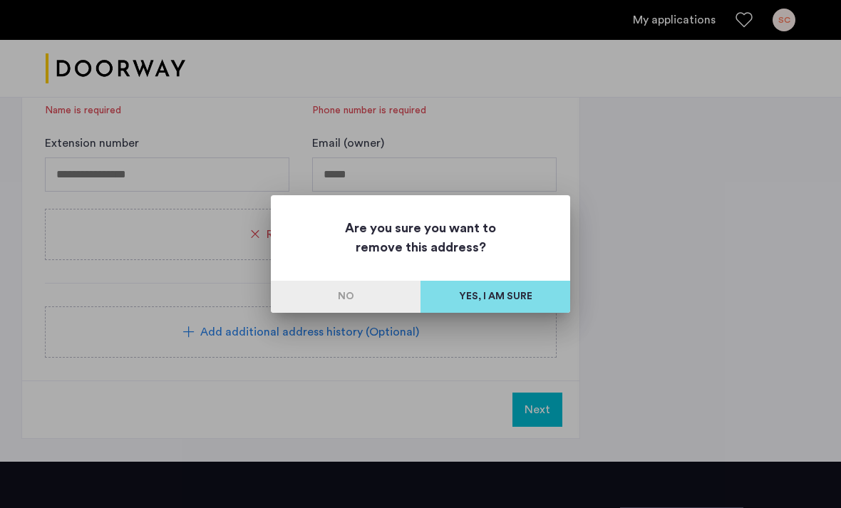
click at [502, 301] on button "Yes, I am sure" at bounding box center [495, 297] width 150 height 32
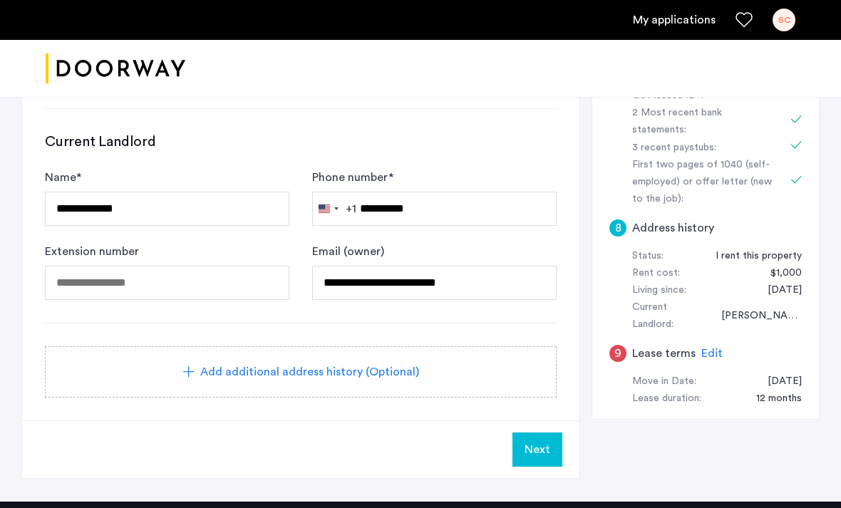
scroll to position [534, 0]
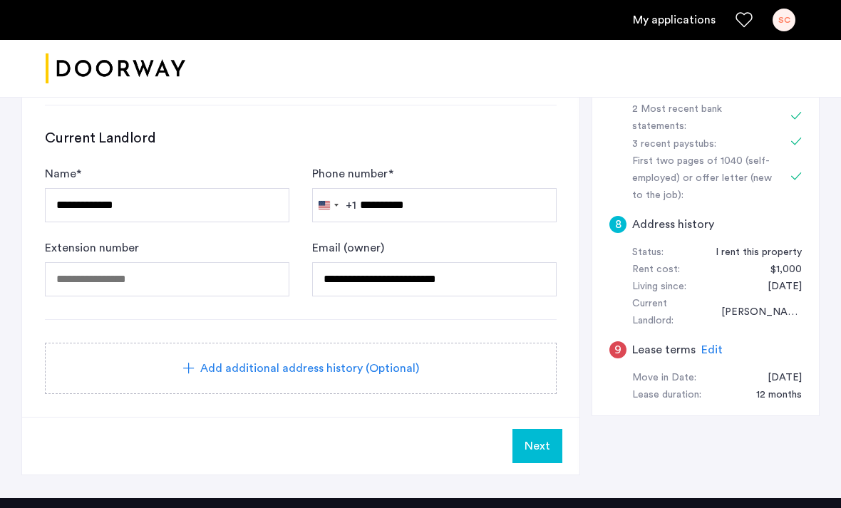
click at [543, 439] on span "Next" at bounding box center [537, 445] width 26 height 17
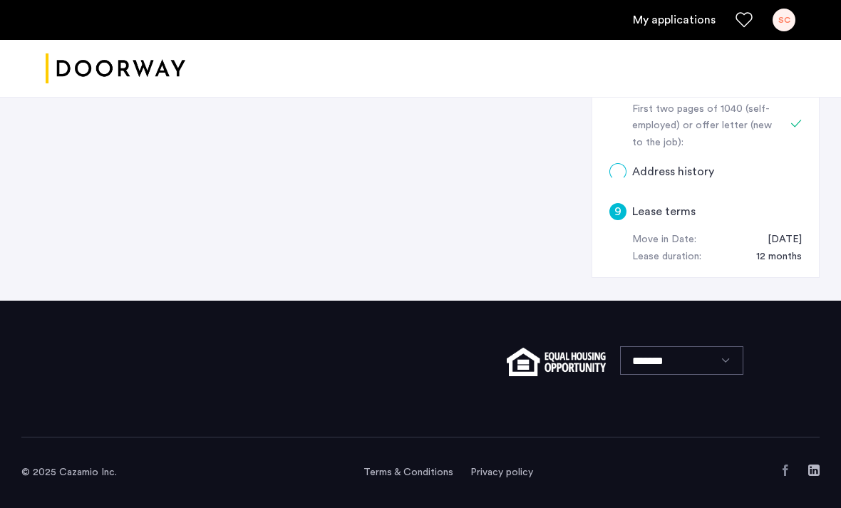
scroll to position [0, 0]
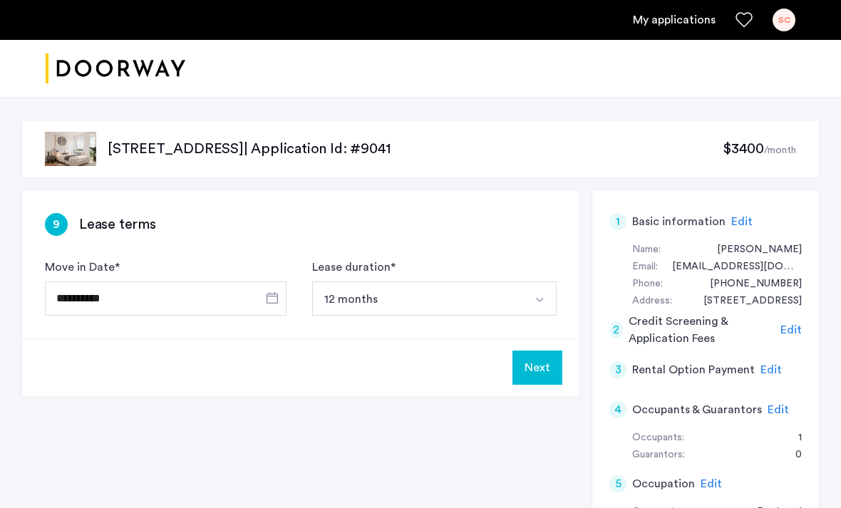
click at [536, 298] on img "Select option" at bounding box center [539, 299] width 11 height 11
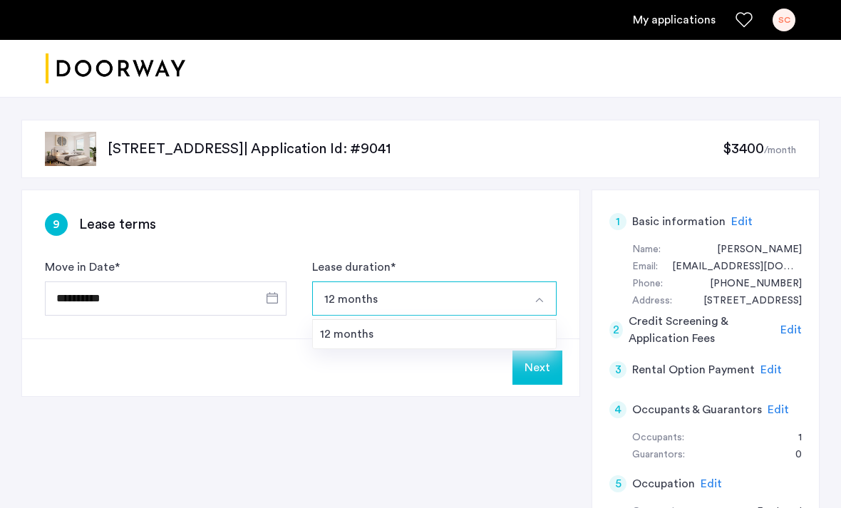
click at [531, 333] on div "12 months" at bounding box center [434, 334] width 229 height 17
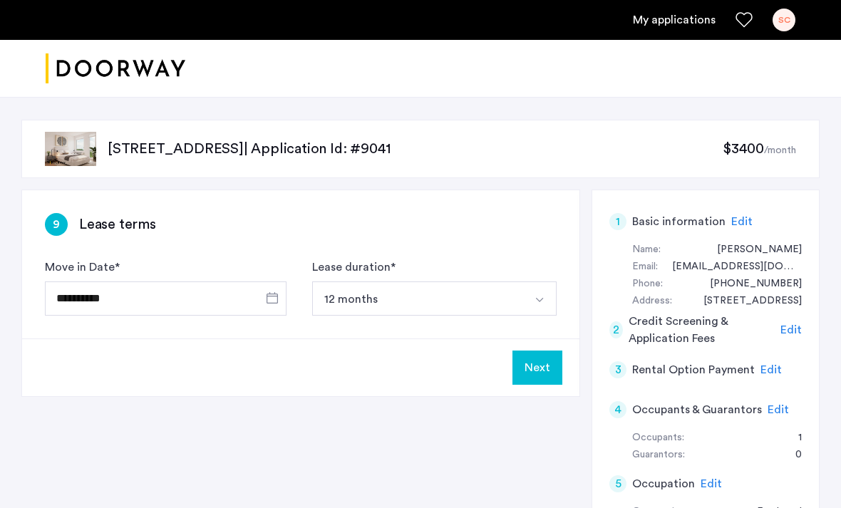
click at [546, 366] on button "Next" at bounding box center [537, 368] width 50 height 34
